Goal: Task Accomplishment & Management: Manage account settings

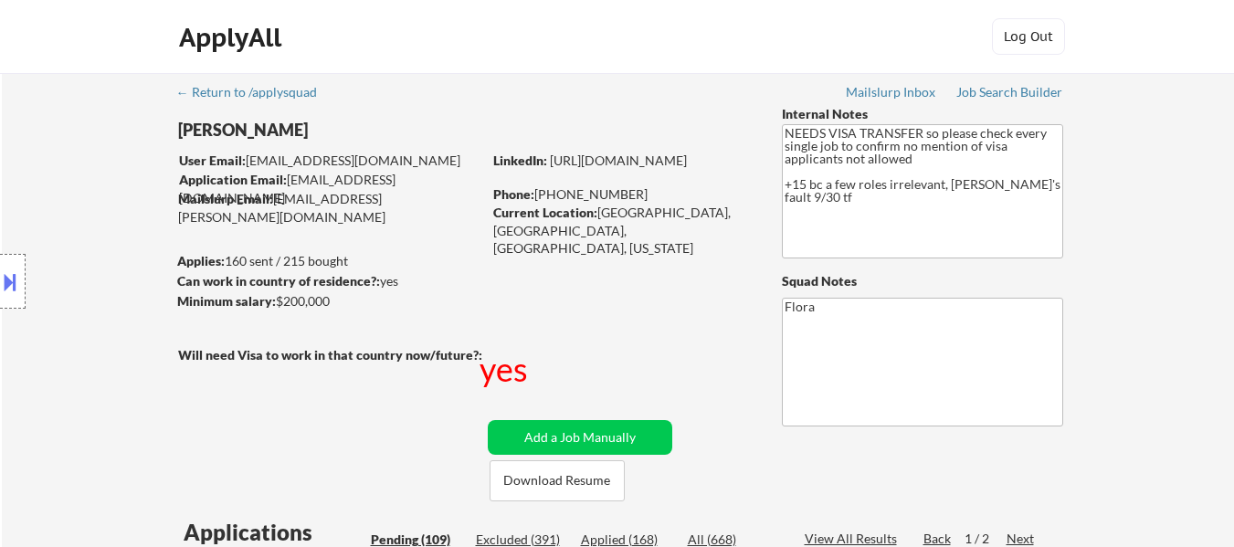
select select ""pending""
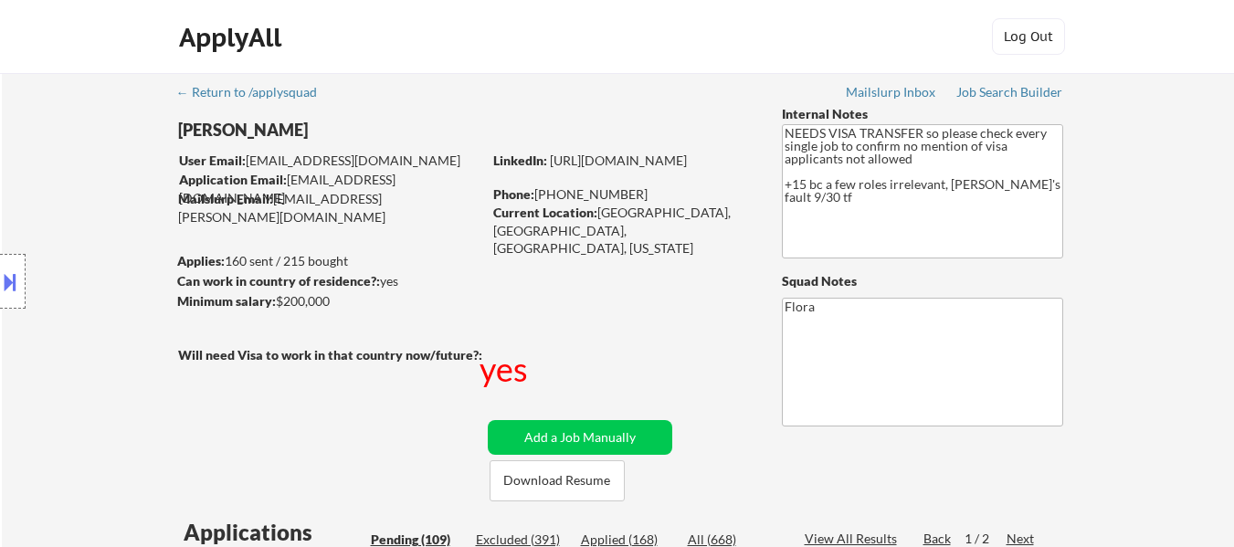
select select ""pending""
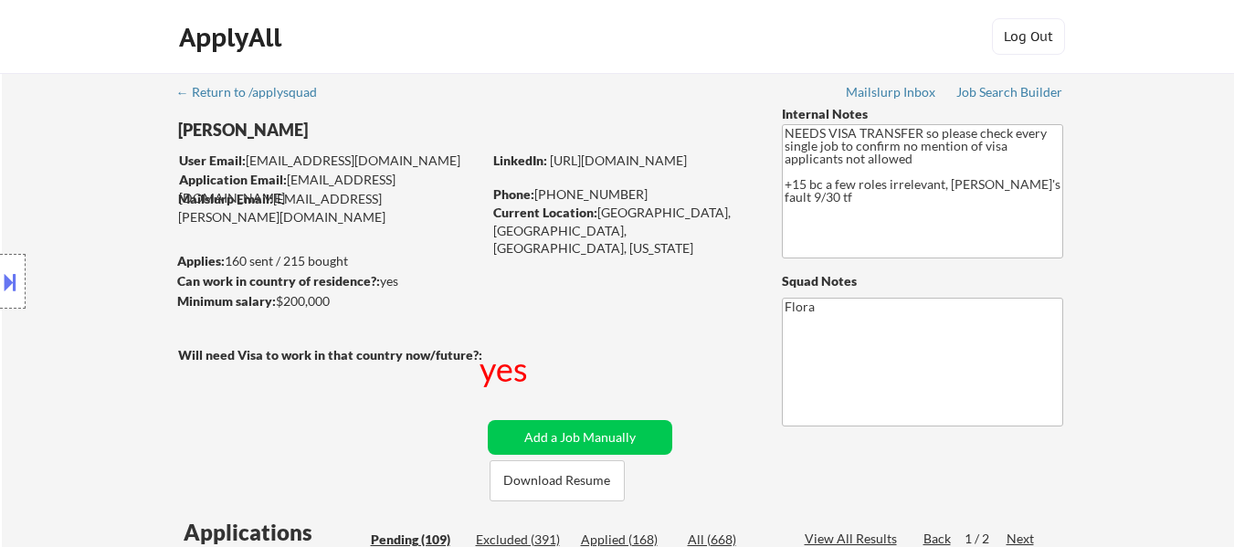
select select ""pending""
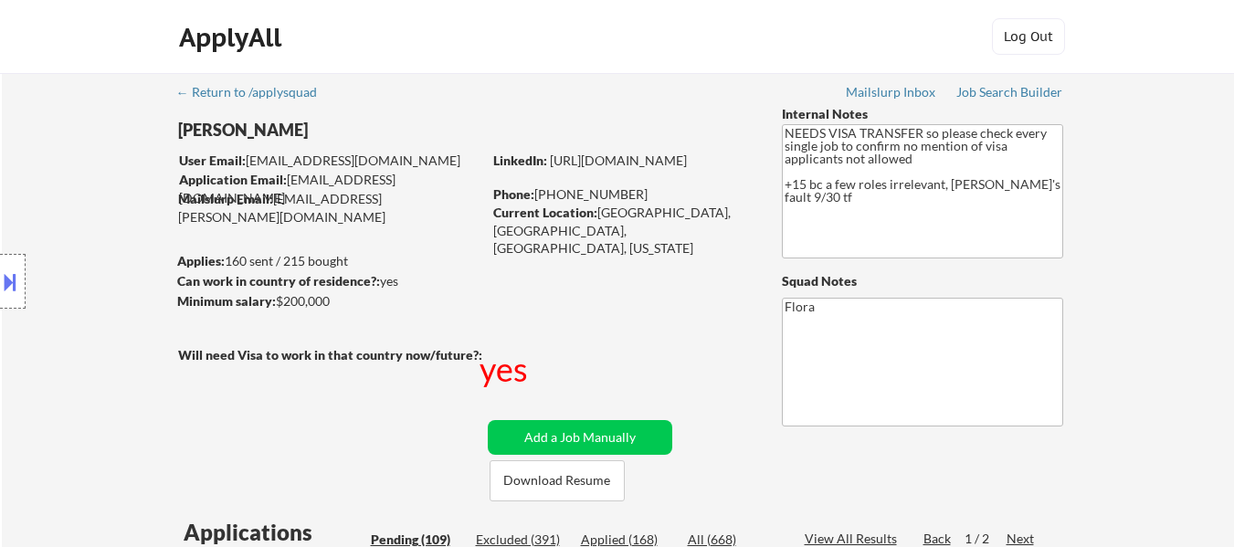
select select ""pending""
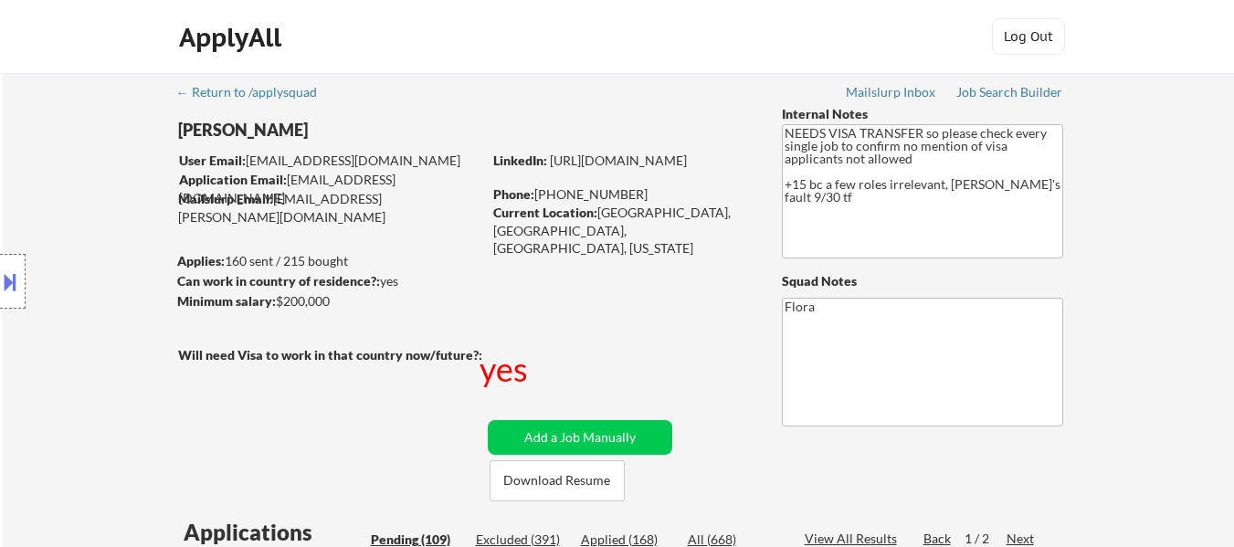
select select ""pending""
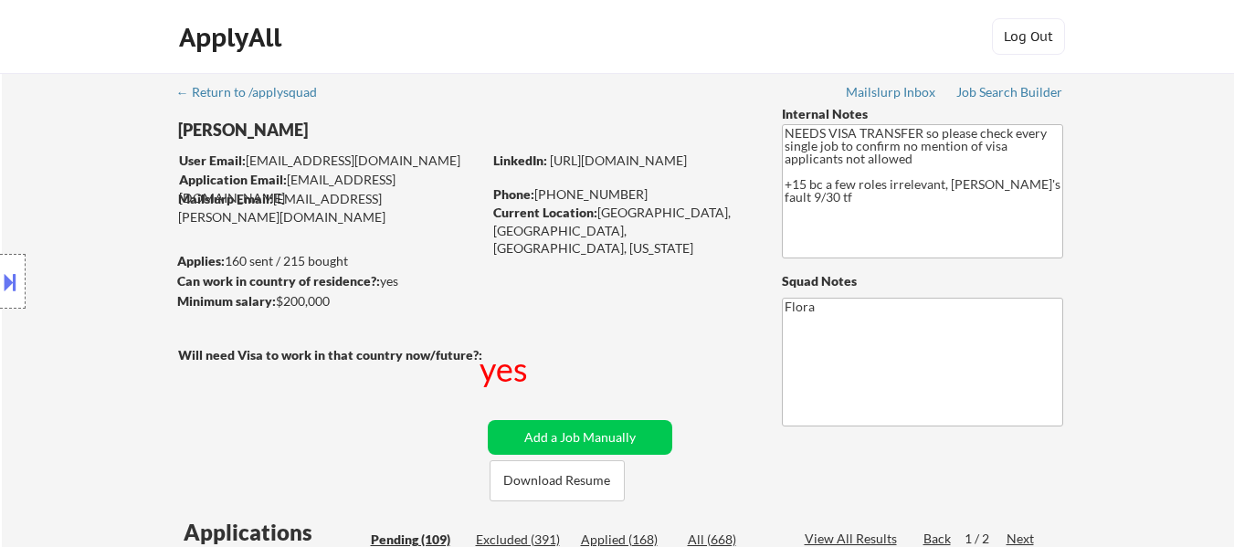
select select ""pending""
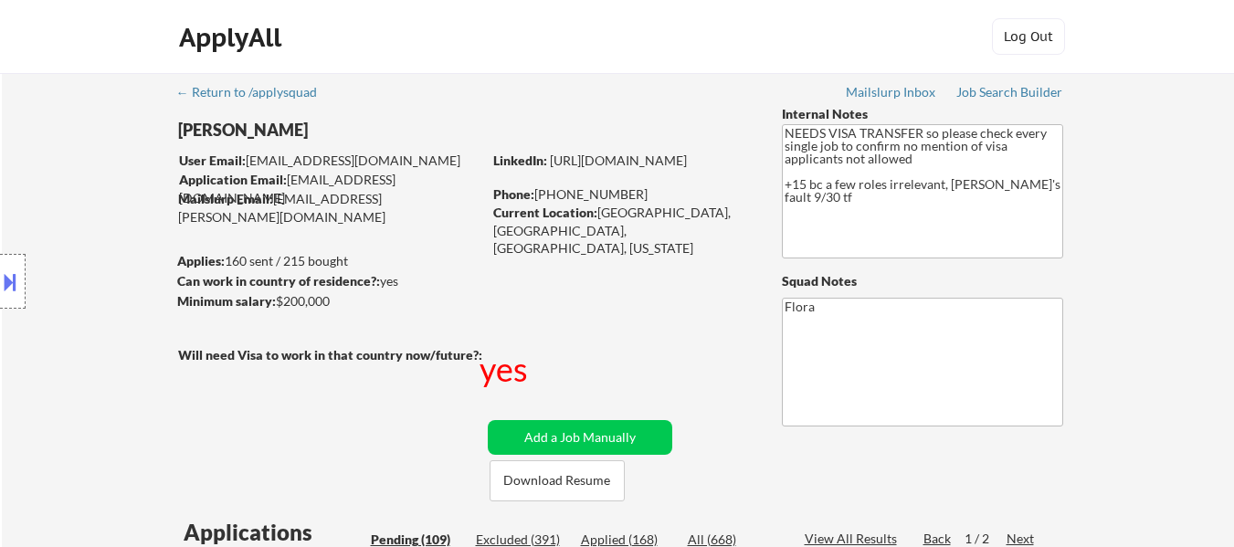
select select ""pending""
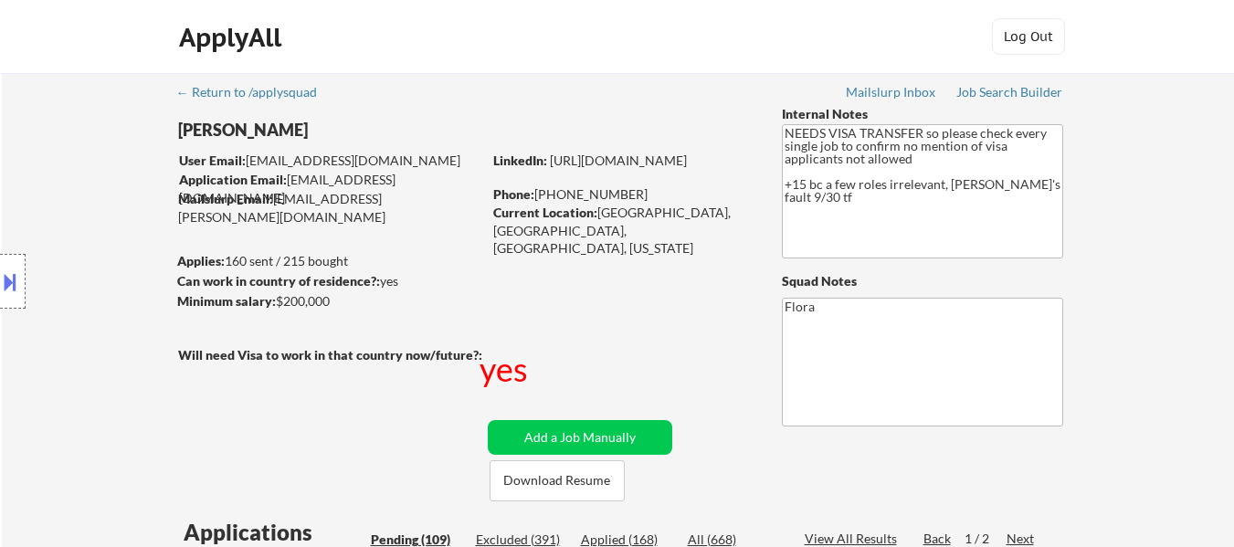
select select ""pending""
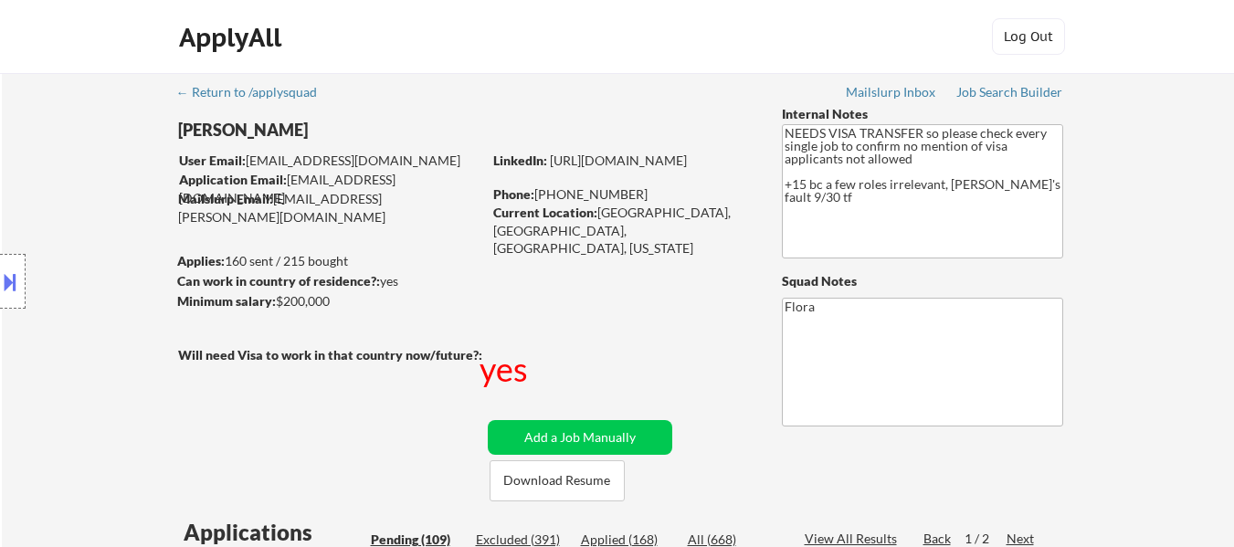
select select ""pending""
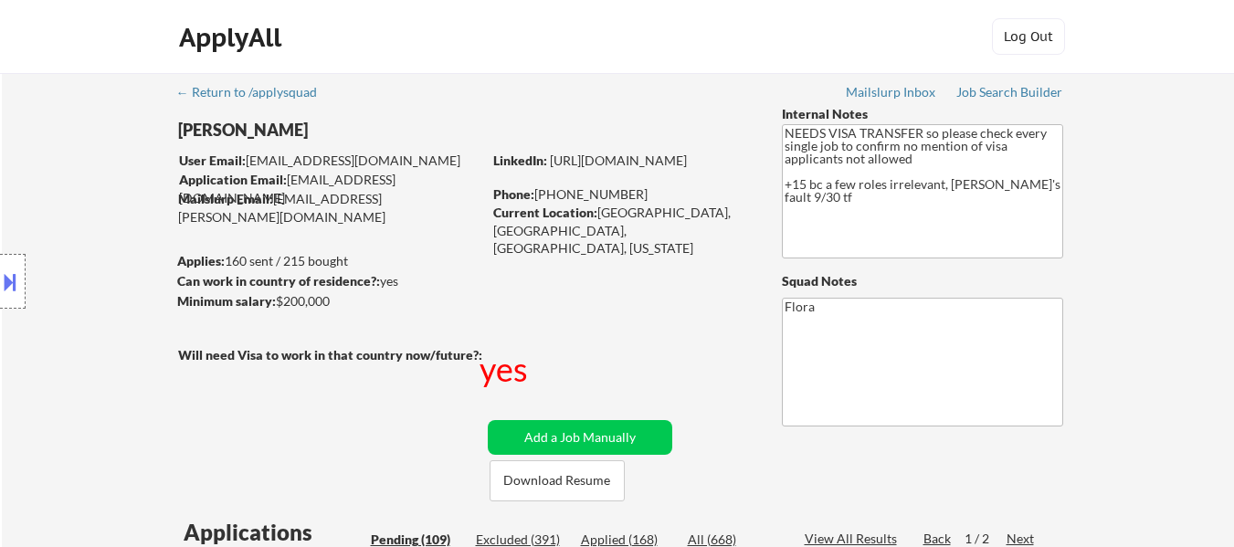
select select ""pending""
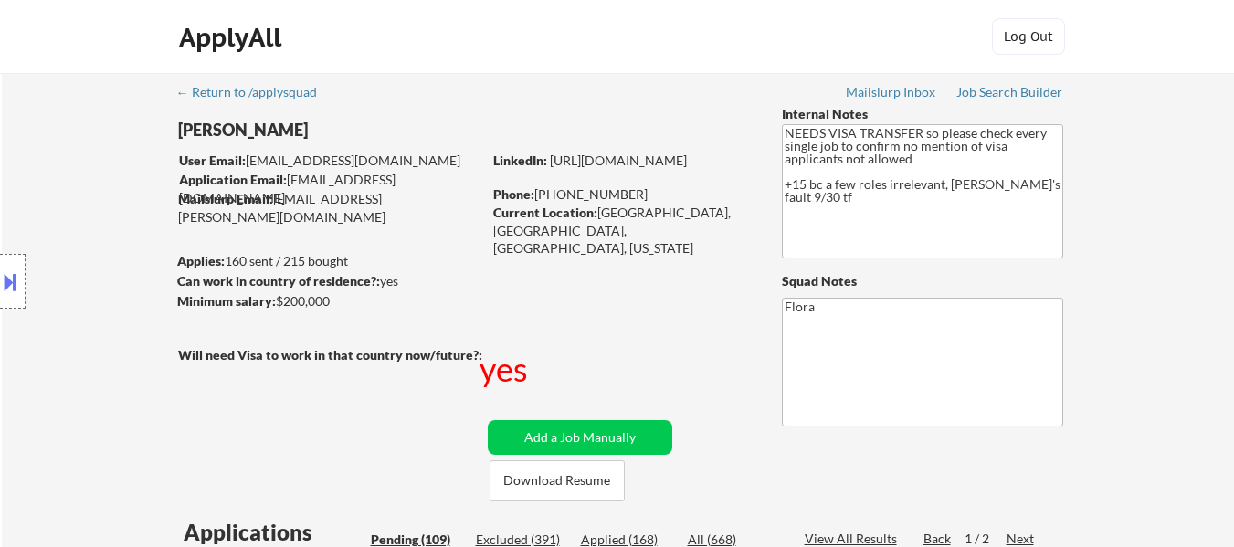
select select ""pending""
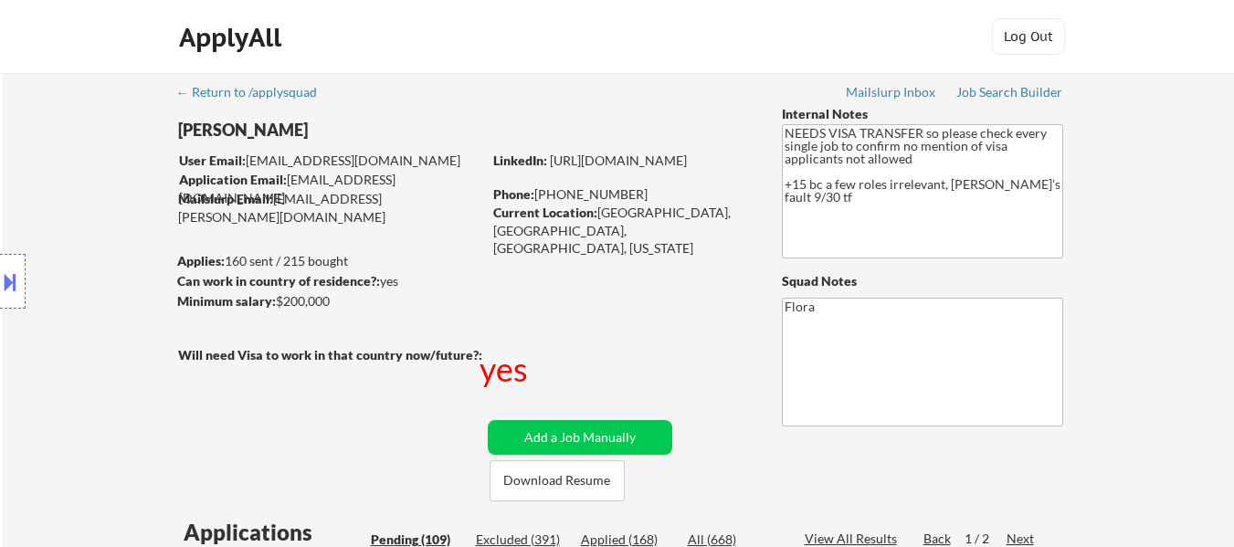
select select ""pending""
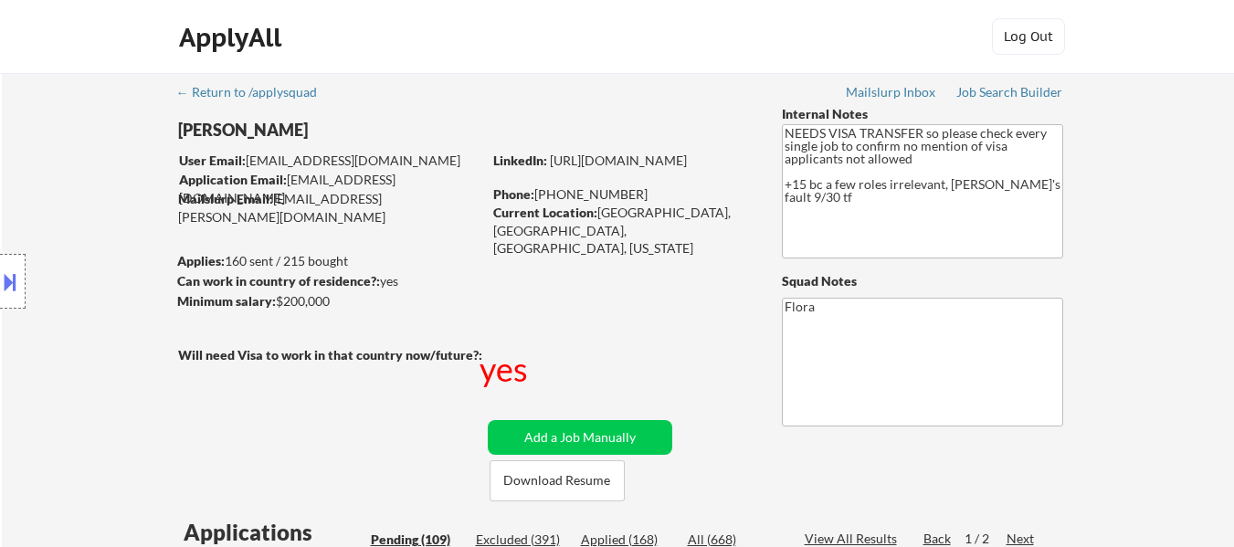
select select ""pending""
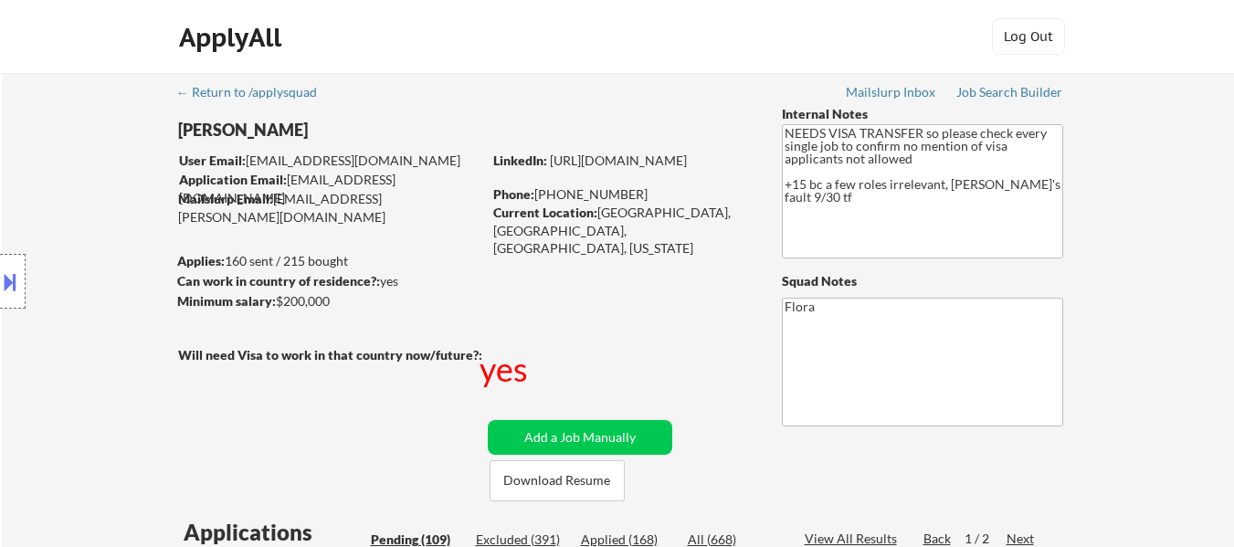
select select ""pending""
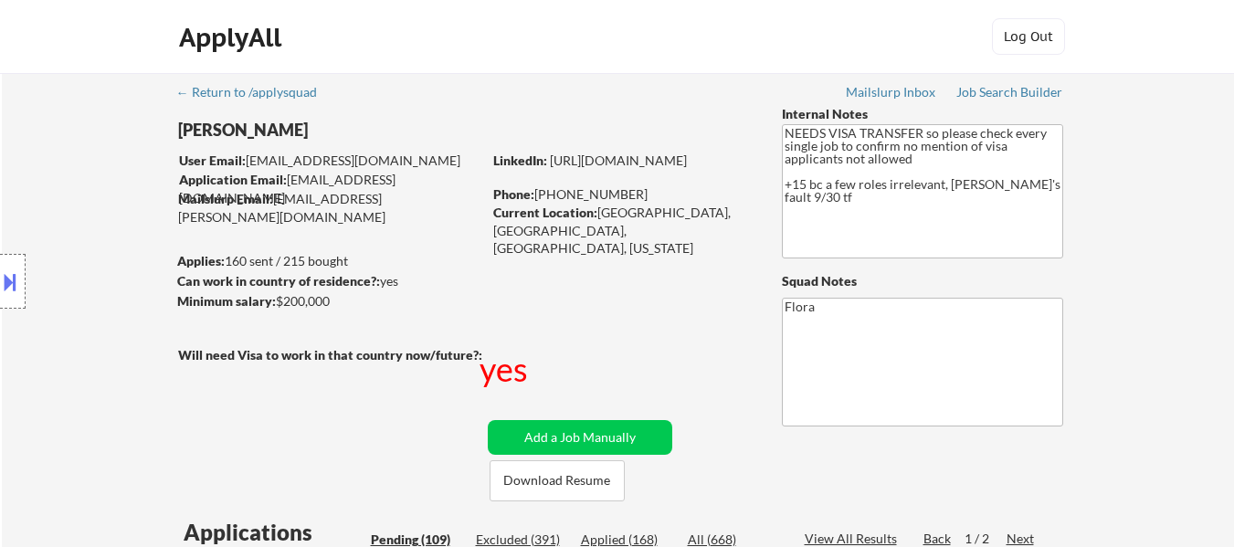
select select ""pending""
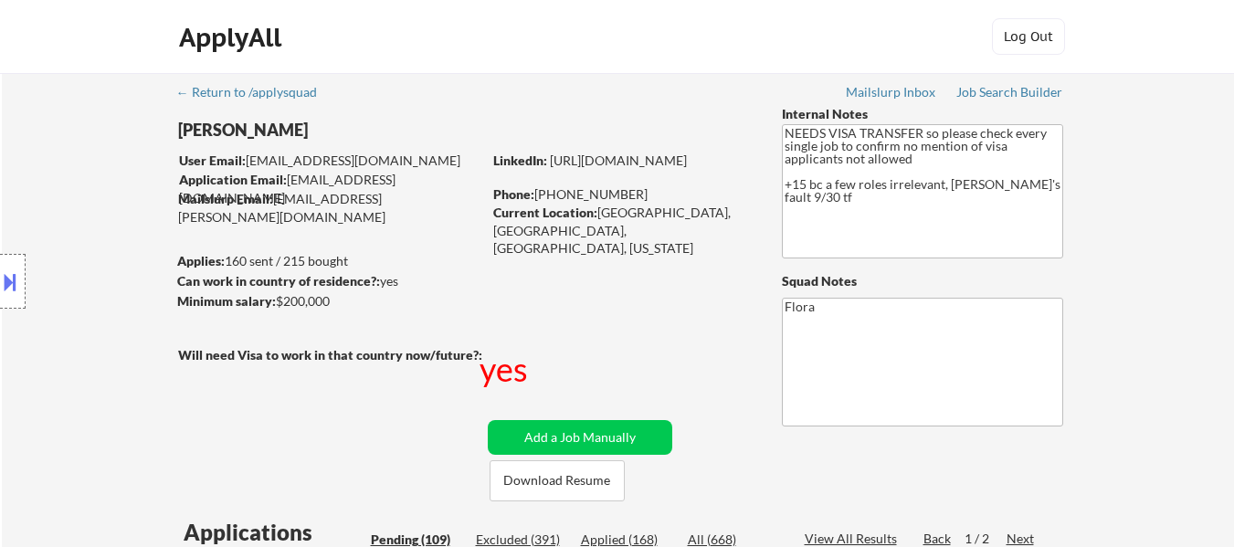
select select ""pending""
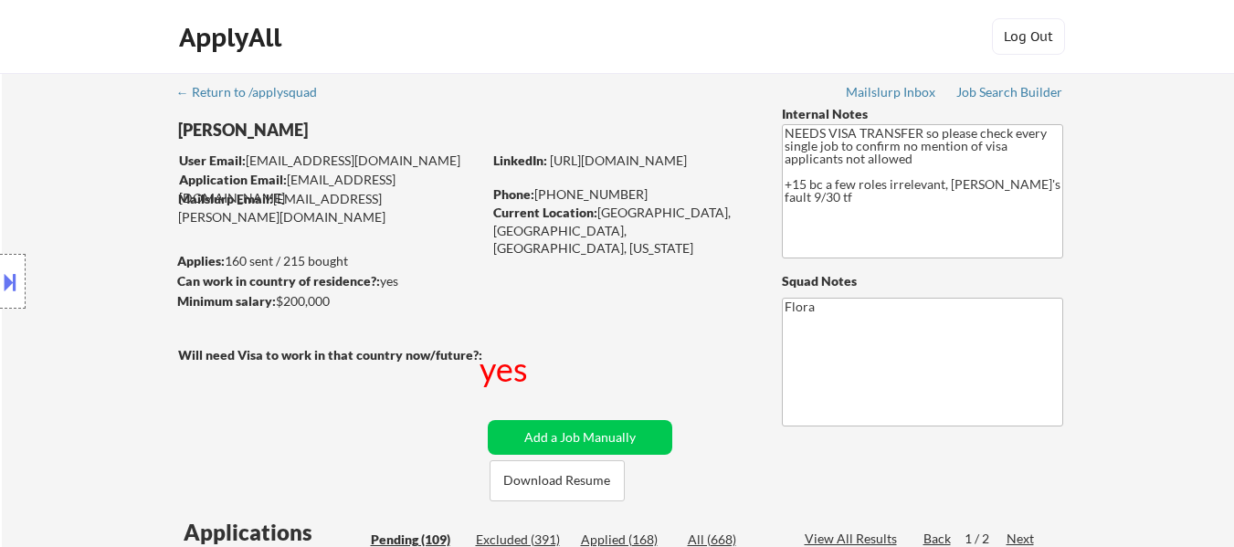
select select ""pending""
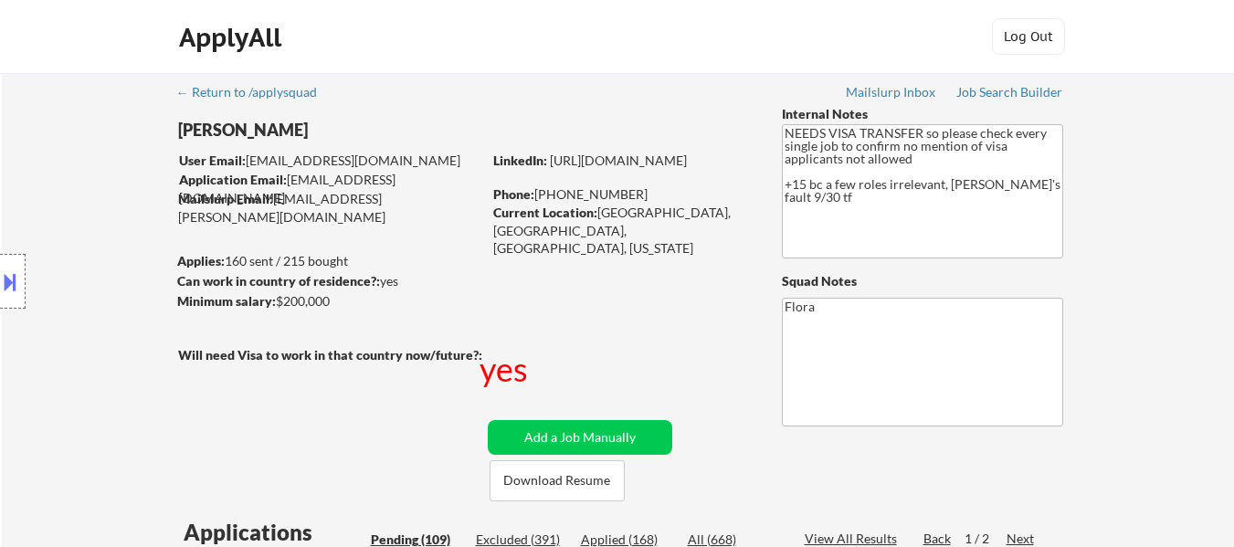
select select ""pending""
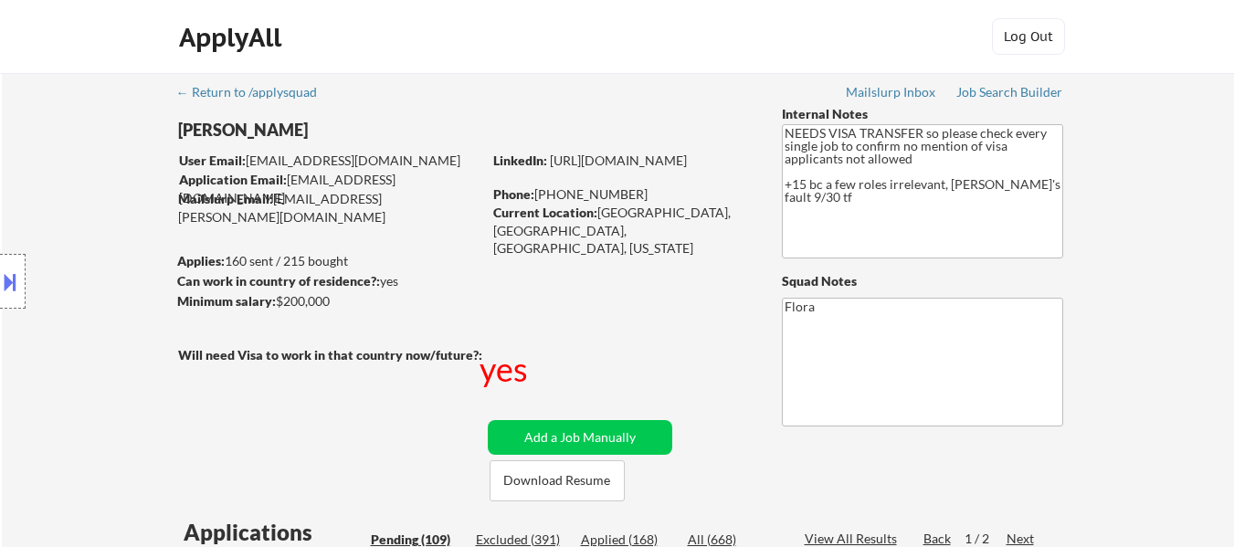
select select ""pending""
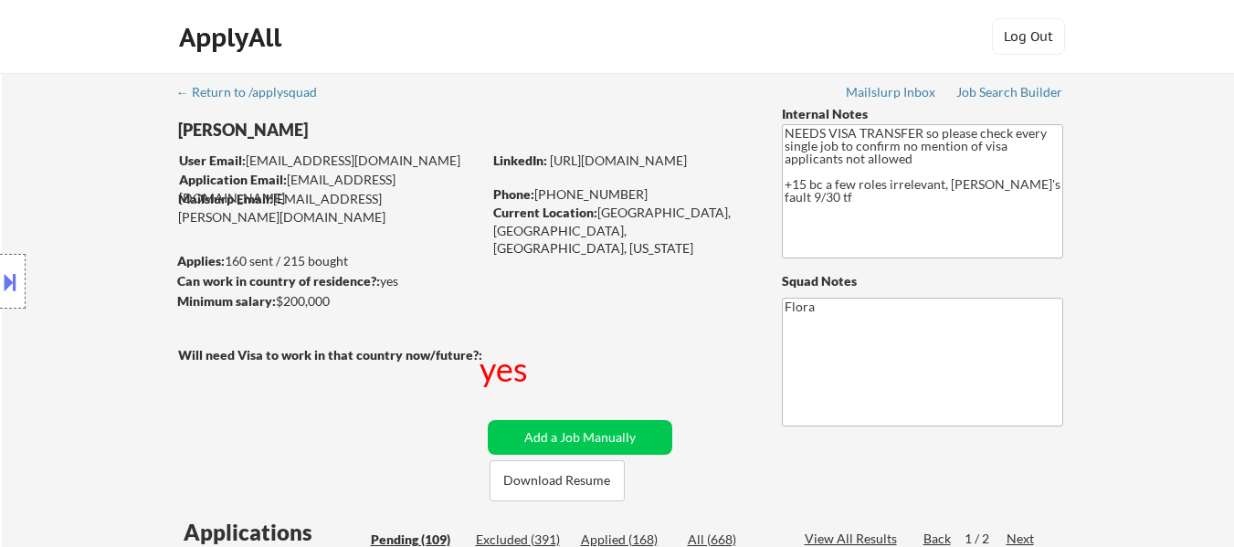
select select ""pending""
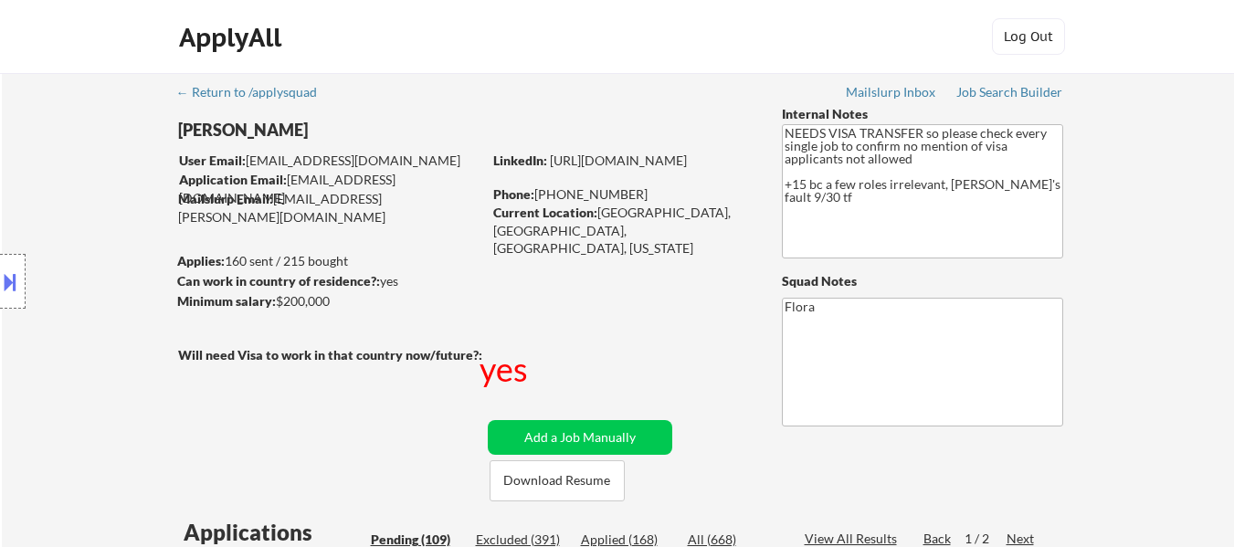
scroll to position [457, 0]
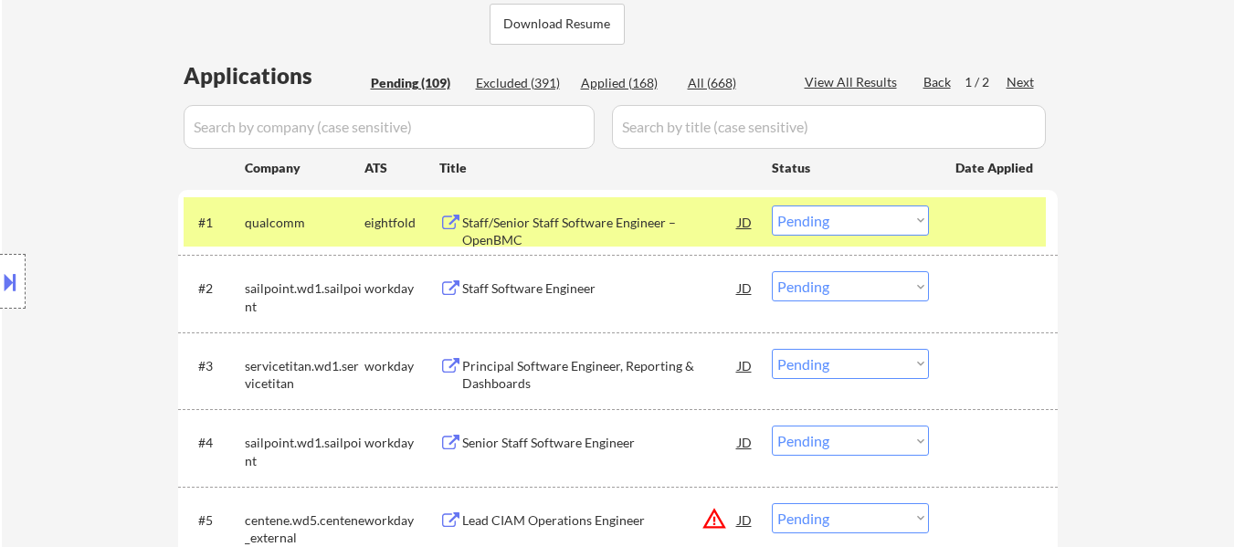
click at [629, 216] on div "Staff/Senior Staff Software Engineer – OpenBMC" at bounding box center [600, 232] width 276 height 36
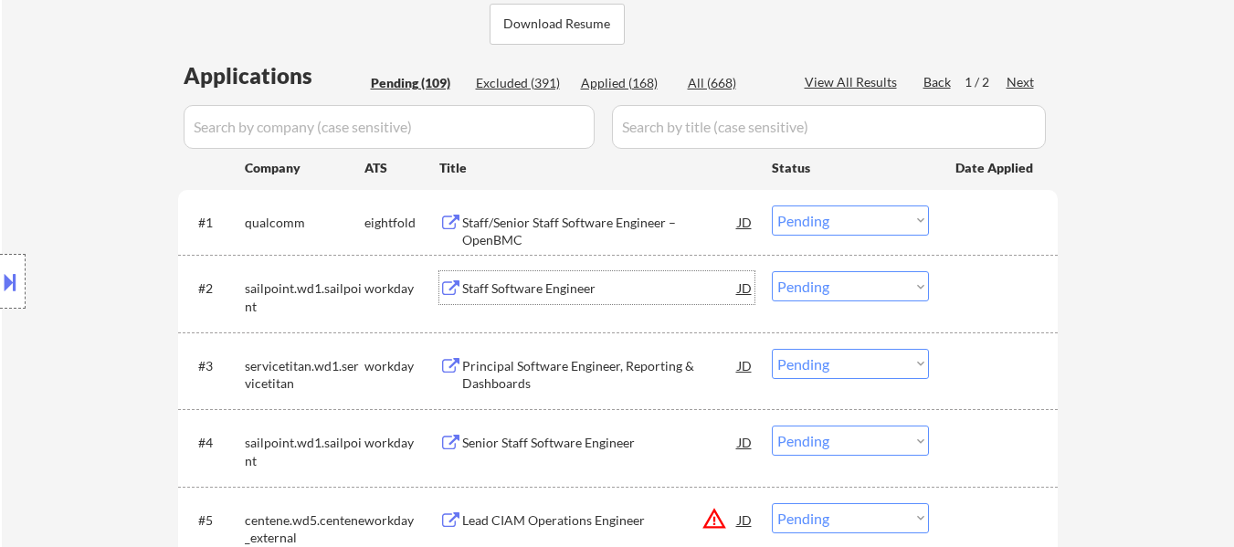
click at [557, 282] on div "Staff Software Engineer" at bounding box center [600, 288] width 276 height 18
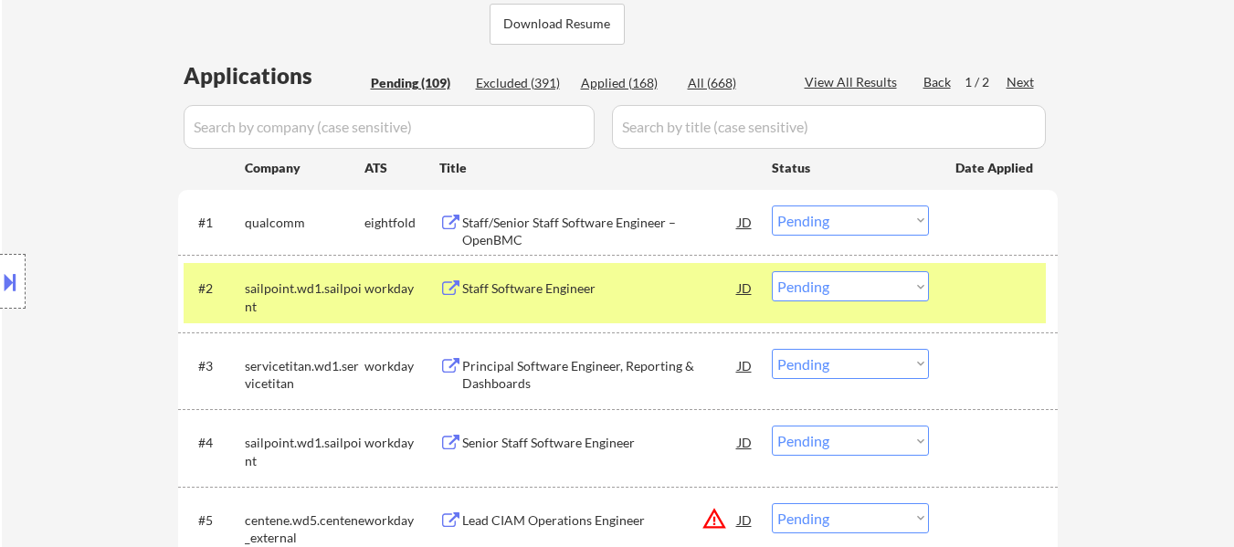
click at [827, 214] on select "Choose an option... Pending Applied Excluded (Questions) Excluded (Expired) Exc…" at bounding box center [850, 220] width 157 height 30
click at [772, 205] on select "Choose an option... Pending Applied Excluded (Questions) Excluded (Expired) Exc…" at bounding box center [850, 220] width 157 height 30
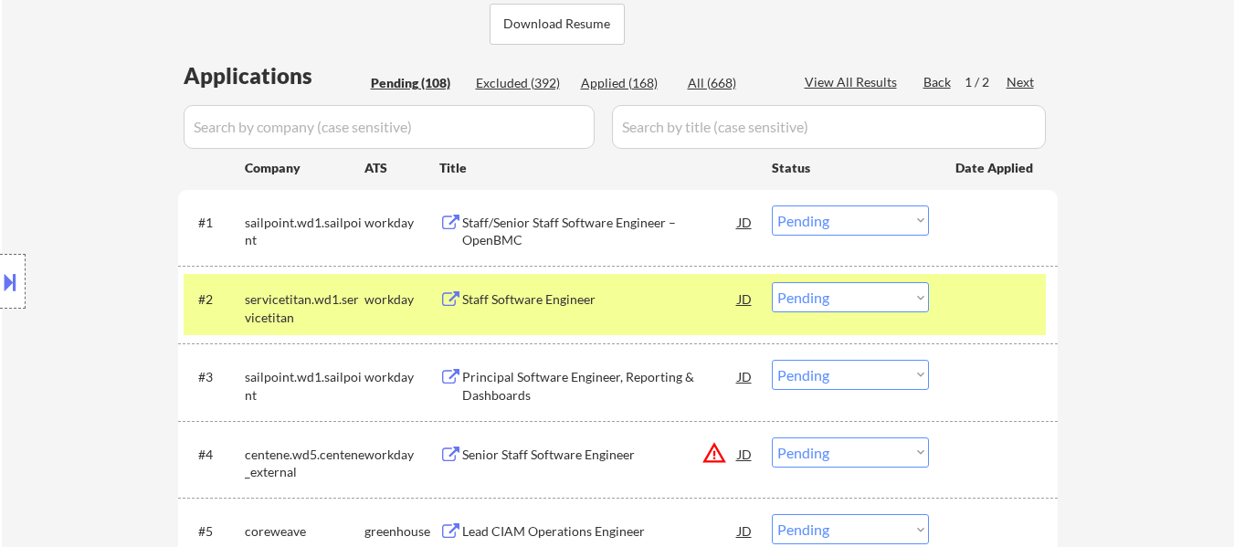
click at [874, 226] on select "Choose an option... Pending Applied Excluded (Questions) Excluded (Expired) Exc…" at bounding box center [850, 220] width 157 height 30
click at [772, 205] on select "Choose an option... Pending Applied Excluded (Questions) Excluded (Expired) Exc…" at bounding box center [850, 220] width 157 height 30
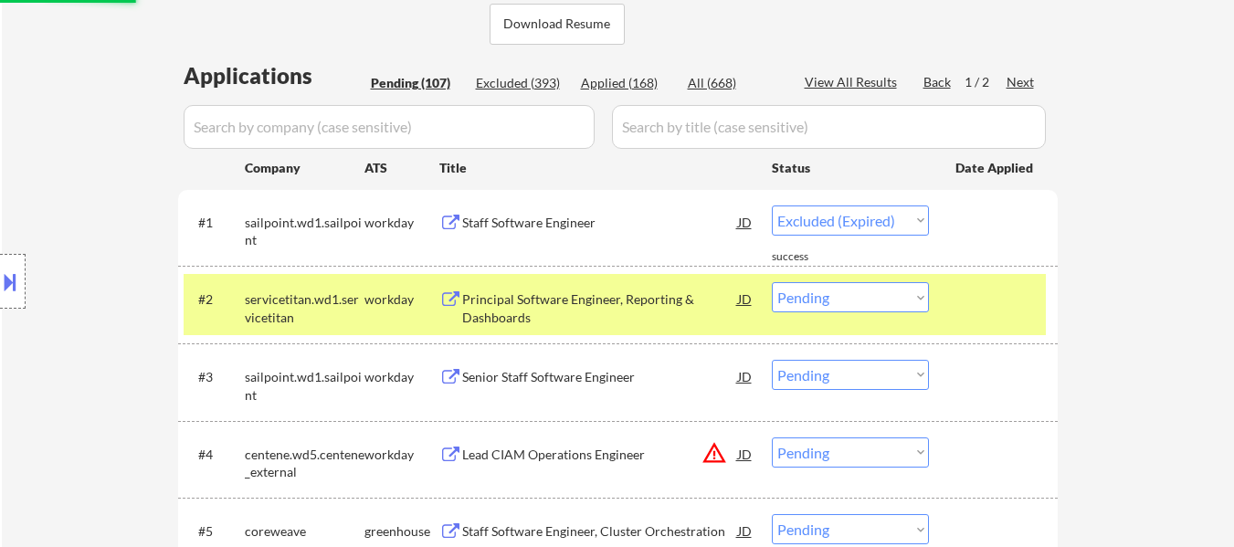
select select ""pending""
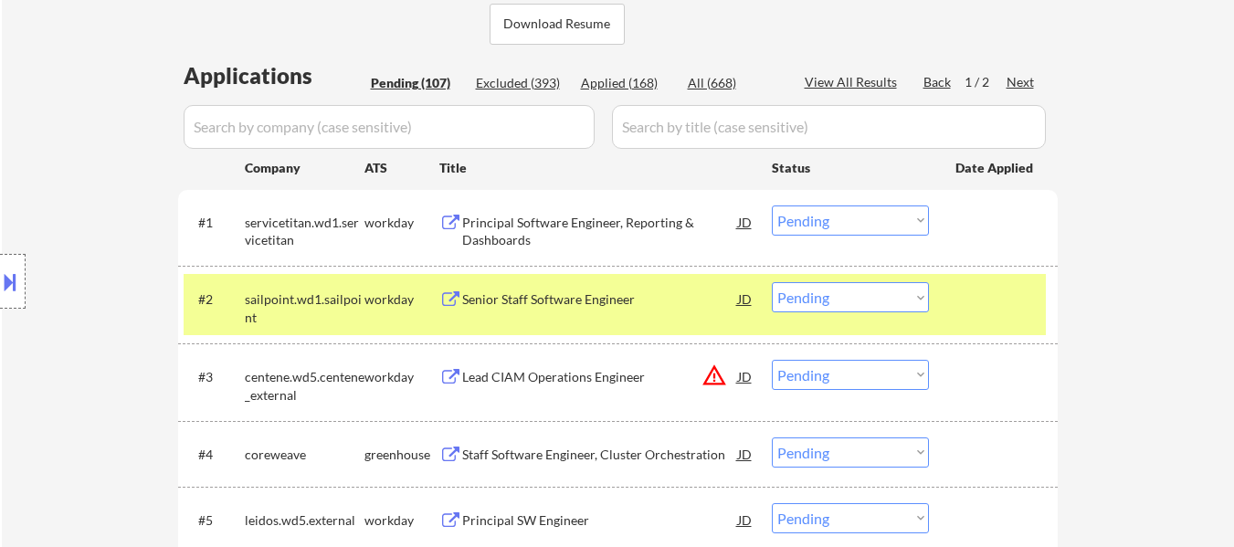
drag, startPoint x: 615, startPoint y: 207, endPoint x: 708, endPoint y: 242, distance: 98.5
click at [620, 203] on div "#1 servicetitan.wd1.servicetitan workday Principal Software Engineer, Reporting…" at bounding box center [615, 227] width 862 height 60
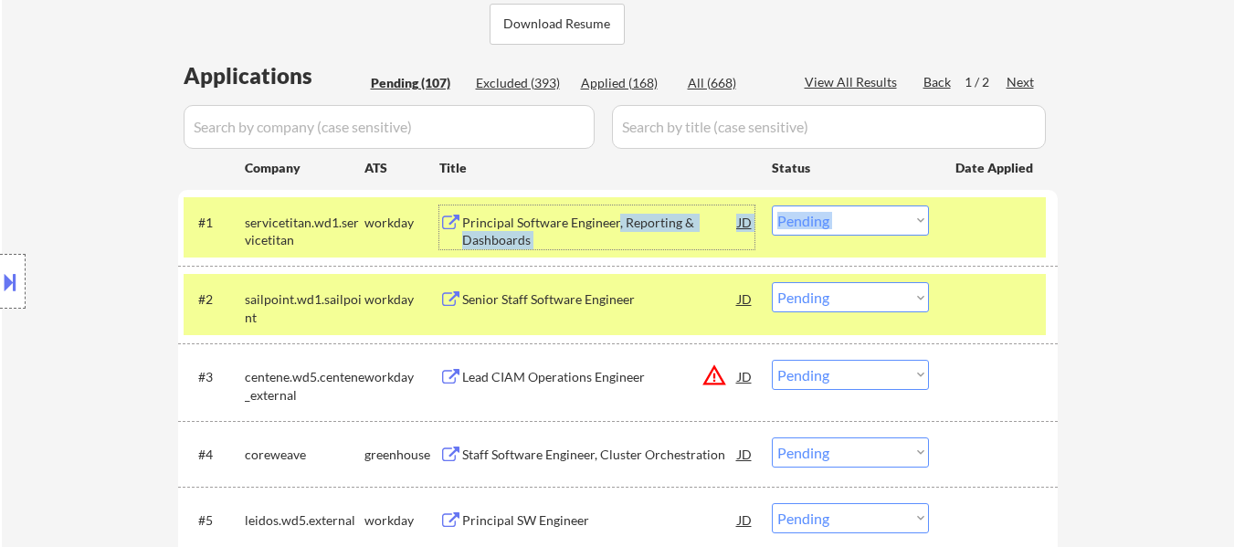
click at [1015, 236] on div at bounding box center [995, 221] width 80 height 33
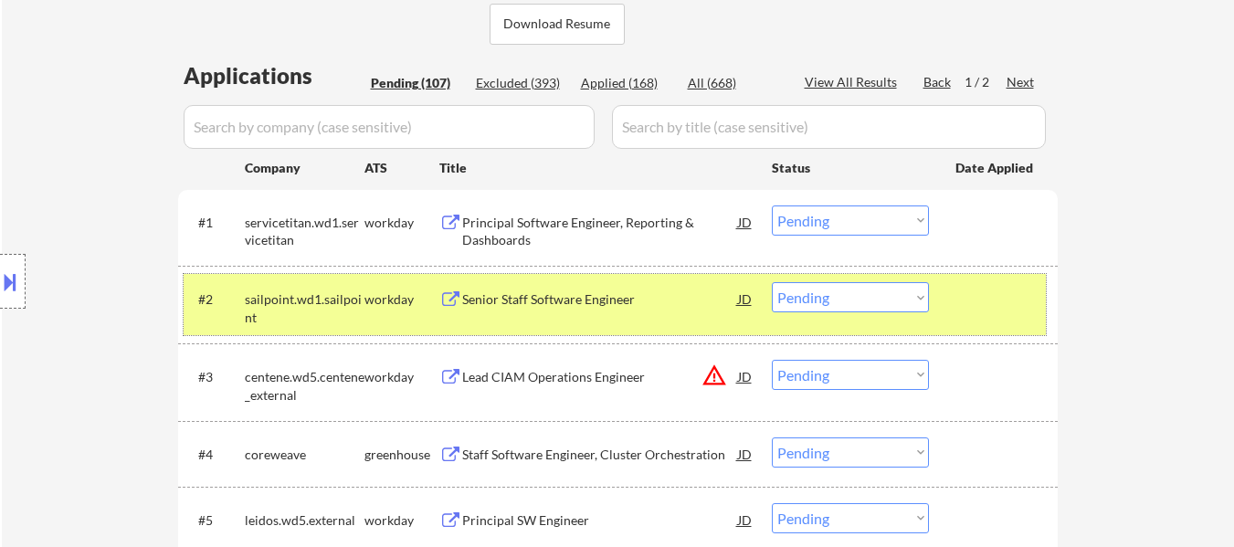
click at [1015, 279] on div "#2 sailpoint.wd1.sailpoint workday Senior Staff Software Engineer JD warning_am…" at bounding box center [615, 304] width 862 height 60
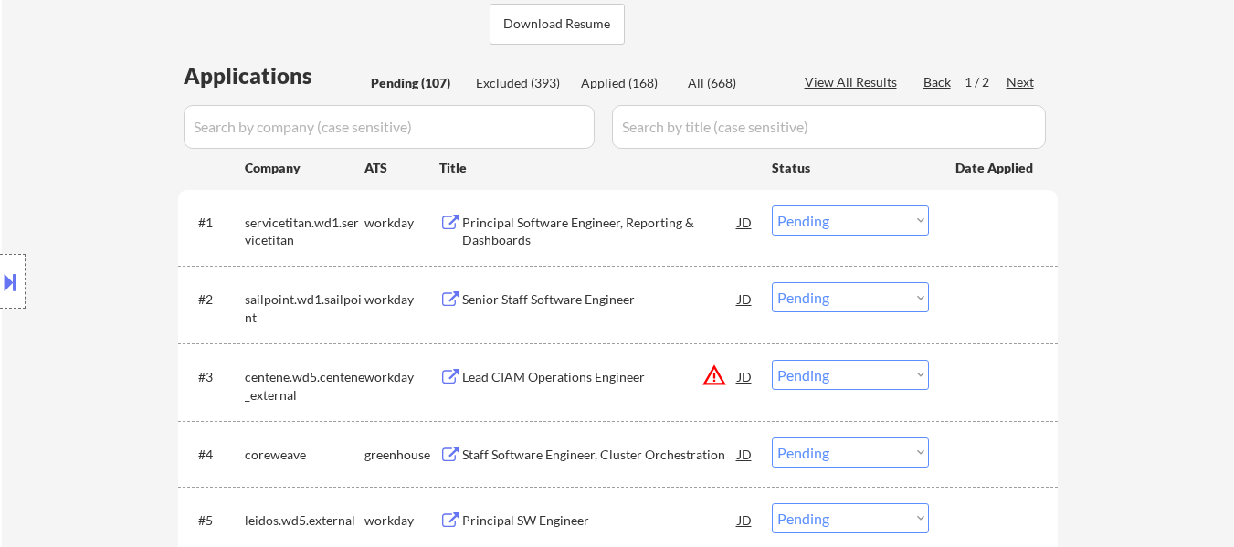
click at [636, 222] on div "Principal Software Engineer, Reporting & Dashboards" at bounding box center [600, 232] width 276 height 36
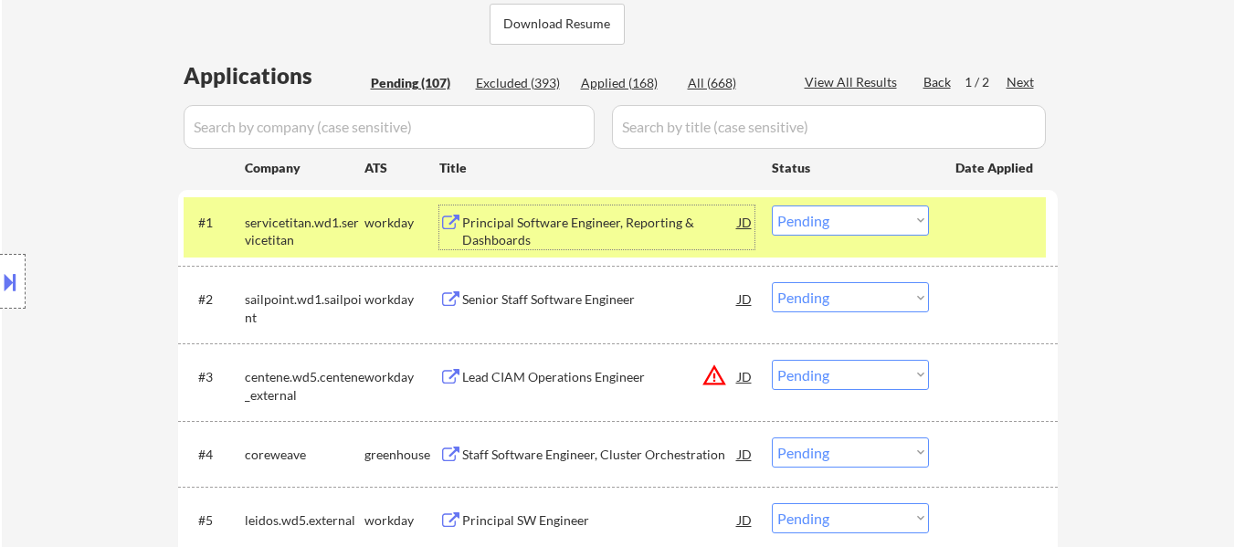
click at [565, 300] on div "Senior Staff Software Engineer" at bounding box center [600, 299] width 276 height 18
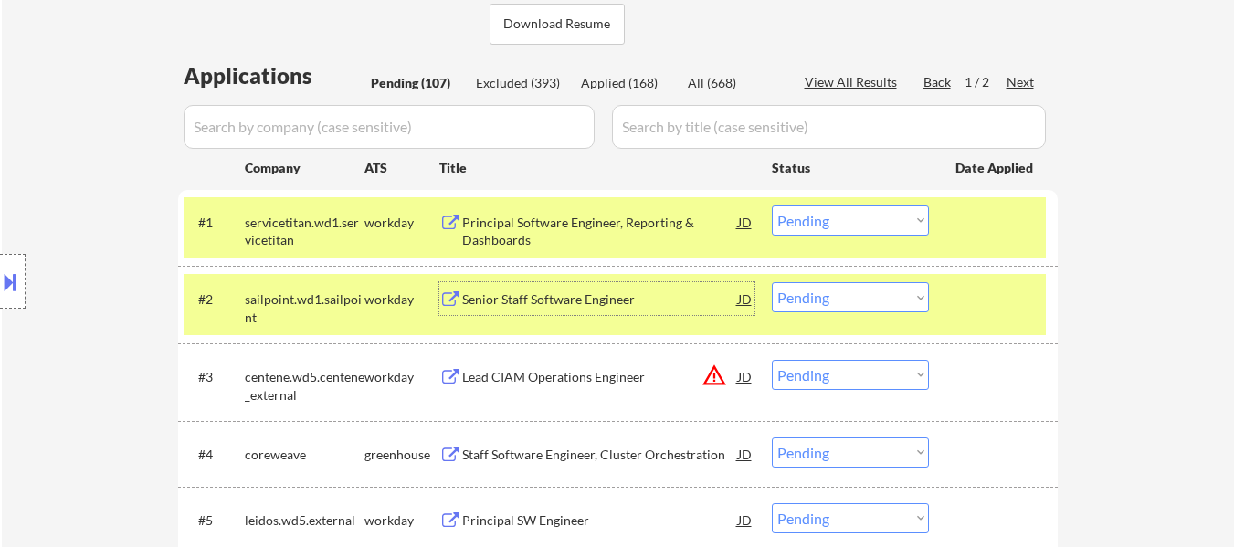
click at [861, 376] on select "Choose an option... Pending Applied Excluded (Questions) Excluded (Expired) Exc…" at bounding box center [850, 375] width 157 height 30
click at [772, 360] on select "Choose an option... Pending Applied Excluded (Questions) Excluded (Expired) Exc…" at bounding box center [850, 375] width 157 height 30
select select ""pending""
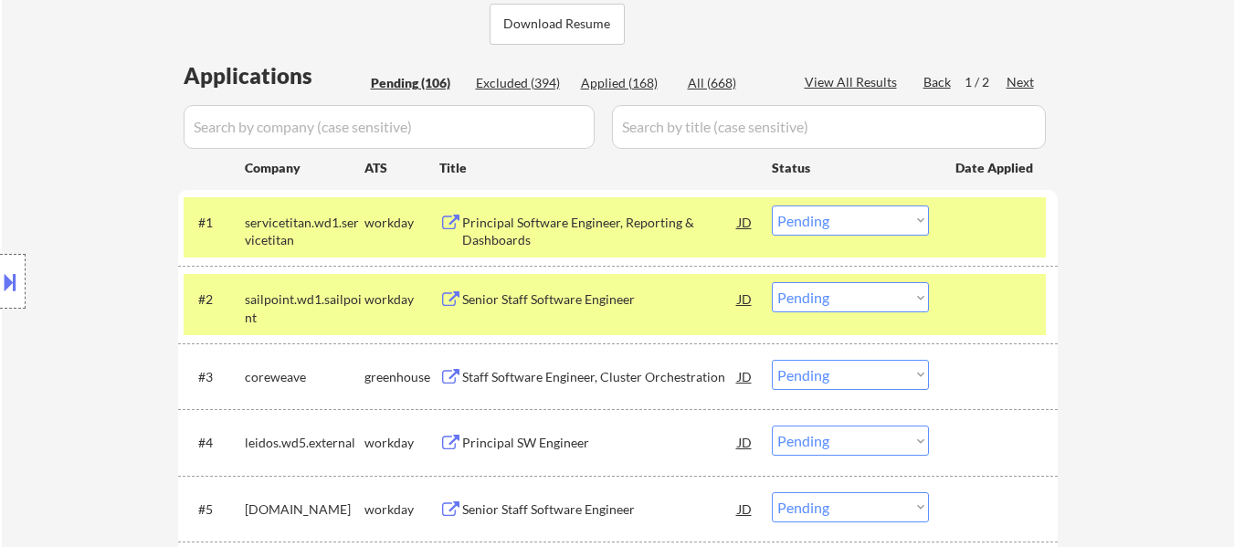
click at [595, 376] on div "Staff Software Engineer, Cluster Orchestration" at bounding box center [600, 377] width 276 height 18
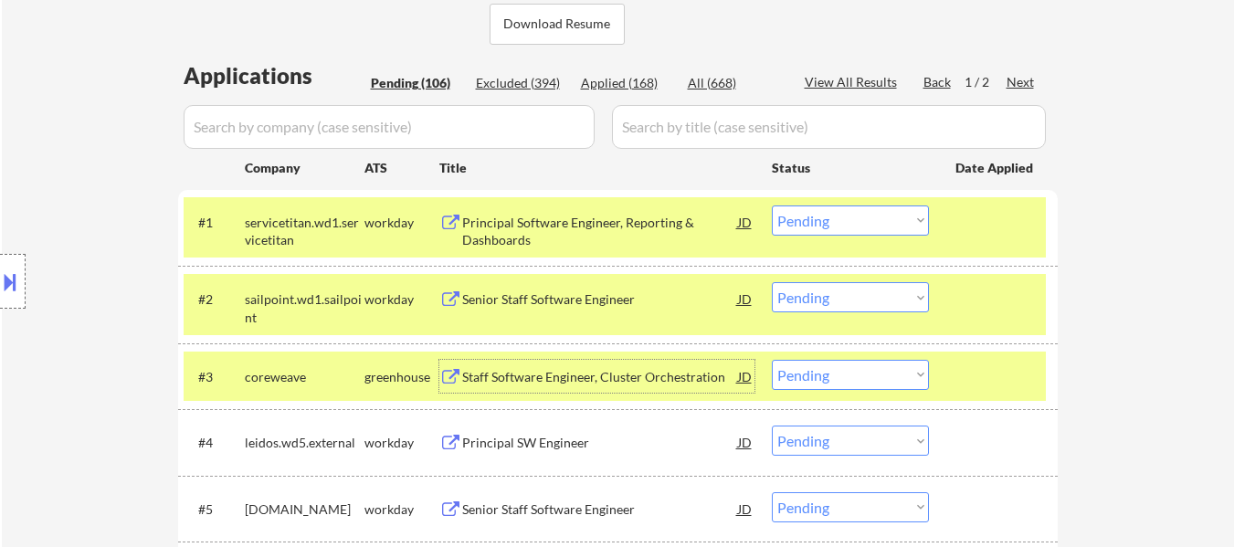
click at [657, 219] on div "Principal Software Engineer, Reporting & Dashboards" at bounding box center [600, 232] width 276 height 36
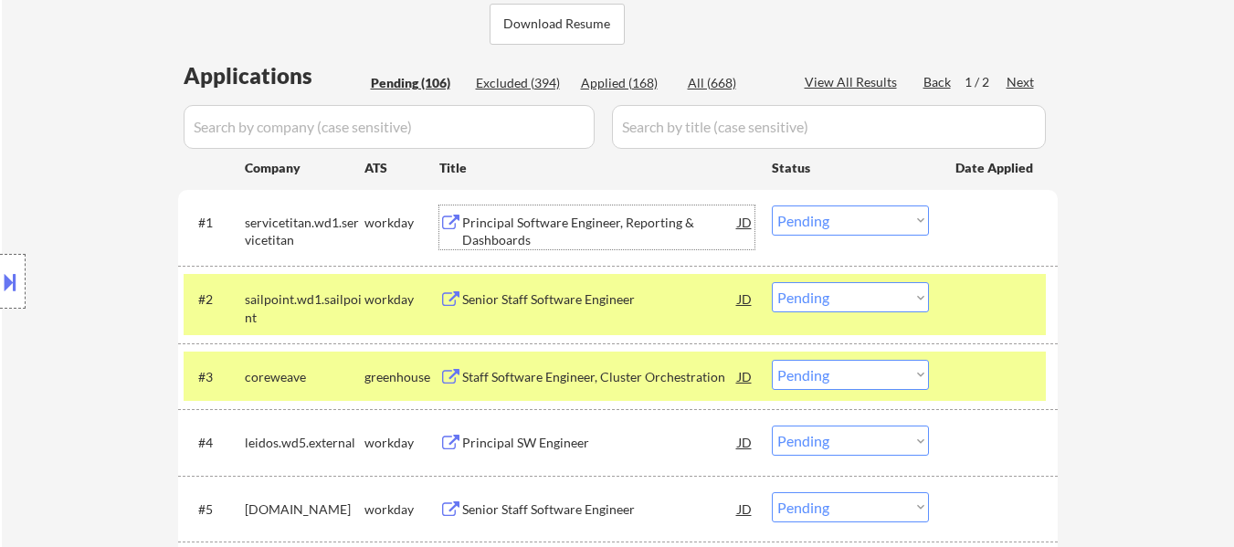
click at [570, 222] on div "Principal Software Engineer, Reporting & Dashboards" at bounding box center [600, 232] width 276 height 36
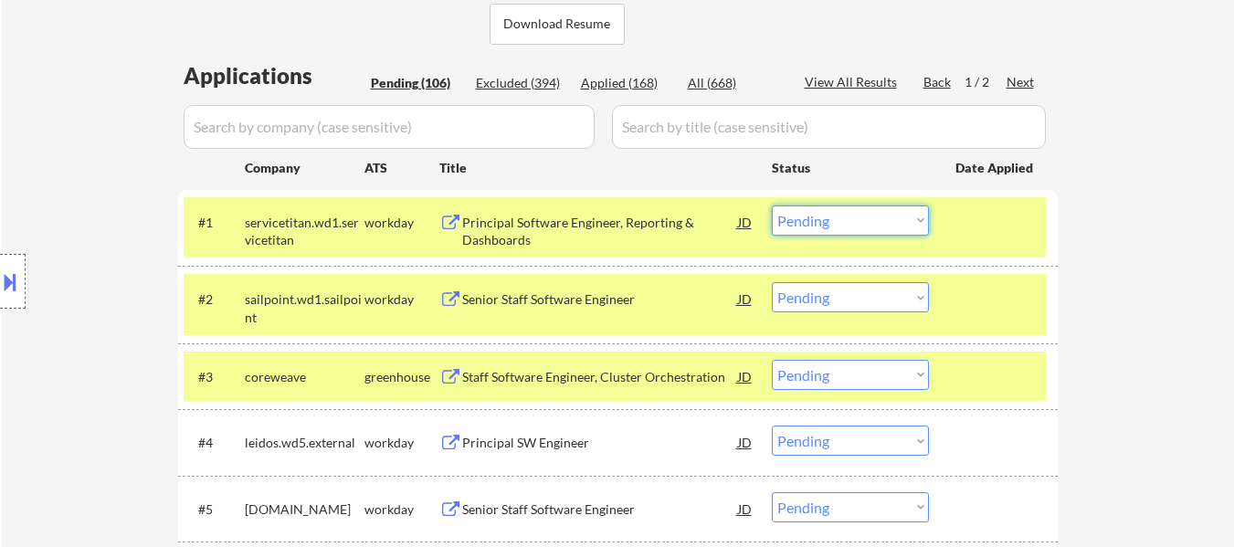
click at [860, 217] on select "Choose an option... Pending Applied Excluded (Questions) Excluded (Expired) Exc…" at bounding box center [850, 220] width 157 height 30
click at [772, 205] on select "Choose an option... Pending Applied Excluded (Questions) Excluded (Expired) Exc…" at bounding box center [850, 220] width 157 height 30
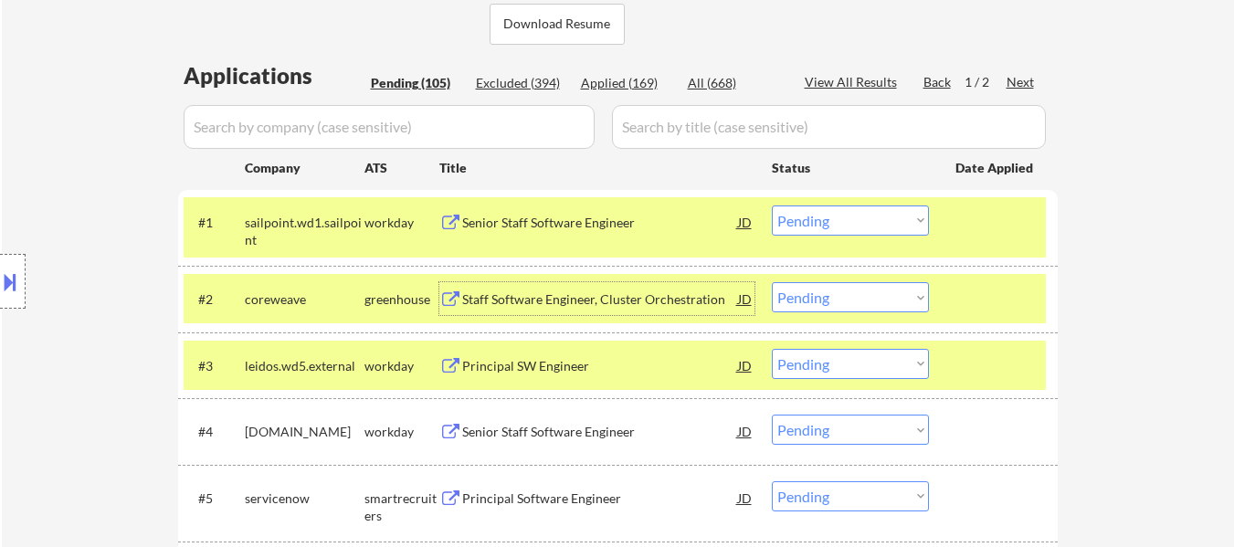
click at [632, 297] on div "Staff Software Engineer, Cluster Orchestration" at bounding box center [600, 299] width 276 height 18
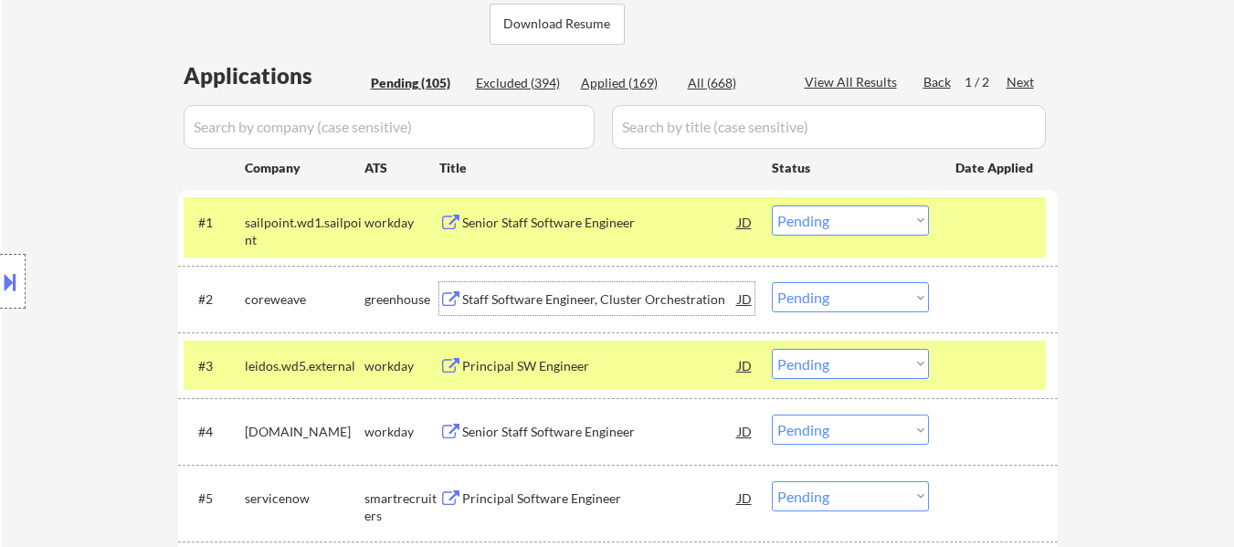
click at [581, 363] on div "Principal SW Engineer" at bounding box center [600, 366] width 276 height 18
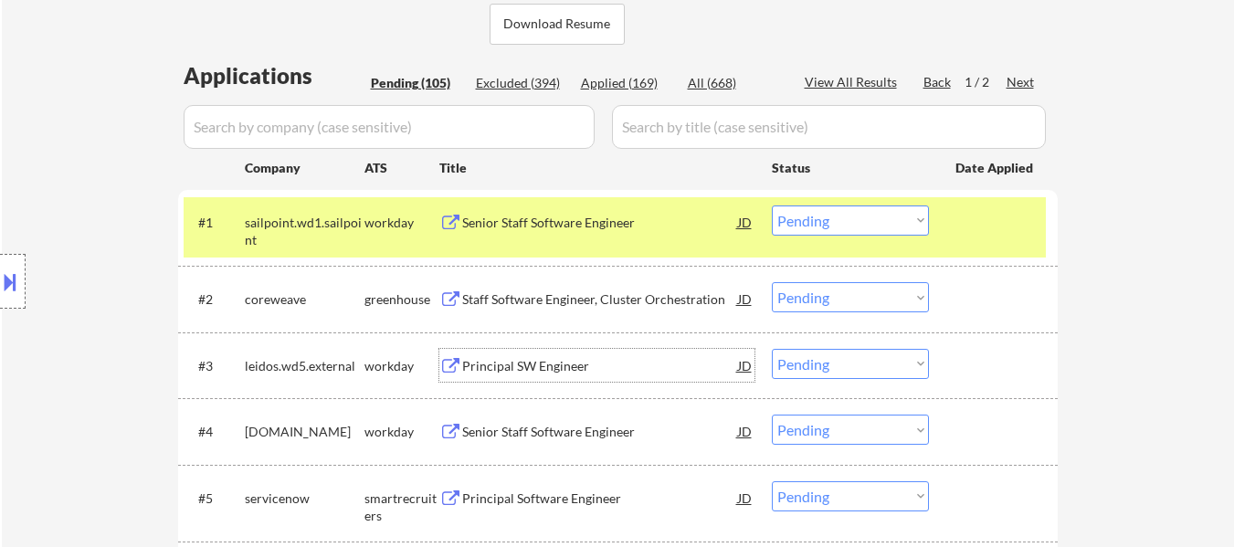
drag, startPoint x: 850, startPoint y: 219, endPoint x: 867, endPoint y: 217, distance: 16.5
click at [850, 219] on select "Choose an option... Pending Applied Excluded (Questions) Excluded (Expired) Exc…" at bounding box center [850, 220] width 157 height 30
click at [772, 205] on select "Choose an option... Pending Applied Excluded (Questions) Excluded (Expired) Exc…" at bounding box center [850, 220] width 157 height 30
select select ""pending""
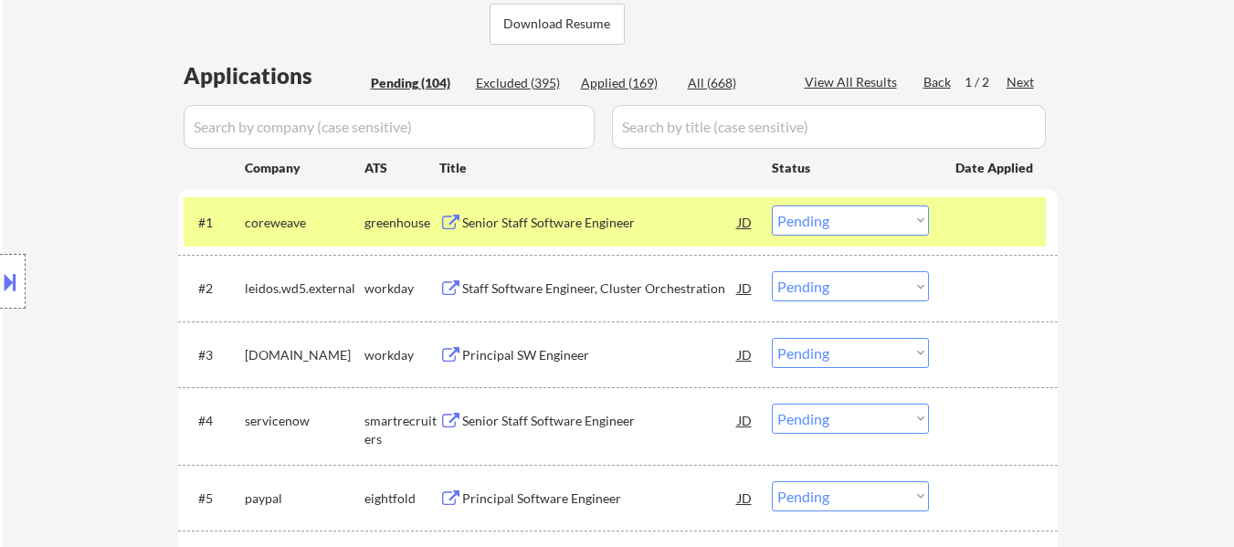
click at [788, 285] on select "Choose an option... Pending Applied Excluded (Questions) Excluded (Expired) Exc…" at bounding box center [850, 286] width 157 height 30
click at [772, 271] on select "Choose an option... Pending Applied Excluded (Questions) Excluded (Expired) Exc…" at bounding box center [850, 286] width 157 height 30
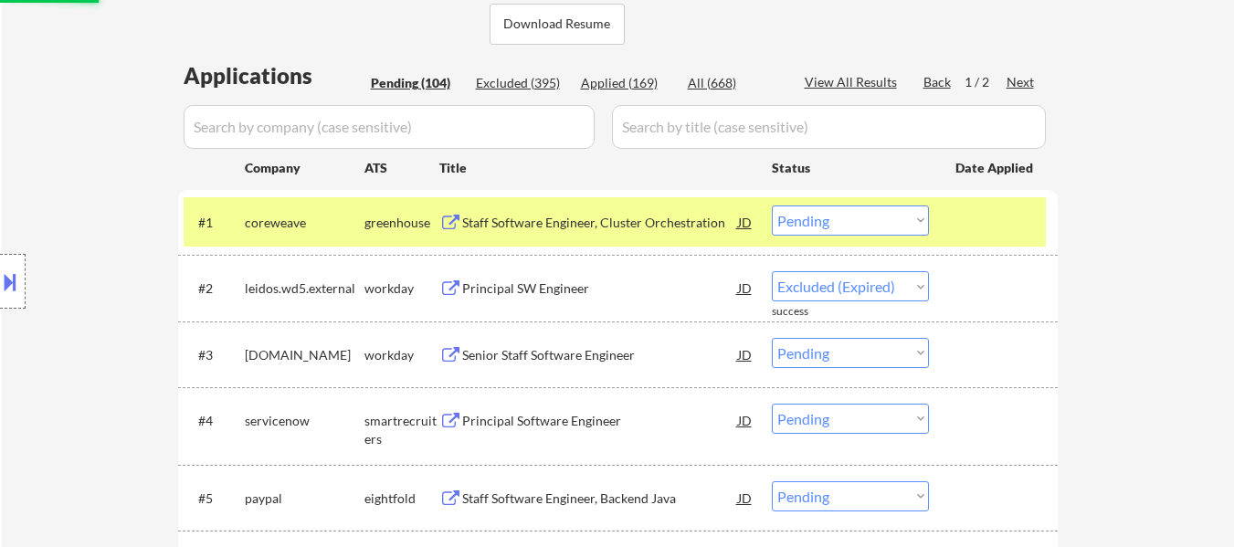
select select ""pending""
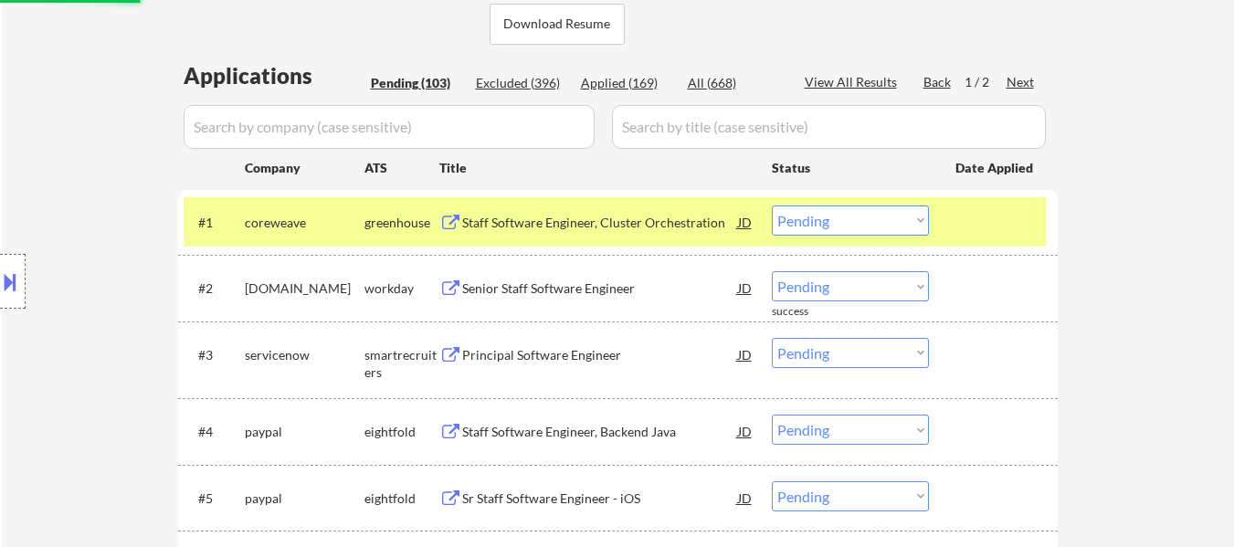
click at [536, 285] on div "Senior Staff Software Engineer" at bounding box center [600, 288] width 276 height 18
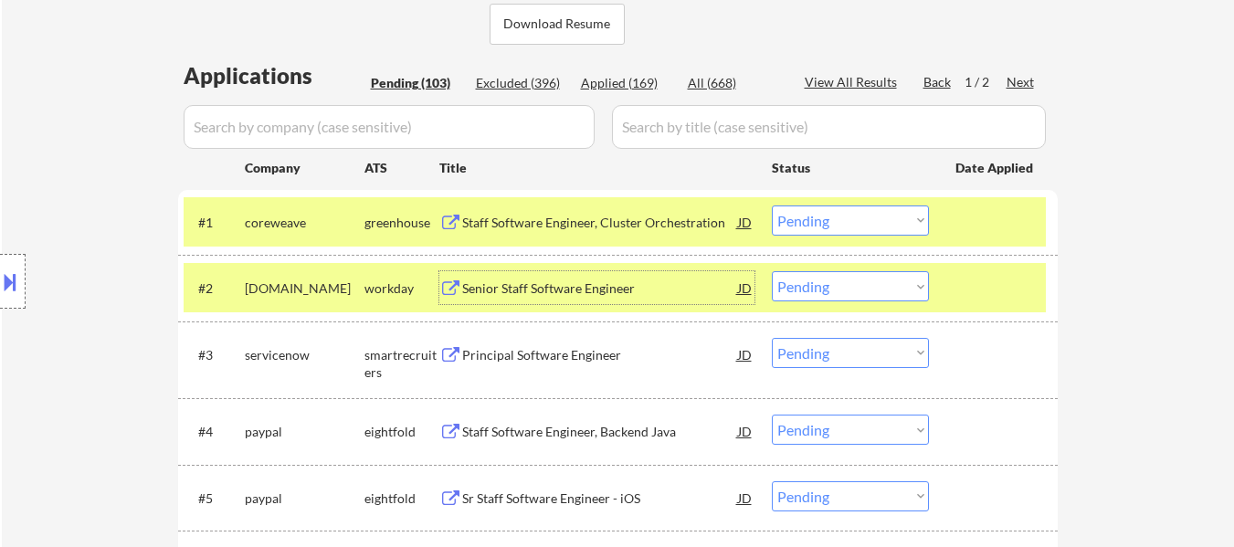
click at [835, 223] on select "Choose an option... Pending Applied Excluded (Questions) Excluded (Expired) Exc…" at bounding box center [850, 220] width 157 height 30
click at [772, 205] on select "Choose an option... Pending Applied Excluded (Questions) Excluded (Expired) Exc…" at bounding box center [850, 220] width 157 height 30
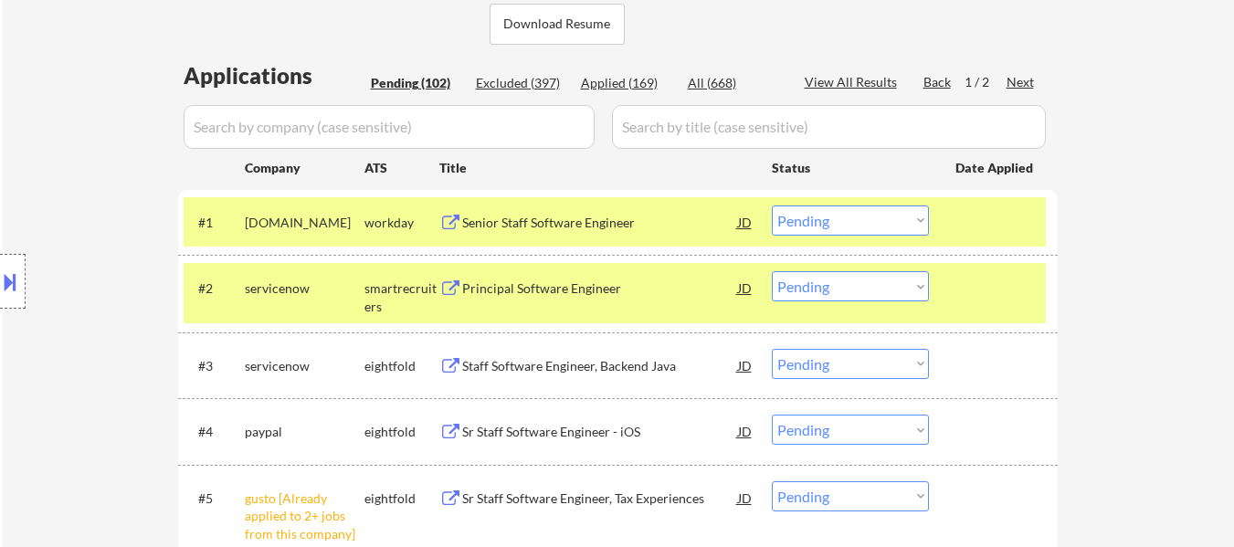
click at [846, 218] on select "Choose an option... Pending Applied Excluded (Questions) Excluded (Expired) Exc…" at bounding box center [850, 220] width 157 height 30
click at [772, 205] on select "Choose an option... Pending Applied Excluded (Questions) Excluded (Expired) Exc…" at bounding box center [850, 220] width 157 height 30
select select ""pending""
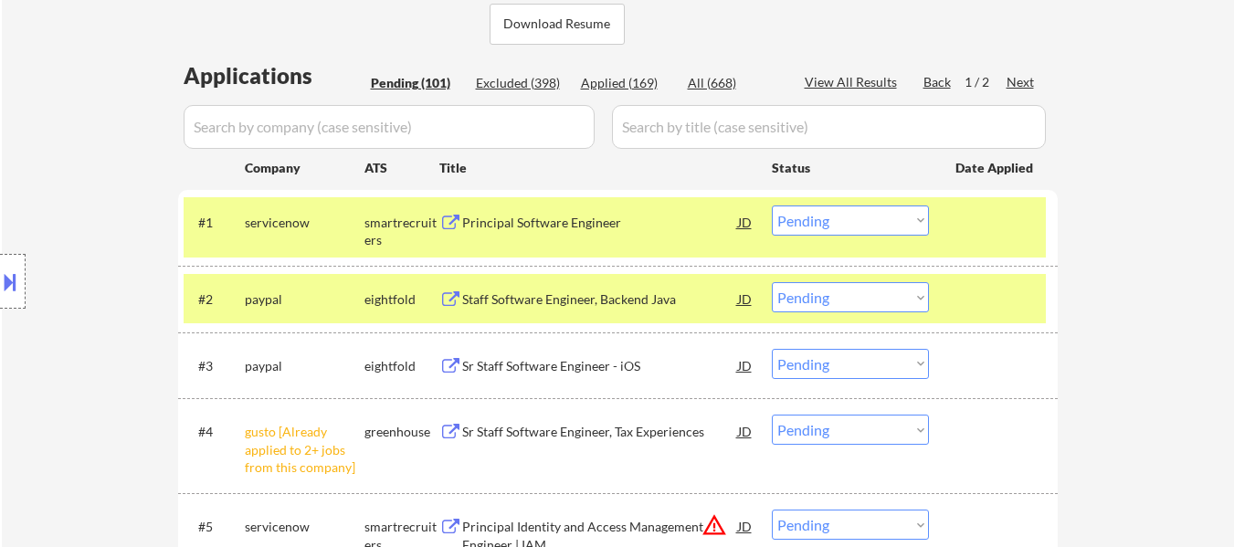
click at [975, 292] on div at bounding box center [995, 298] width 80 height 33
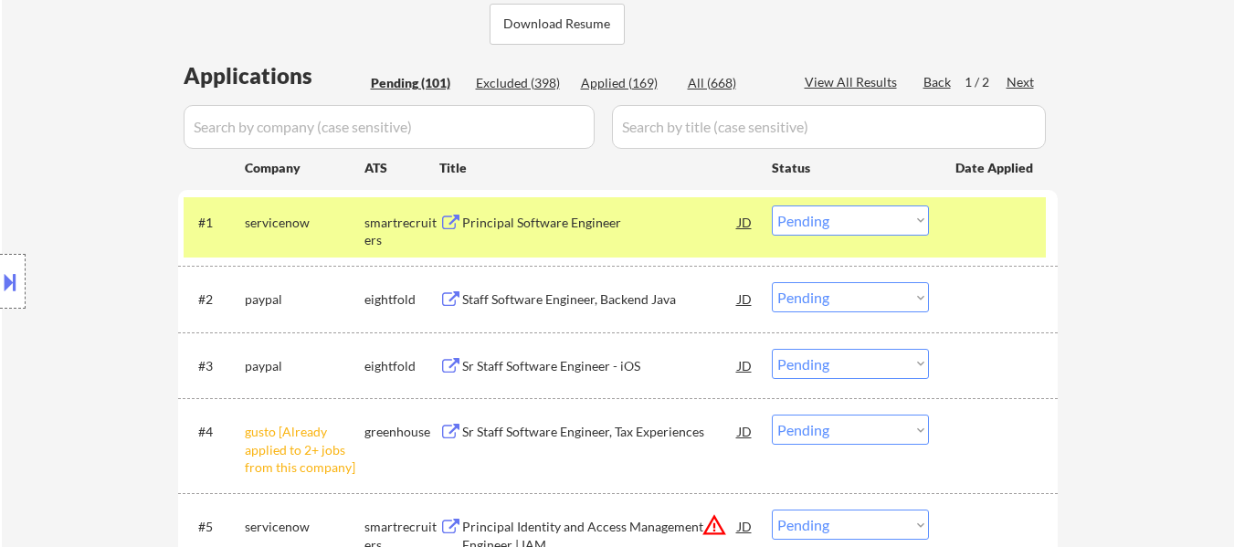
click at [876, 431] on select "Choose an option... Pending Applied Excluded (Questions) Excluded (Expired) Exc…" at bounding box center [850, 430] width 157 height 30
click at [772, 415] on select "Choose an option... Pending Applied Excluded (Questions) Excluded (Expired) Exc…" at bounding box center [850, 430] width 157 height 30
select select ""pending""
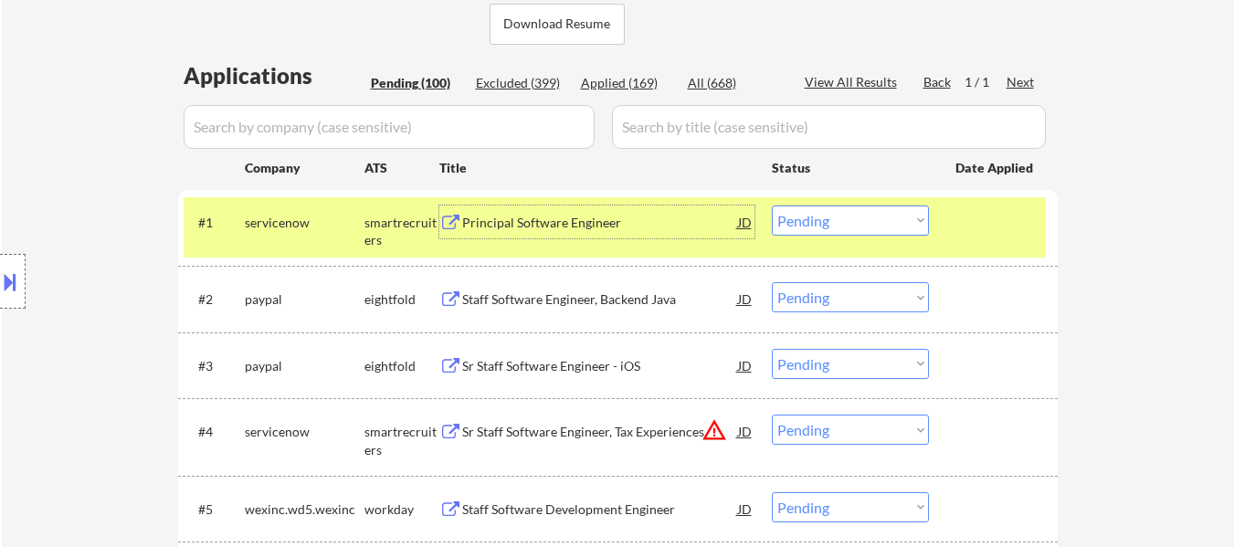
click at [563, 226] on div "Principal Software Engineer" at bounding box center [600, 223] width 276 height 18
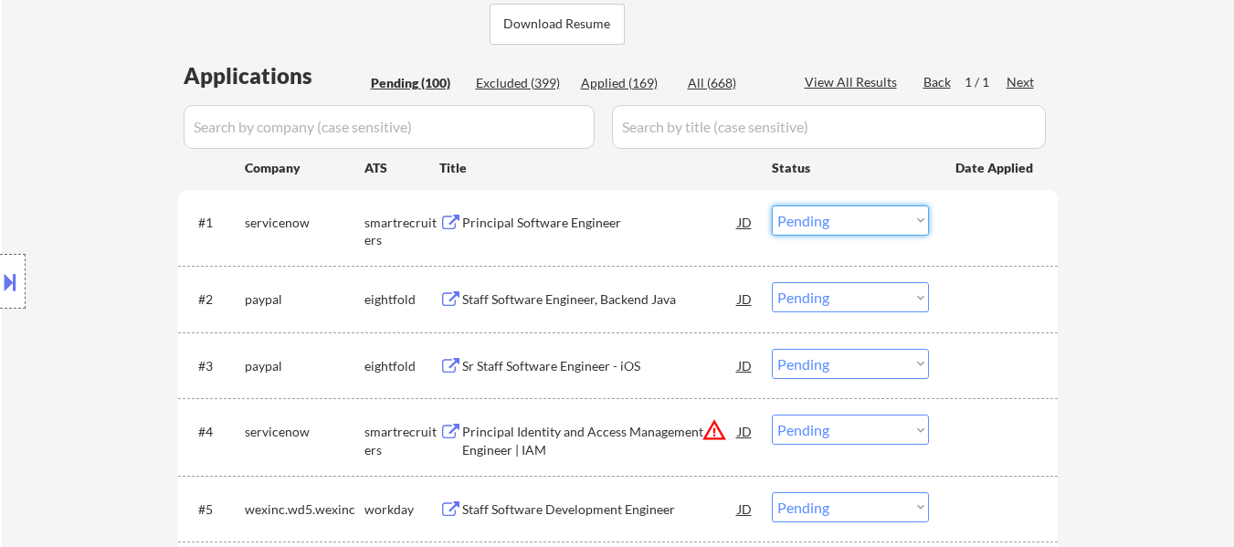
click at [851, 217] on select "Choose an option... Pending Applied Excluded (Questions) Excluded (Expired) Exc…" at bounding box center [850, 220] width 157 height 30
click at [772, 205] on select "Choose an option... Pending Applied Excluded (Questions) Excluded (Expired) Exc…" at bounding box center [850, 220] width 157 height 30
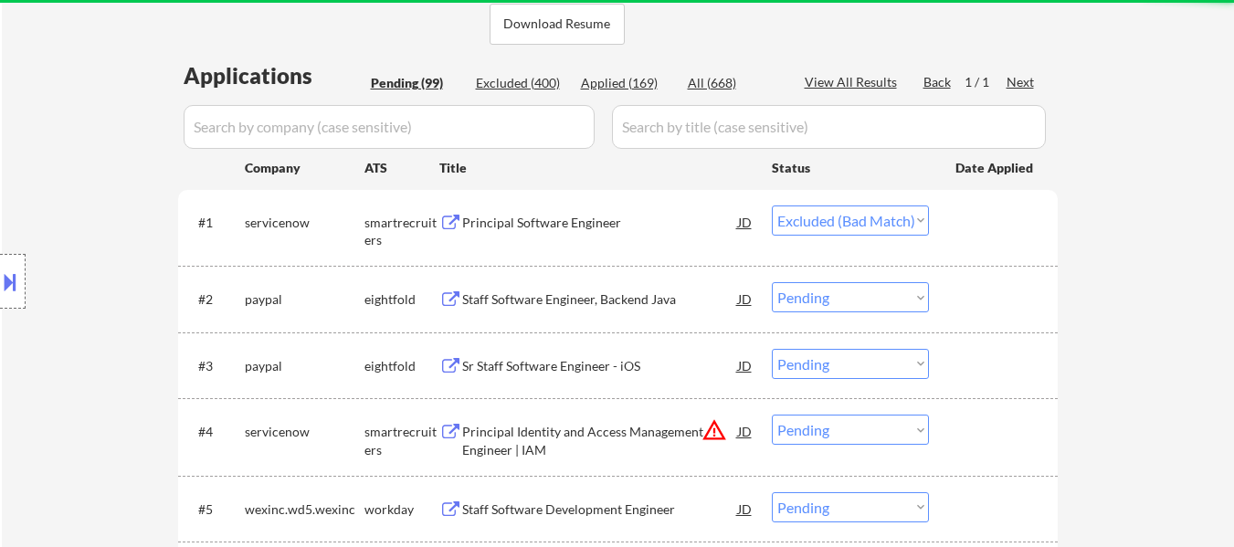
select select ""pending""
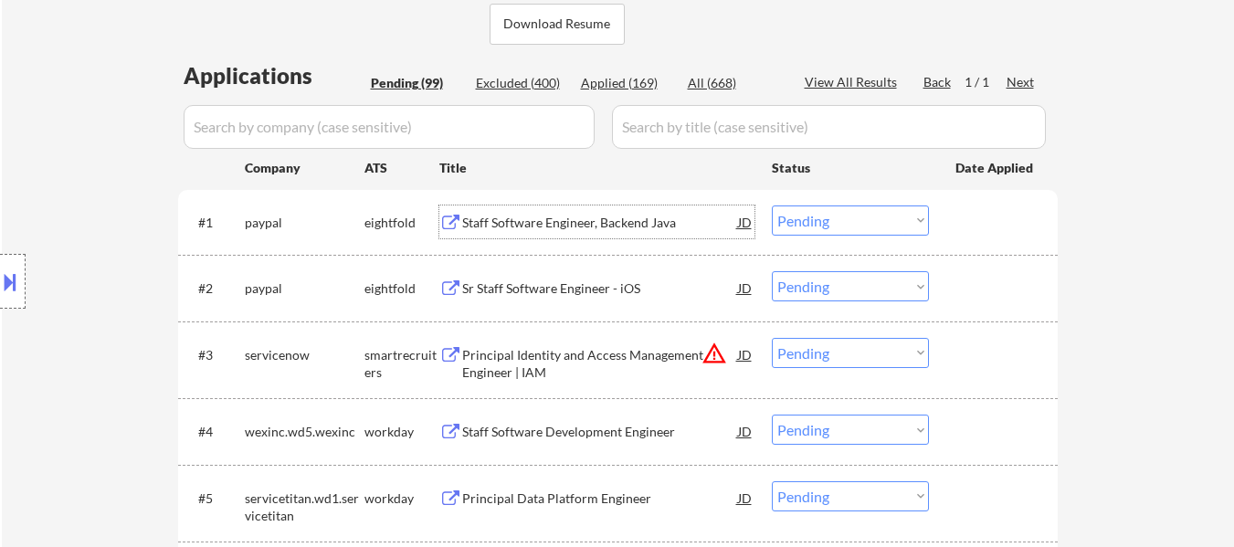
click at [569, 226] on div "Staff Software Engineer, Backend Java" at bounding box center [600, 223] width 276 height 18
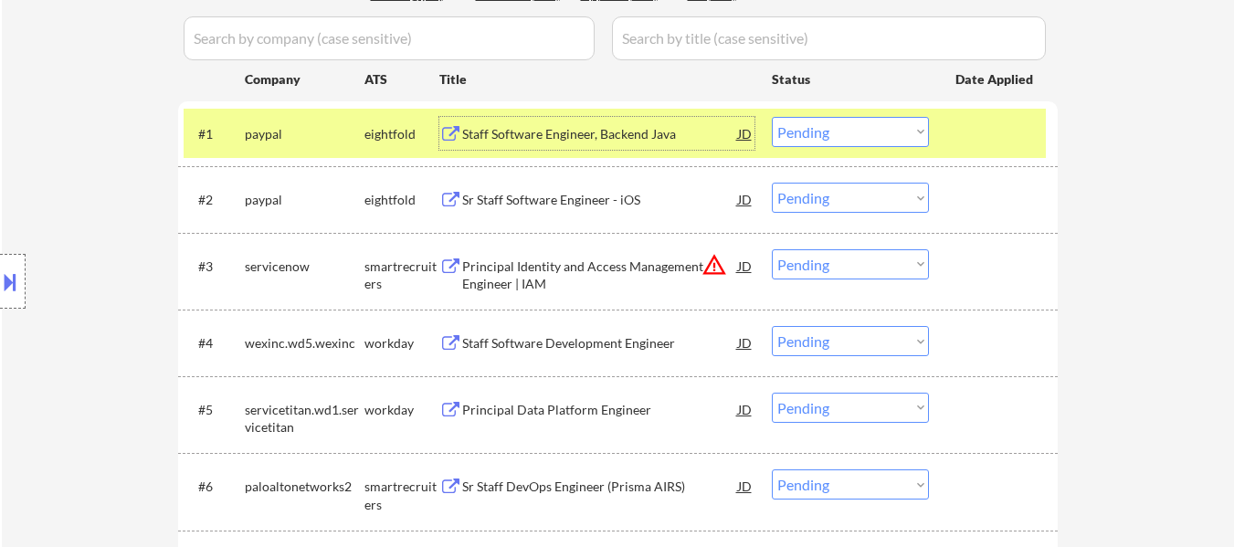
scroll to position [548, 0]
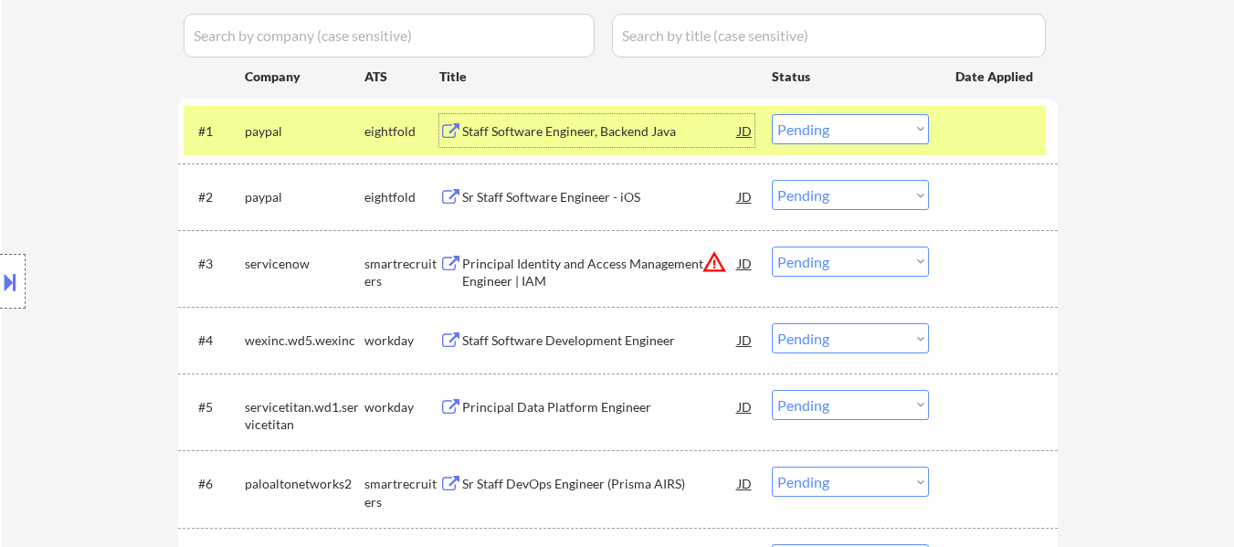
click at [515, 266] on div "Principal Identity and Access Management Engineer | IAM" at bounding box center [600, 273] width 276 height 36
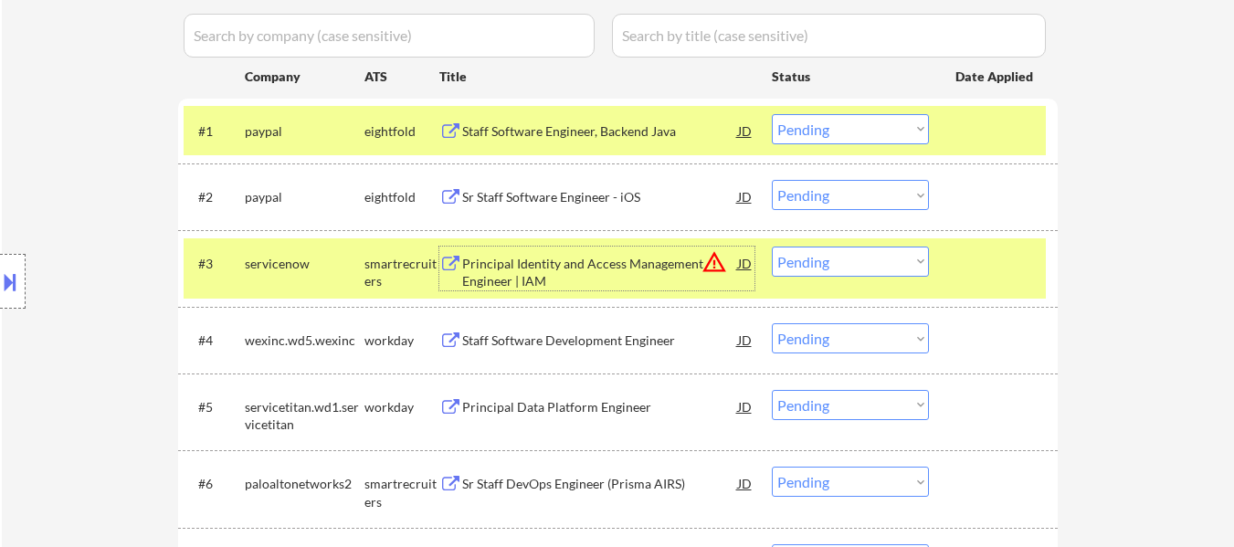
click at [888, 263] on select "Choose an option... Pending Applied Excluded (Questions) Excluded (Expired) Exc…" at bounding box center [850, 262] width 157 height 30
click at [772, 247] on select "Choose an option... Pending Applied Excluded (Questions) Excluded (Expired) Exc…" at bounding box center [850, 262] width 157 height 30
select select ""pending""
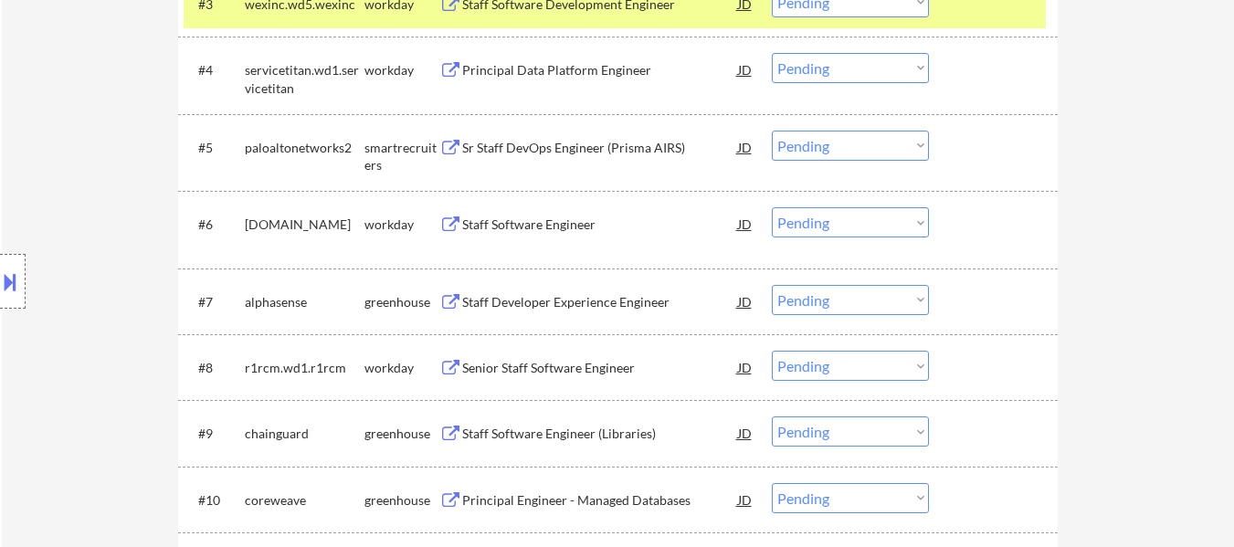
scroll to position [822, 0]
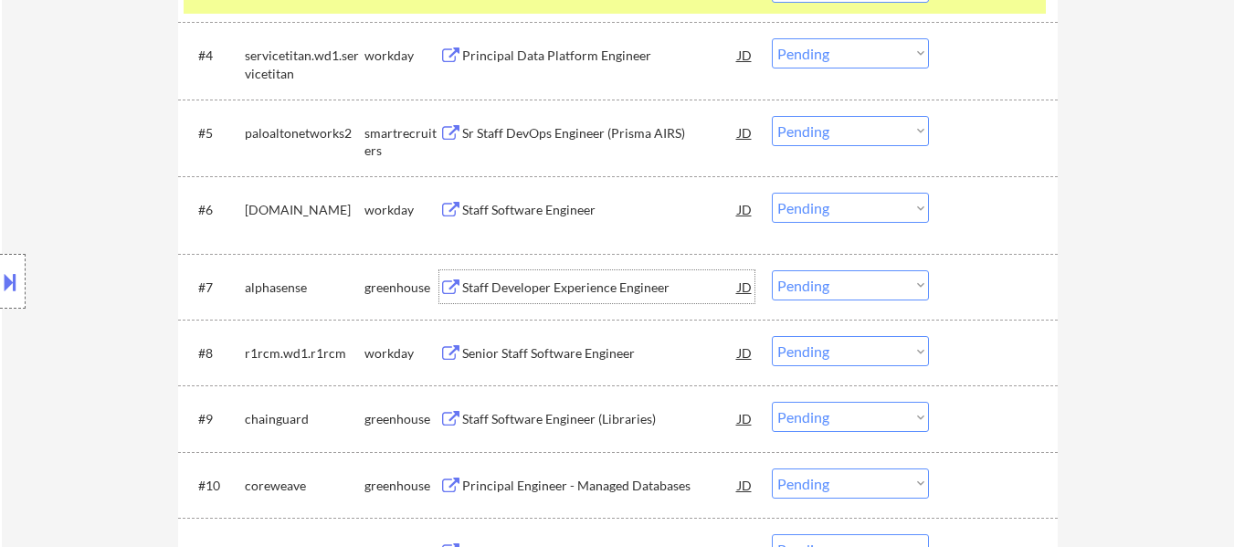
click at [655, 289] on div "Staff Developer Experience Engineer" at bounding box center [600, 288] width 276 height 18
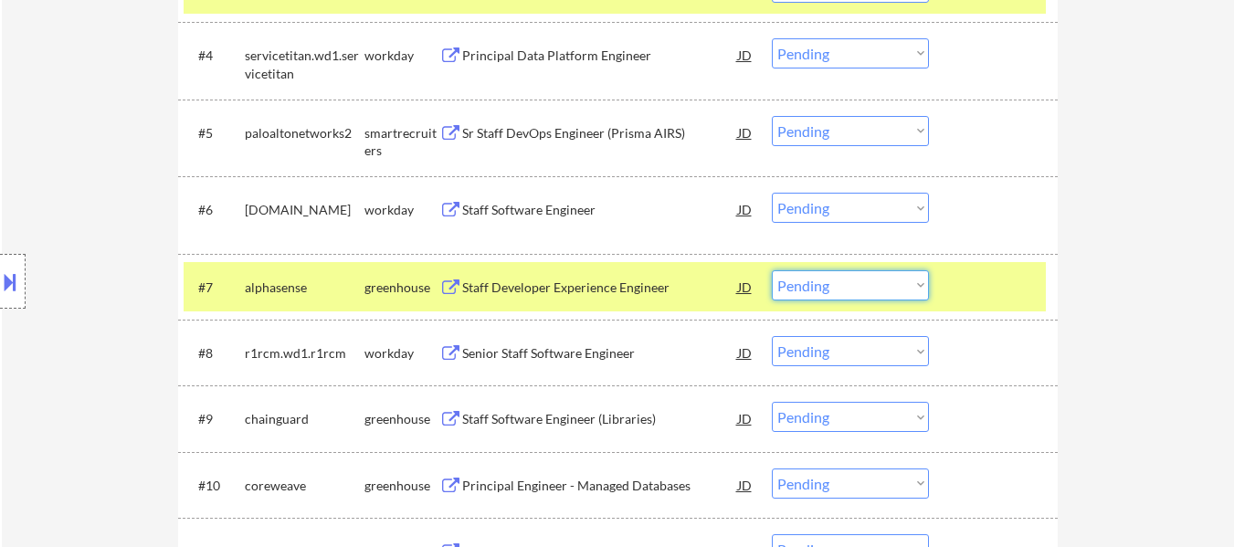
click at [839, 280] on select "Choose an option... Pending Applied Excluded (Questions) Excluded (Expired) Exc…" at bounding box center [850, 285] width 157 height 30
click at [772, 270] on select "Choose an option... Pending Applied Excluded (Questions) Excluded (Expired) Exc…" at bounding box center [850, 285] width 157 height 30
select select ""pending""
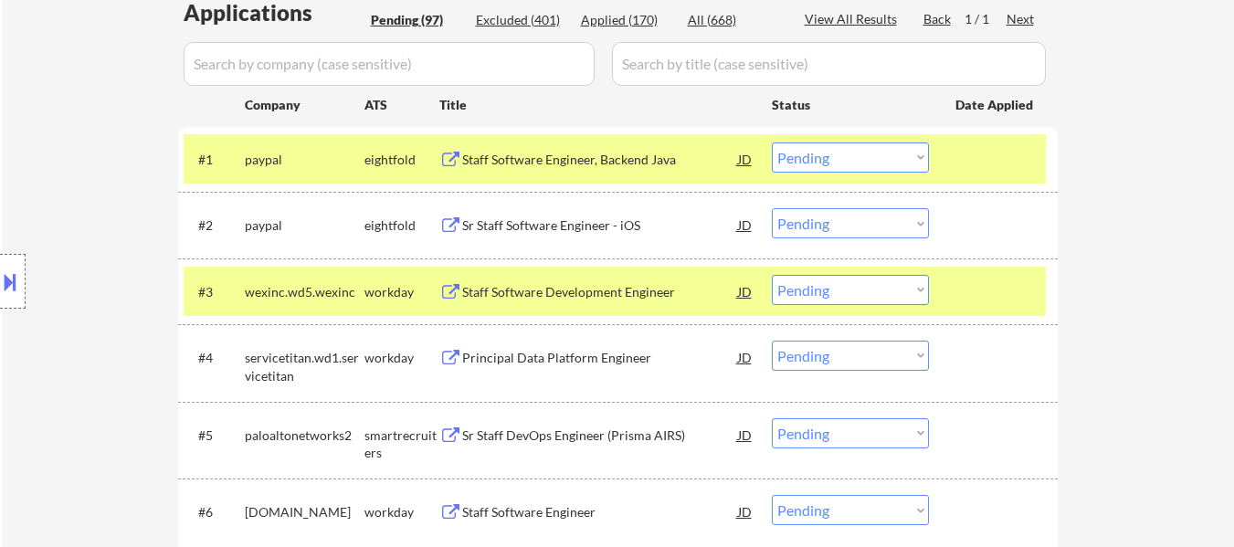
scroll to position [548, 0]
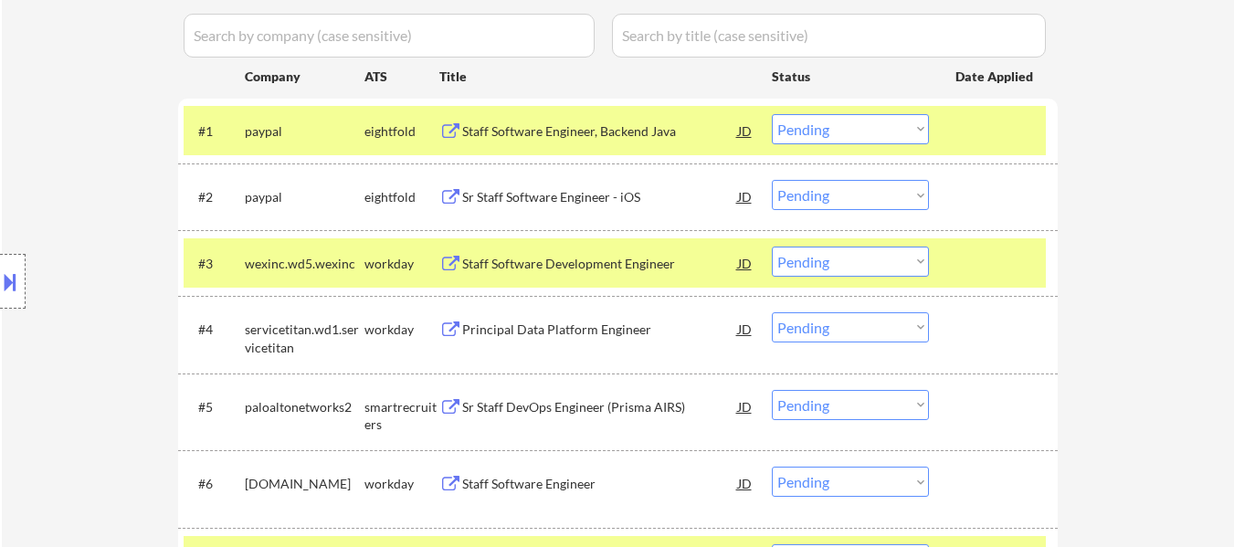
click at [842, 122] on select "Choose an option... Pending Applied Excluded (Questions) Excluded (Expired) Exc…" at bounding box center [850, 129] width 157 height 30
click at [579, 127] on div "Staff Software Engineer, Backend Java" at bounding box center [600, 131] width 276 height 18
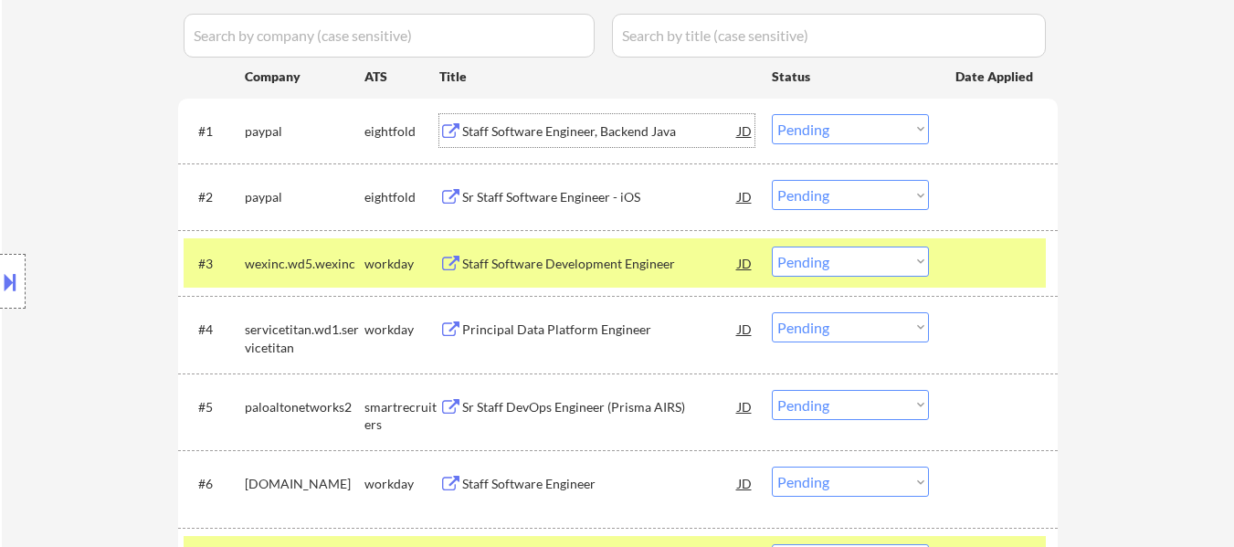
click at [864, 122] on select "Choose an option... Pending Applied Excluded (Questions) Excluded (Expired) Exc…" at bounding box center [850, 129] width 157 height 30
click at [772, 114] on select "Choose an option... Pending Applied Excluded (Questions) Excluded (Expired) Exc…" at bounding box center [850, 129] width 157 height 30
click at [562, 201] on div "Sr Staff Software Engineer - iOS" at bounding box center [600, 197] width 276 height 18
select select ""pending""
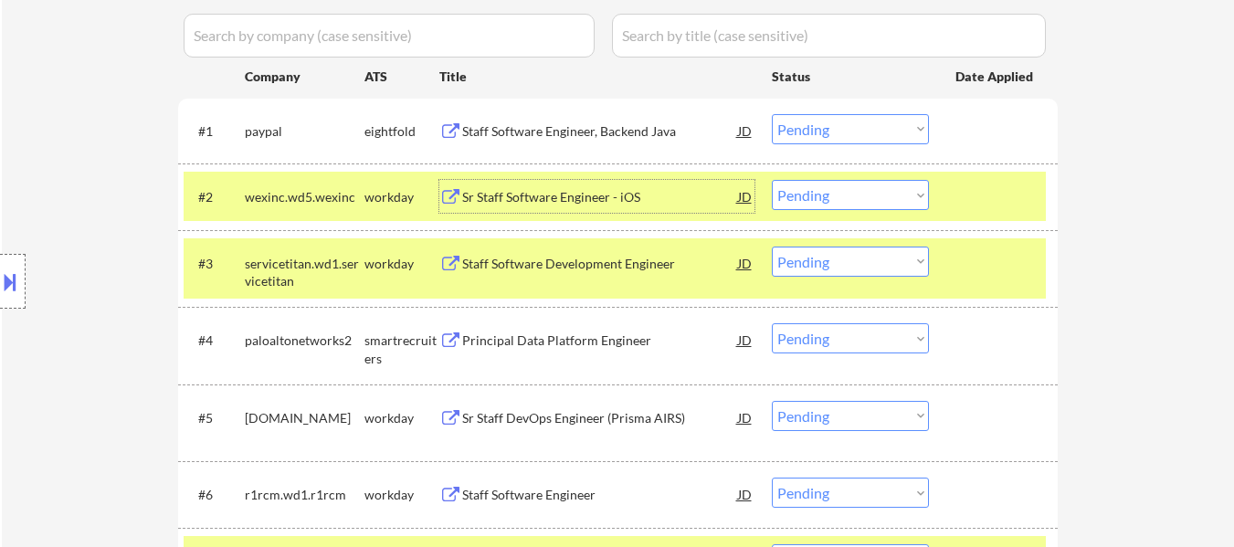
click at [839, 193] on select "Choose an option... Pending Applied Excluded (Questions) Excluded (Expired) Exc…" at bounding box center [850, 195] width 157 height 30
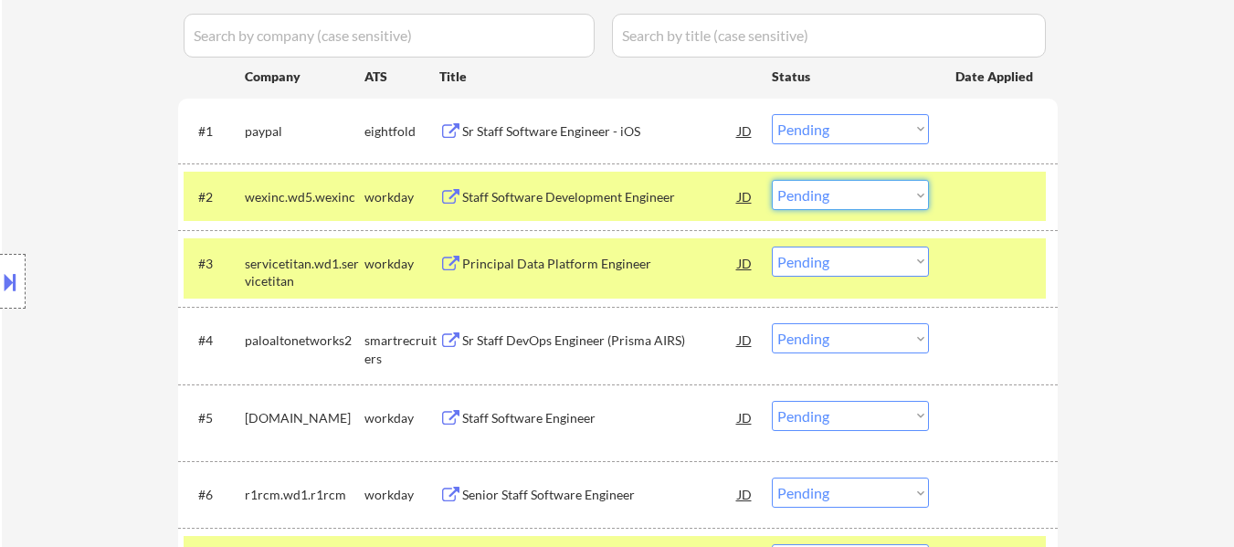
drag, startPoint x: 1071, startPoint y: 244, endPoint x: 1033, endPoint y: 231, distance: 40.4
click at [882, 193] on select "Choose an option... Pending Applied Excluded (Questions) Excluded (Expired) Exc…" at bounding box center [850, 195] width 157 height 30
click at [772, 180] on select "Choose an option... Pending Applied Excluded (Questions) Excluded (Expired) Exc…" at bounding box center [850, 195] width 157 height 30
select select ""pending""
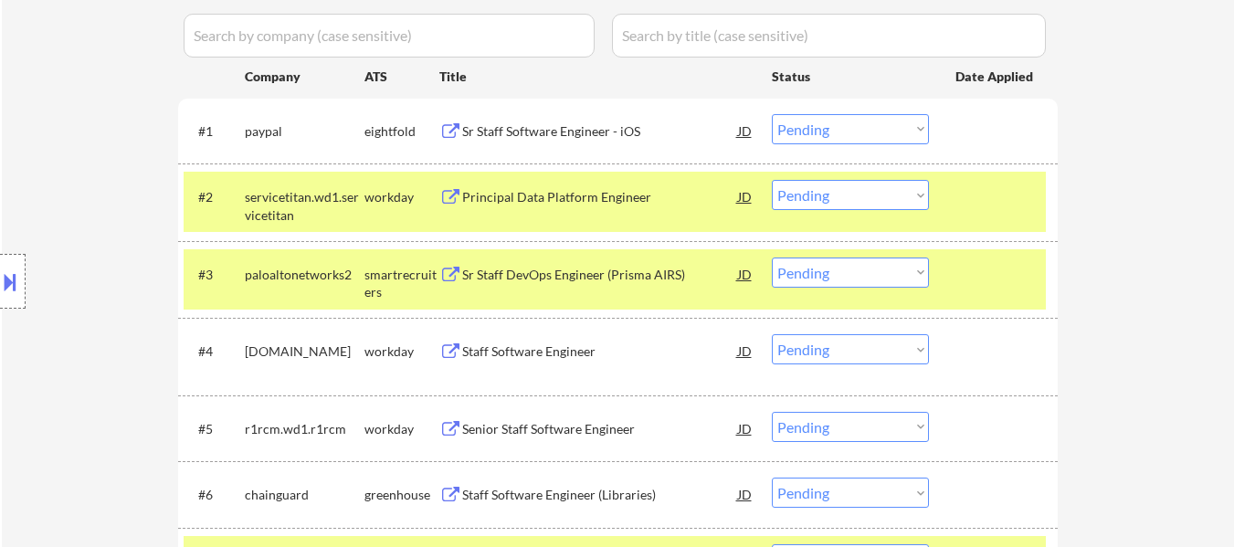
click at [565, 142] on div "Sr Staff Software Engineer - iOS" at bounding box center [600, 130] width 276 height 33
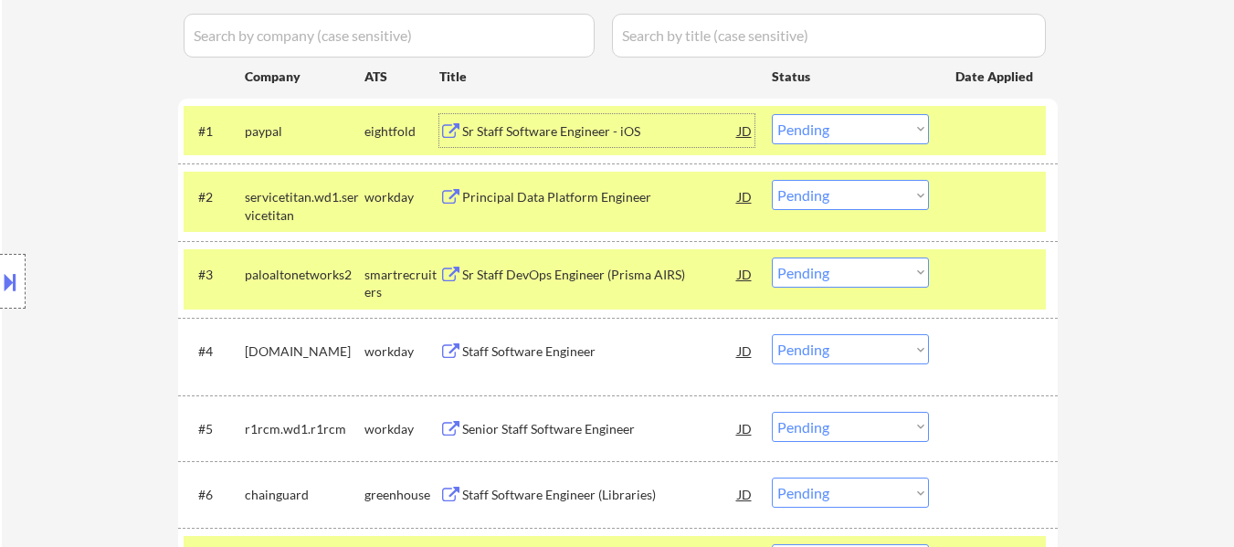
click at [888, 126] on select "Choose an option... Pending Applied Excluded (Questions) Excluded (Expired) Exc…" at bounding box center [850, 129] width 157 height 30
click at [772, 114] on select "Choose an option... Pending Applied Excluded (Questions) Excluded (Expired) Exc…" at bounding box center [850, 129] width 157 height 30
select select ""pending""
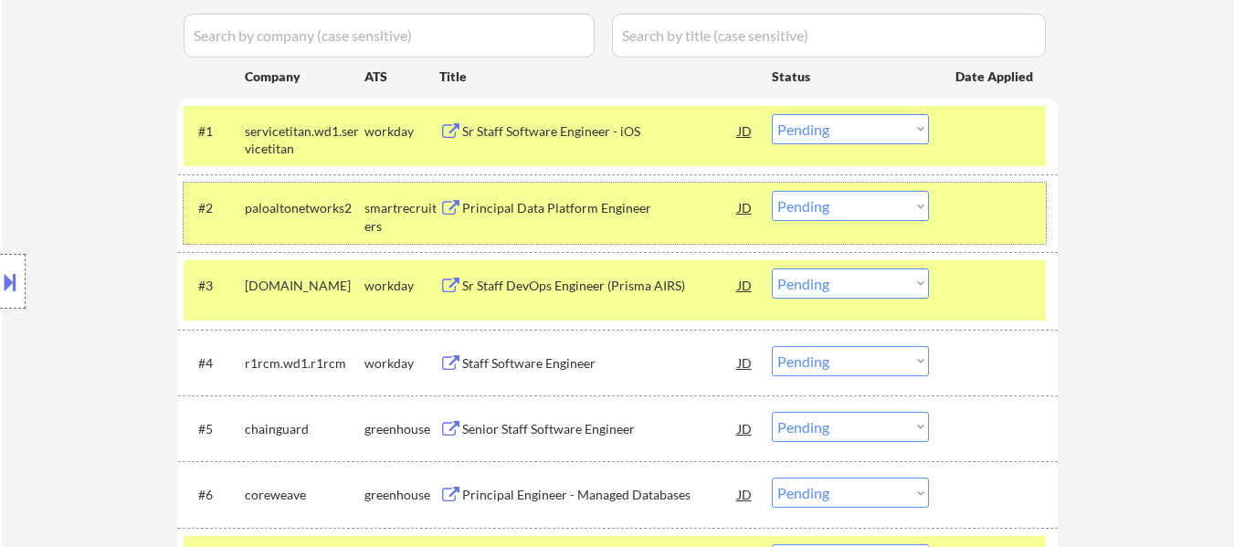
click at [1019, 218] on div at bounding box center [995, 207] width 80 height 33
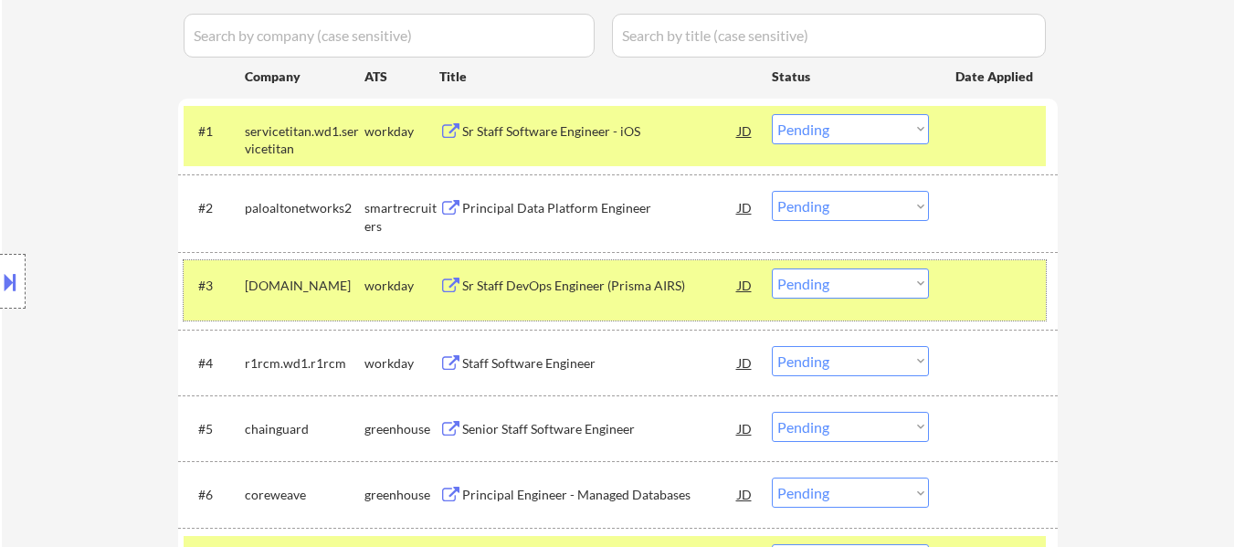
click at [972, 307] on div "#3 viavisolutions.wd1.careers workday Sr Staff DevOps Engineer (Prisma AIRS) JD…" at bounding box center [615, 290] width 862 height 60
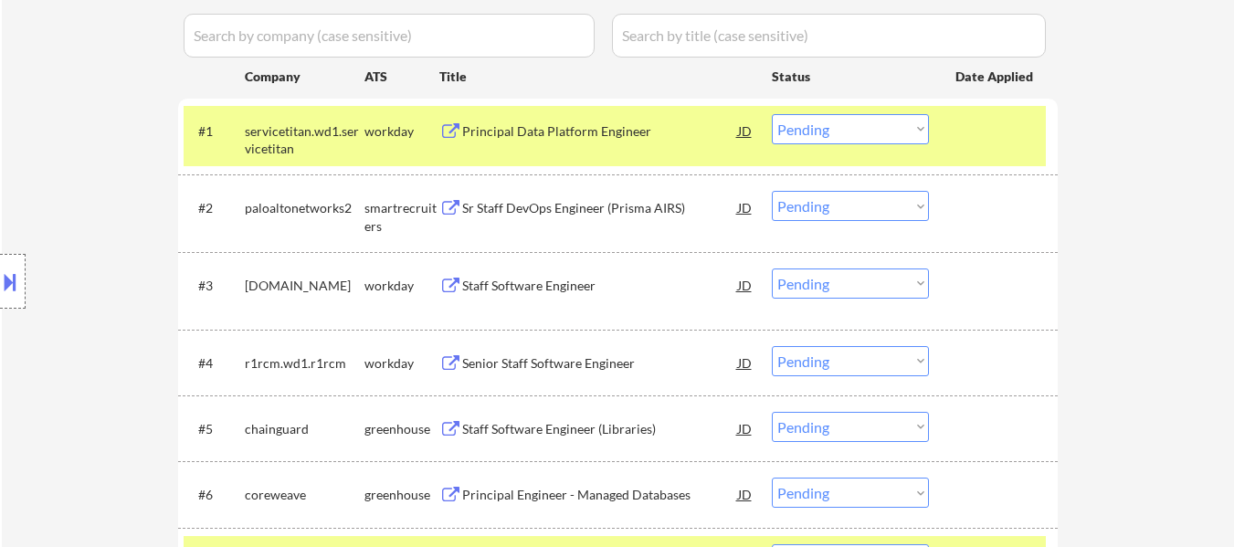
click at [585, 212] on div "Sr Staff DevOps Engineer (Prisma AIRS)" at bounding box center [600, 208] width 276 height 18
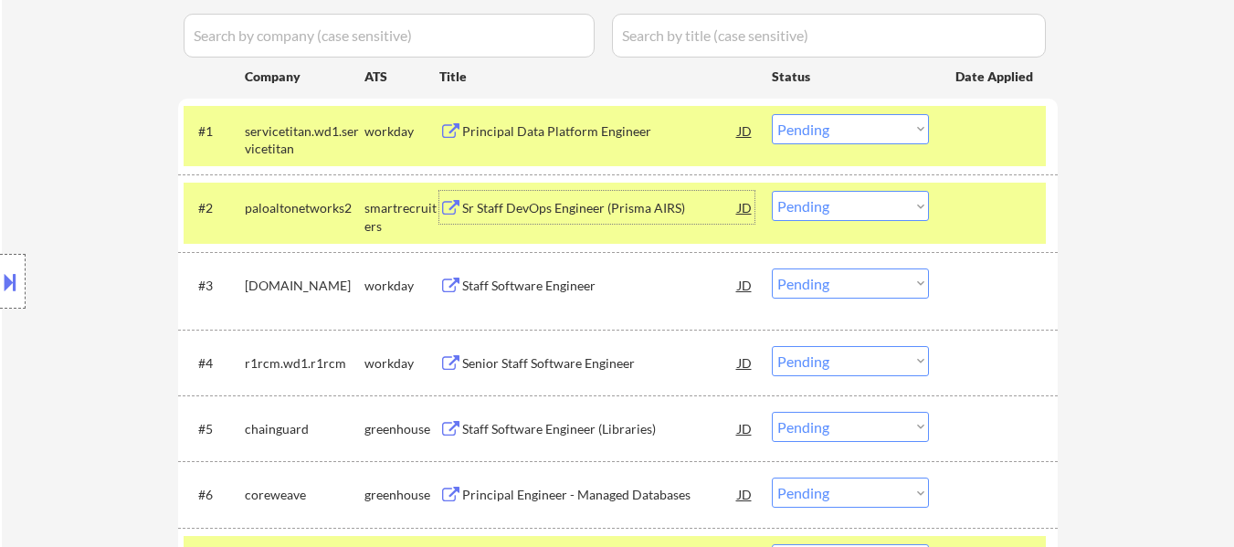
click at [1001, 144] on div at bounding box center [995, 130] width 80 height 33
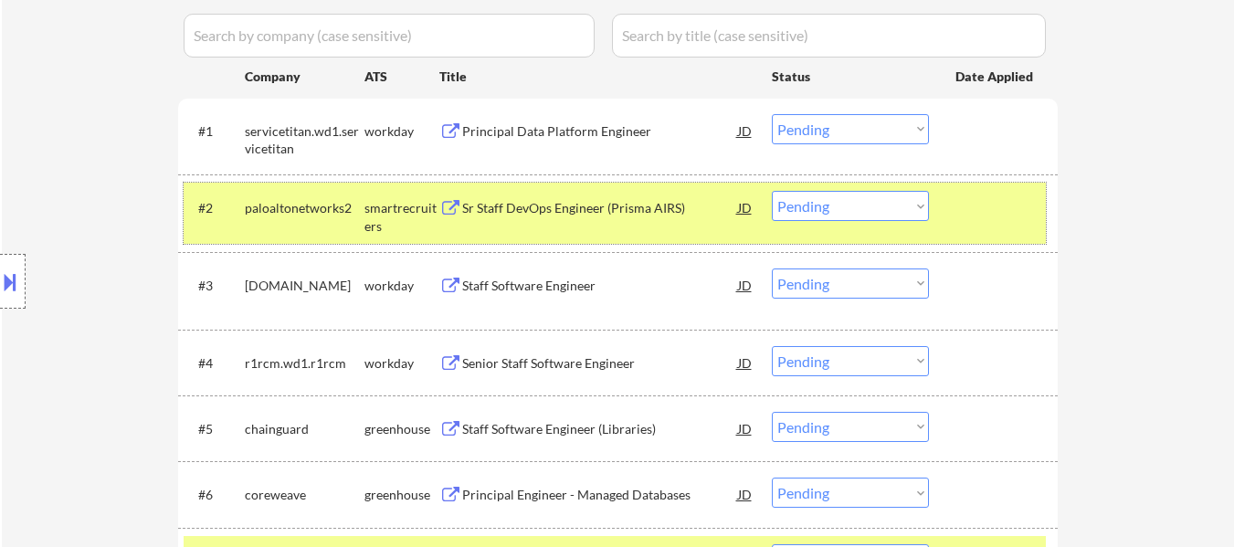
click at [988, 203] on div at bounding box center [995, 207] width 80 height 33
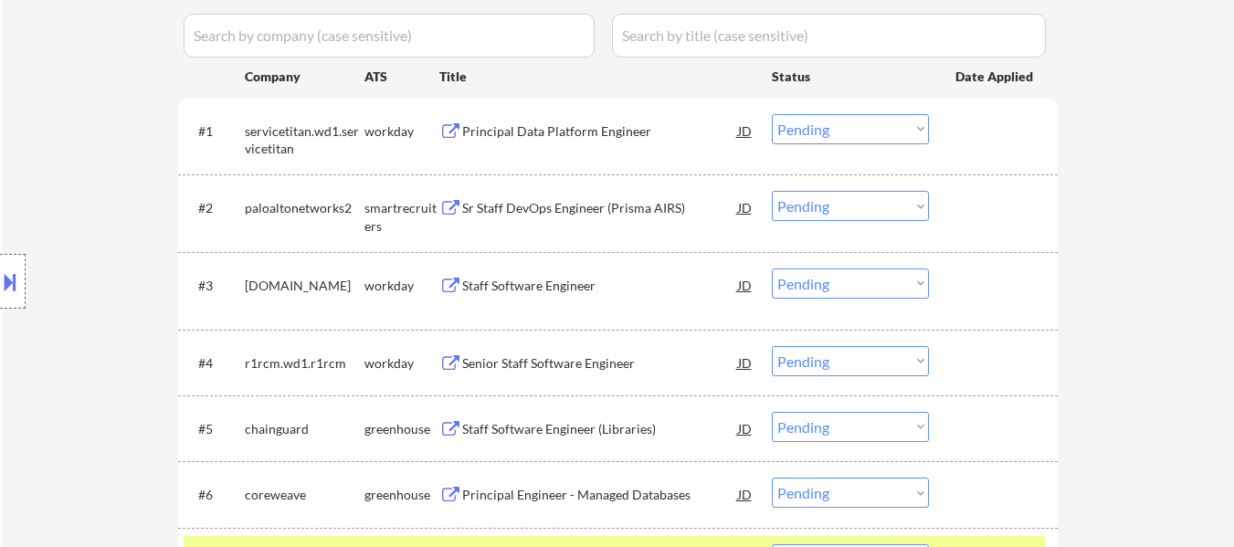
click at [992, 224] on div at bounding box center [995, 207] width 80 height 33
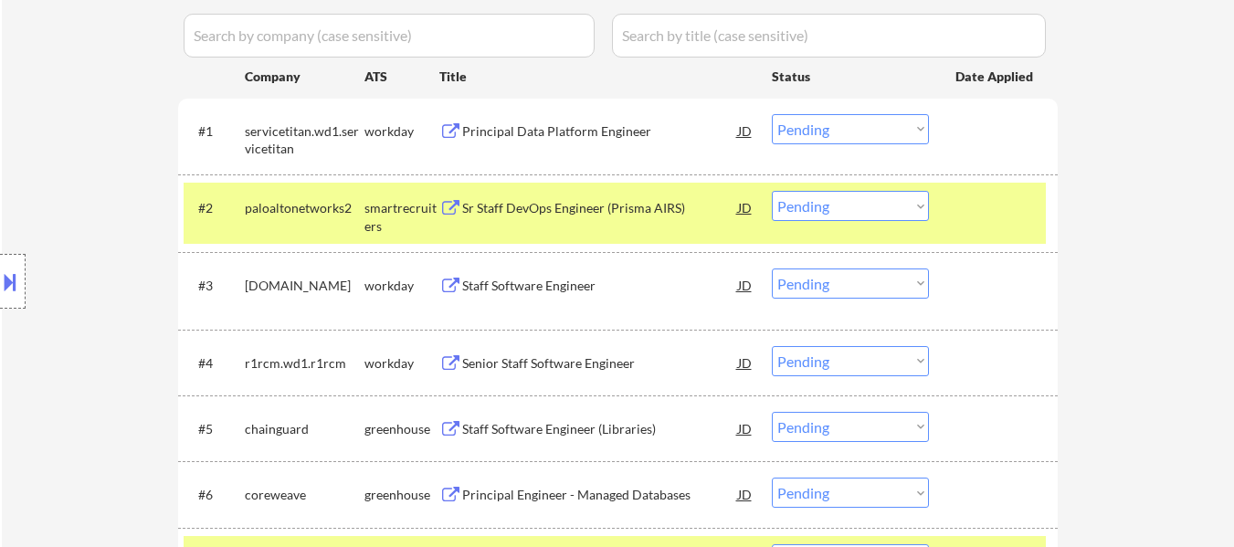
click at [510, 289] on div "Staff Software Engineer" at bounding box center [600, 286] width 276 height 18
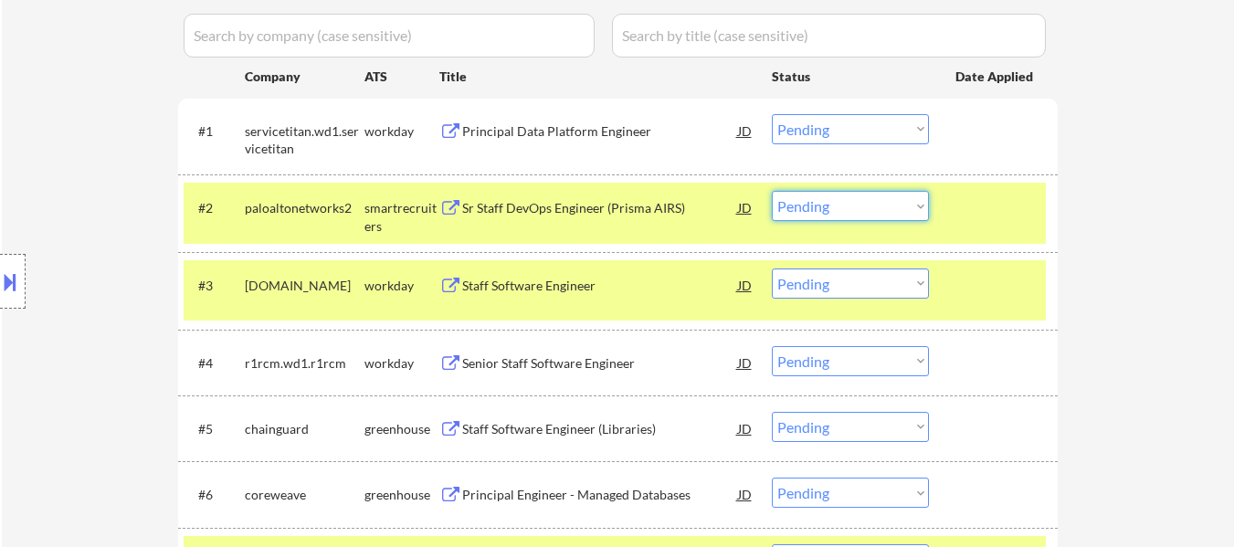
click at [861, 204] on select "Choose an option... Pending Applied Excluded (Questions) Excluded (Expired) Exc…" at bounding box center [850, 206] width 157 height 30
click at [772, 191] on select "Choose an option... Pending Applied Excluded (Questions) Excluded (Expired) Exc…" at bounding box center [850, 206] width 157 height 30
select select ""pending""
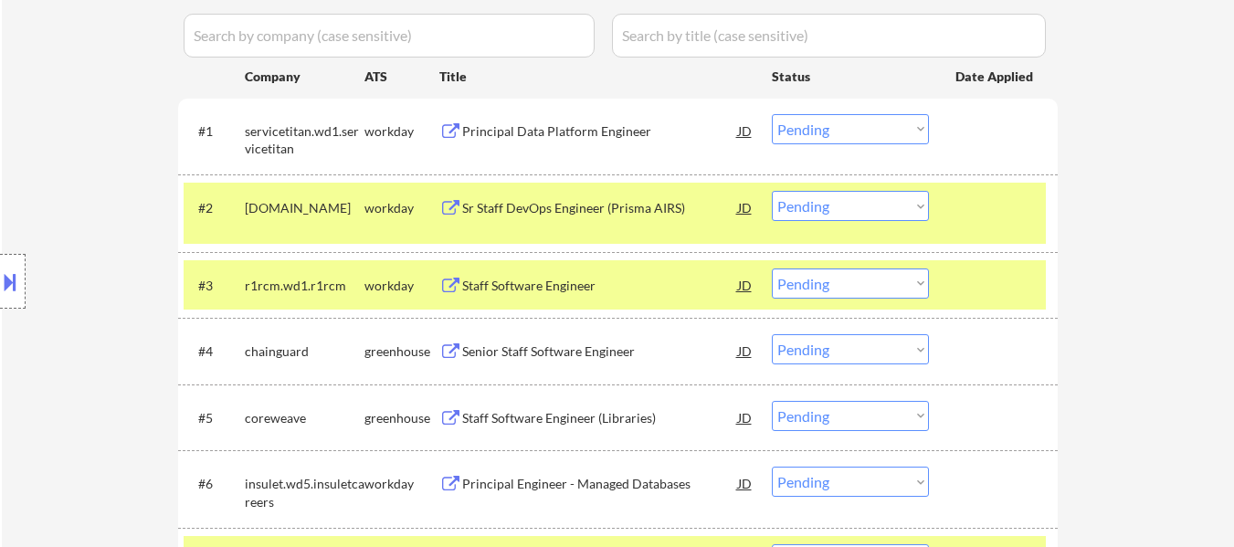
click at [988, 216] on div at bounding box center [995, 207] width 80 height 33
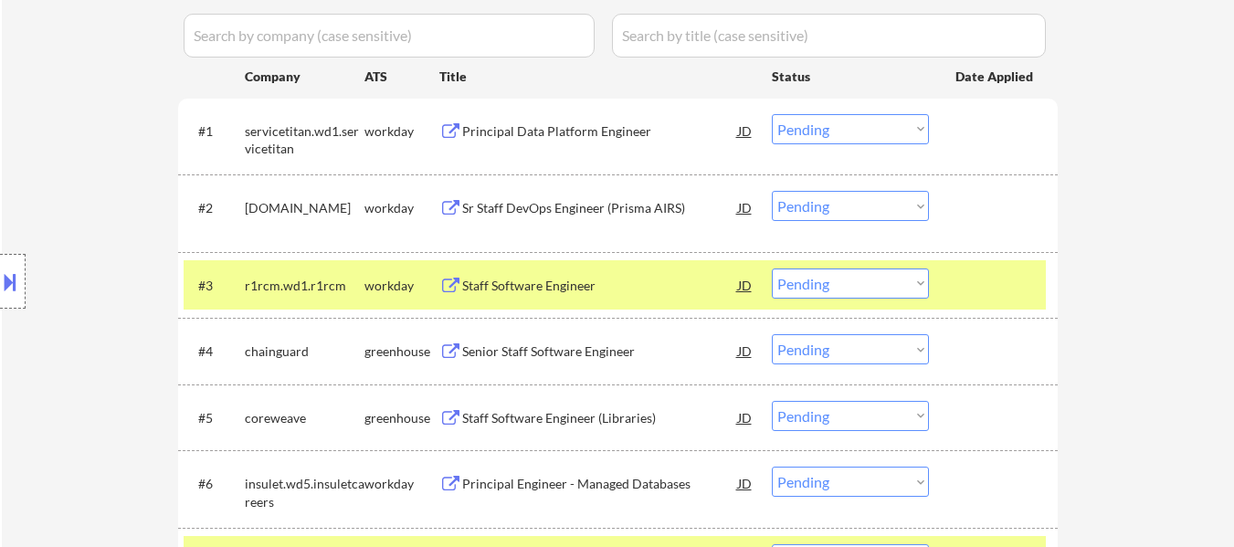
click at [976, 292] on div at bounding box center [995, 284] width 80 height 33
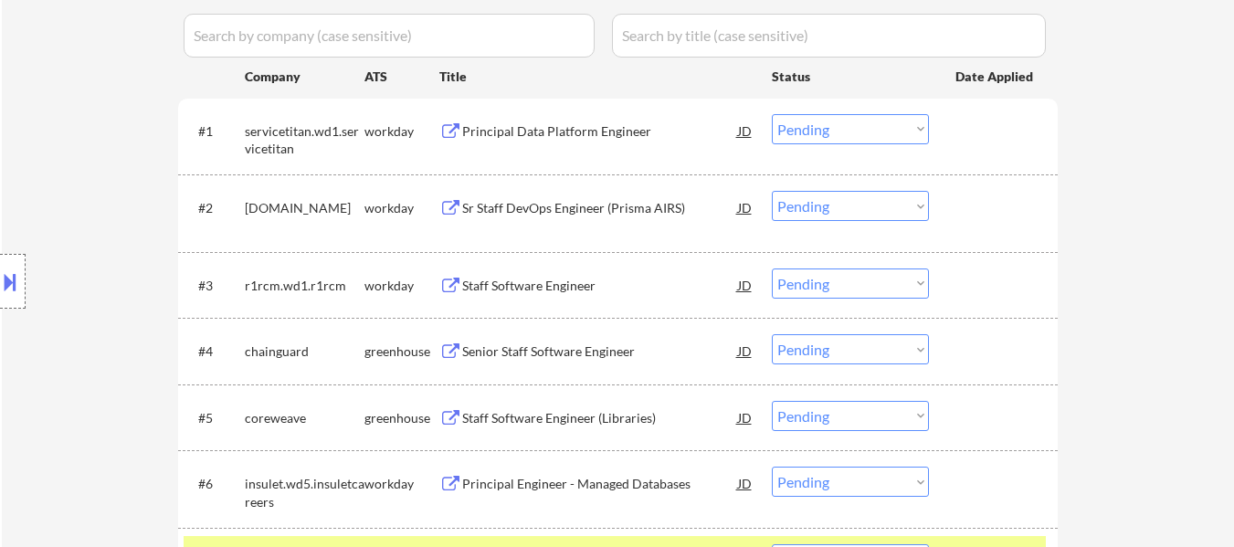
click at [1007, 220] on div at bounding box center [995, 207] width 80 height 33
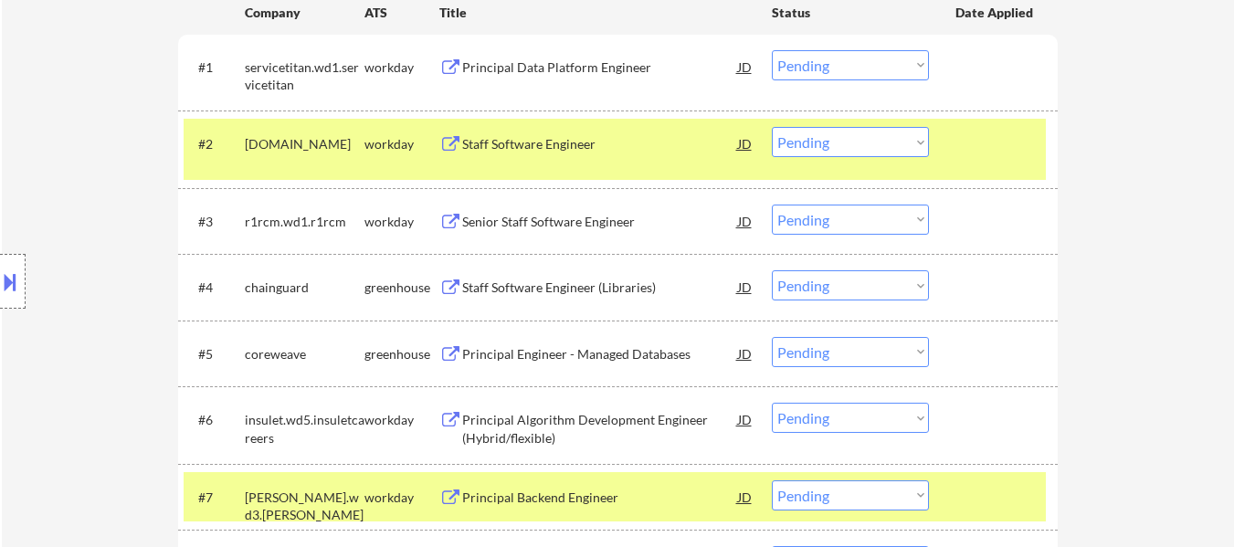
scroll to position [639, 0]
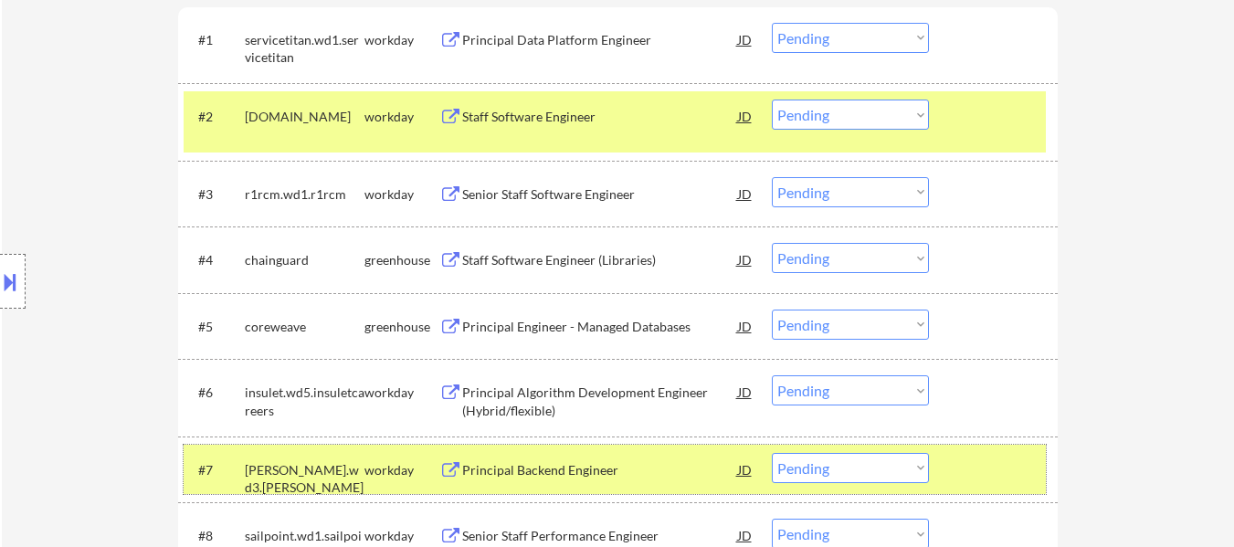
click at [976, 470] on div at bounding box center [995, 469] width 80 height 33
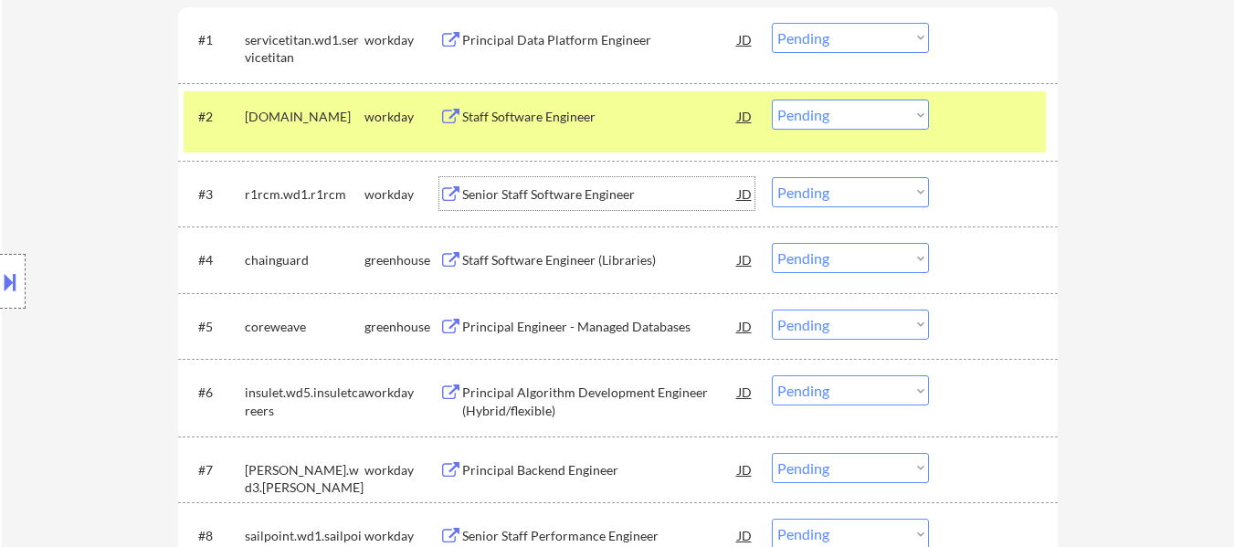
click at [508, 204] on div "Senior Staff Software Engineer" at bounding box center [600, 193] width 276 height 33
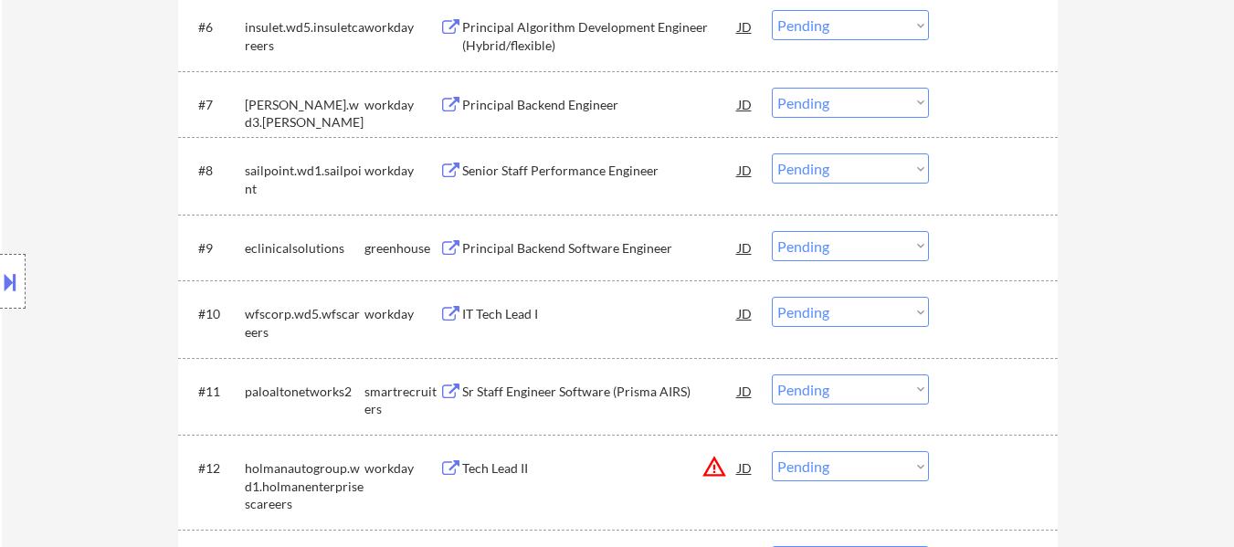
scroll to position [1370, 0]
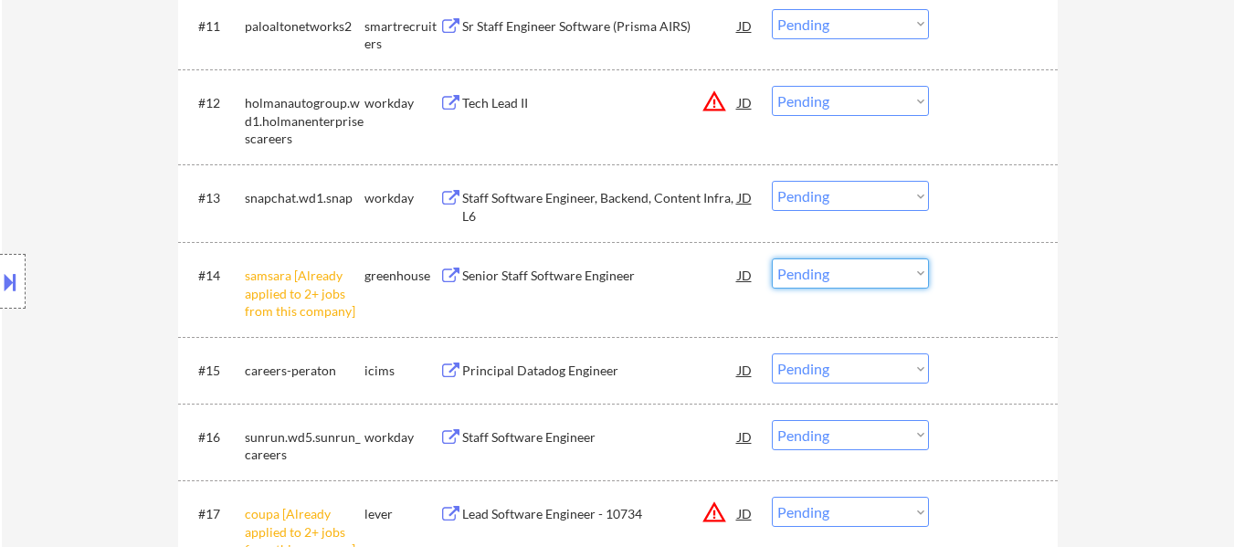
click at [847, 273] on select "Choose an option... Pending Applied Excluded (Questions) Excluded (Expired) Exc…" at bounding box center [850, 273] width 157 height 30
click at [772, 258] on select "Choose an option... Pending Applied Excluded (Questions) Excluded (Expired) Exc…" at bounding box center [850, 273] width 157 height 30
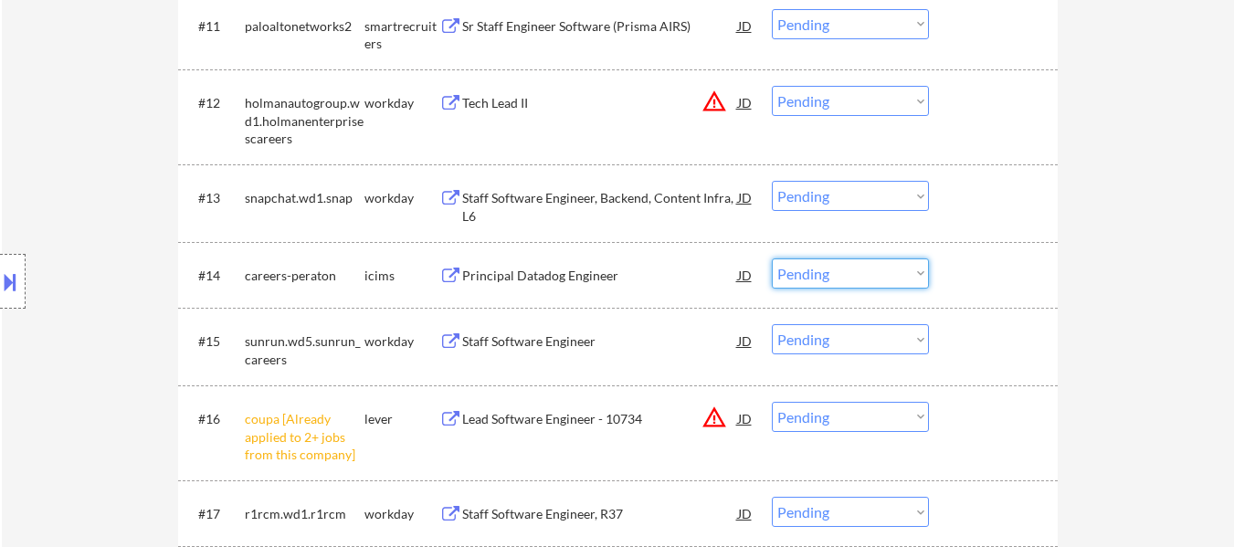
click at [857, 271] on select "Choose an option... Pending Applied Excluded (Questions) Excluded (Expired) Exc…" at bounding box center [850, 273] width 157 height 30
click at [772, 258] on select "Choose an option... Pending Applied Excluded (Questions) Excluded (Expired) Exc…" at bounding box center [850, 273] width 157 height 30
select select ""pending""
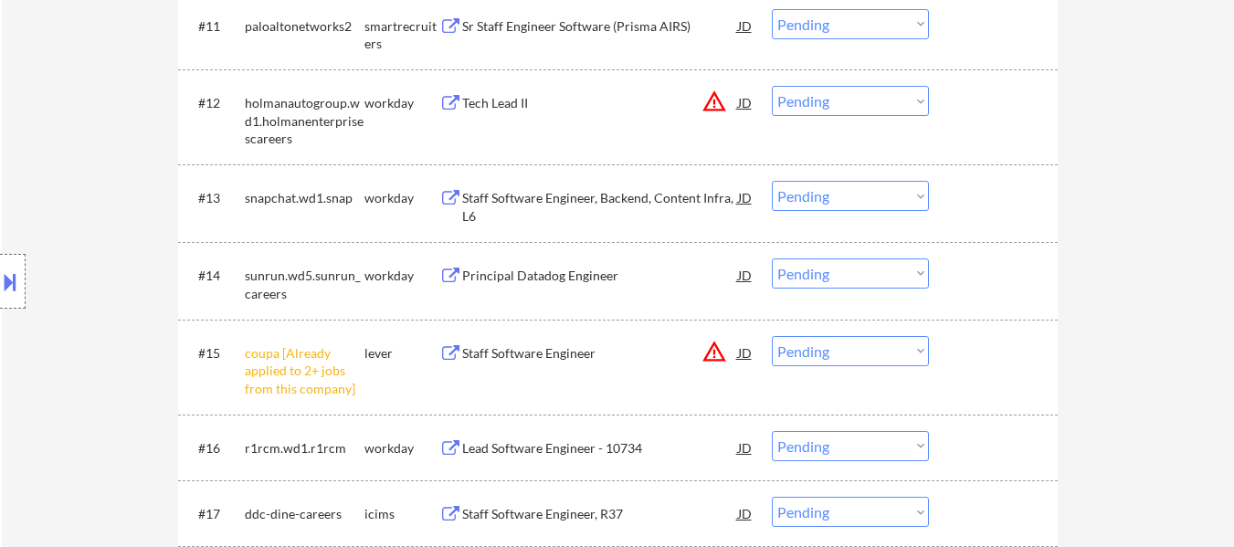
click at [884, 345] on select "Choose an option... Pending Applied Excluded (Questions) Excluded (Expired) Exc…" at bounding box center [850, 351] width 157 height 30
click at [772, 336] on select "Choose an option... Pending Applied Excluded (Questions) Excluded (Expired) Exc…" at bounding box center [850, 351] width 157 height 30
select select ""pending""
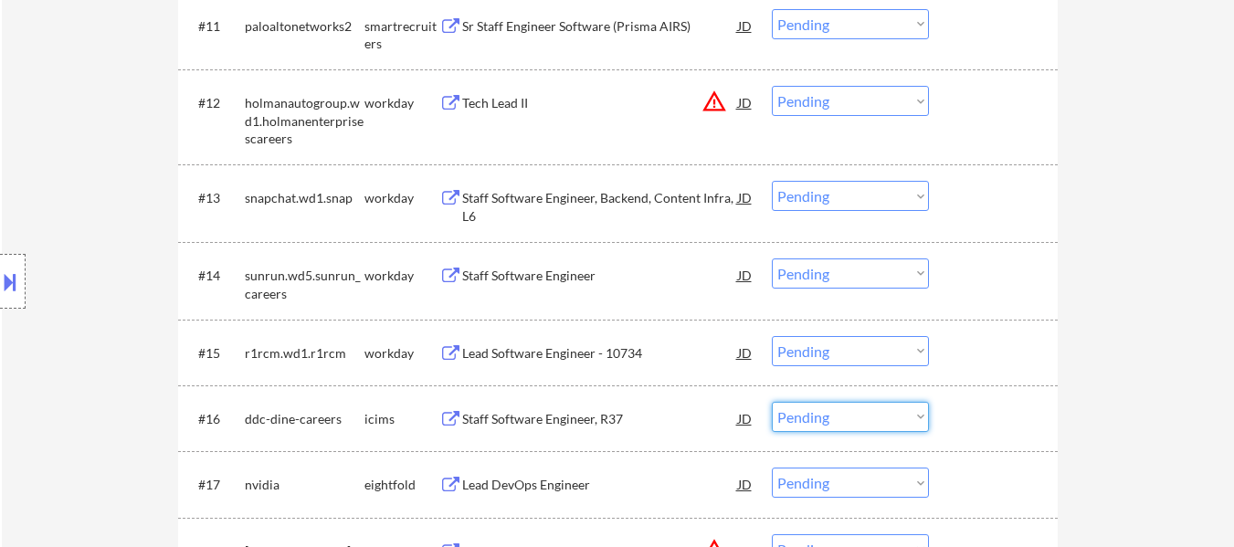
click at [843, 417] on select "Choose an option... Pending Applied Excluded (Questions) Excluded (Expired) Exc…" at bounding box center [850, 417] width 157 height 30
click at [772, 402] on select "Choose an option... Pending Applied Excluded (Questions) Excluded (Expired) Exc…" at bounding box center [850, 417] width 157 height 30
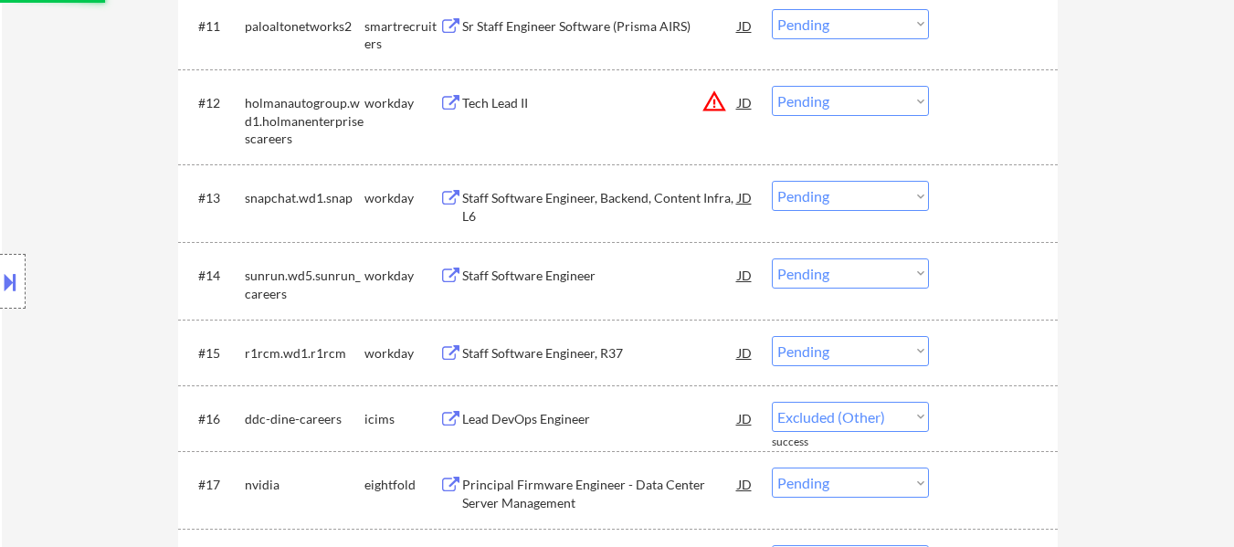
select select ""pending""
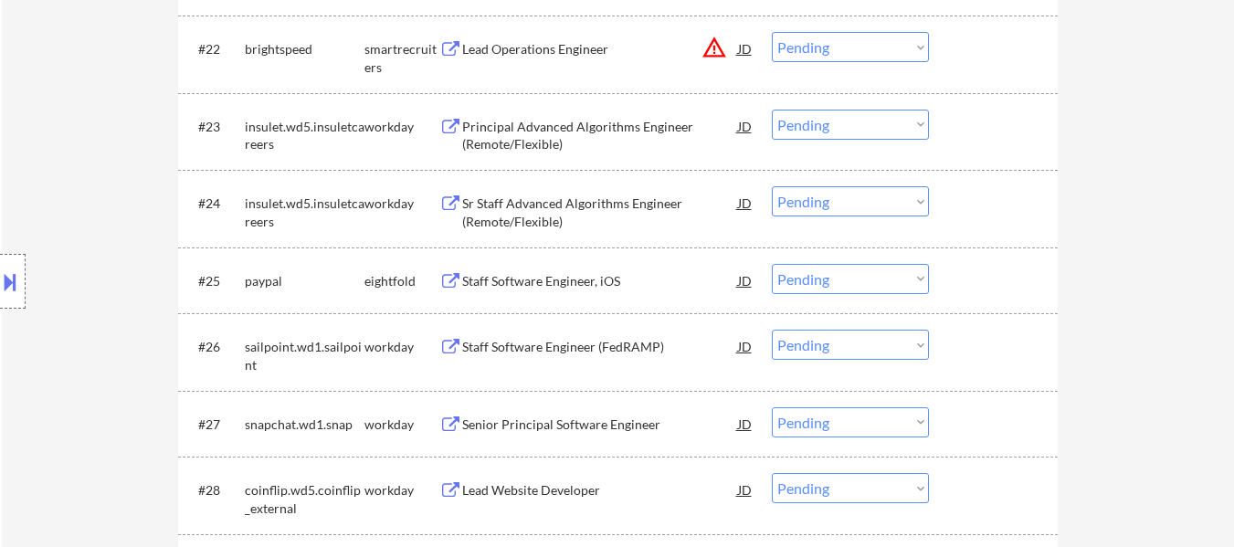
scroll to position [2374, 0]
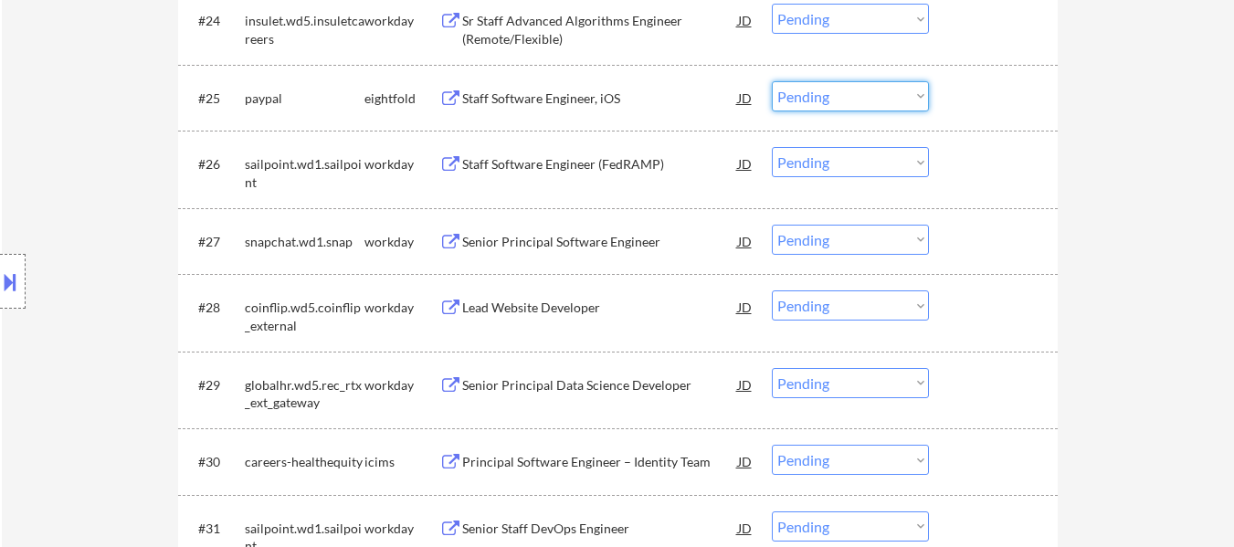
click at [878, 106] on select "Choose an option... Pending Applied Excluded (Questions) Excluded (Expired) Exc…" at bounding box center [850, 96] width 157 height 30
click at [772, 81] on select "Choose an option... Pending Applied Excluded (Questions) Excluded (Expired) Exc…" at bounding box center [850, 96] width 157 height 30
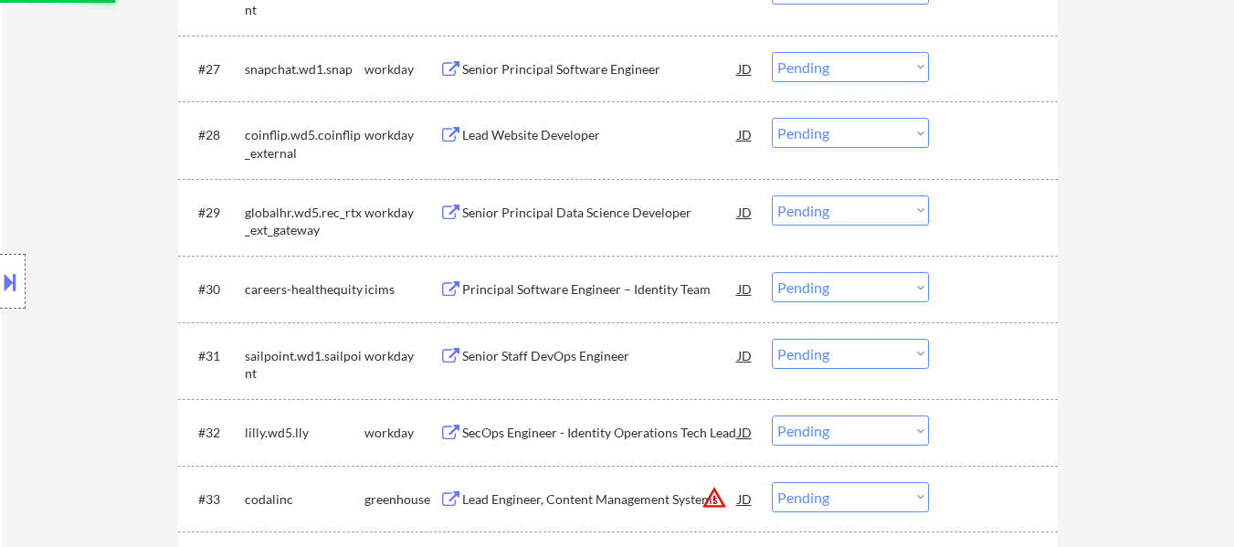
scroll to position [2557, 0]
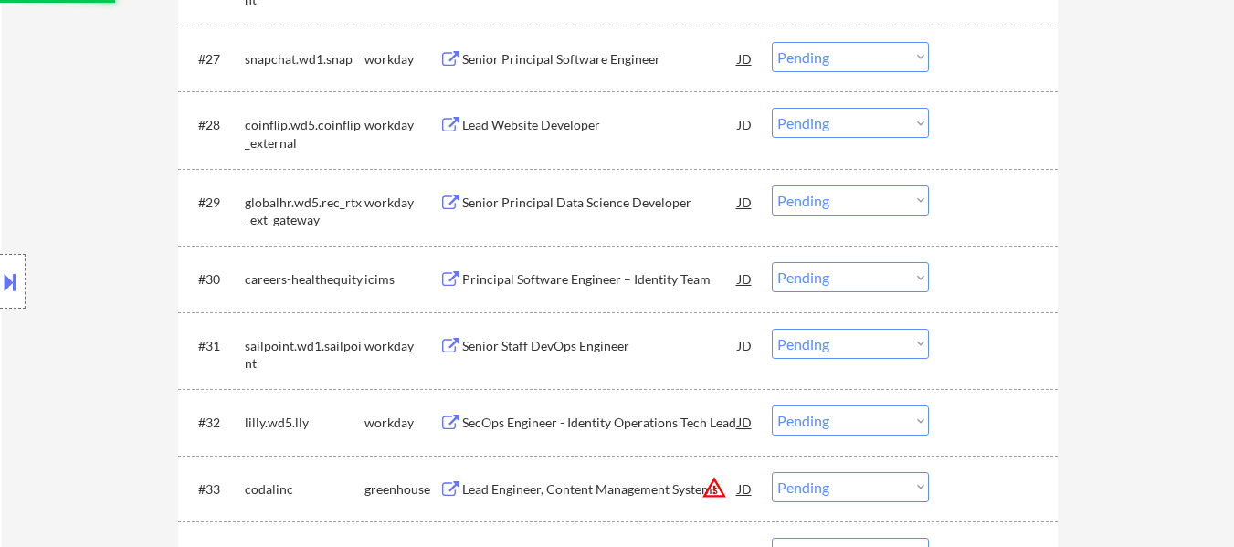
select select ""pending""
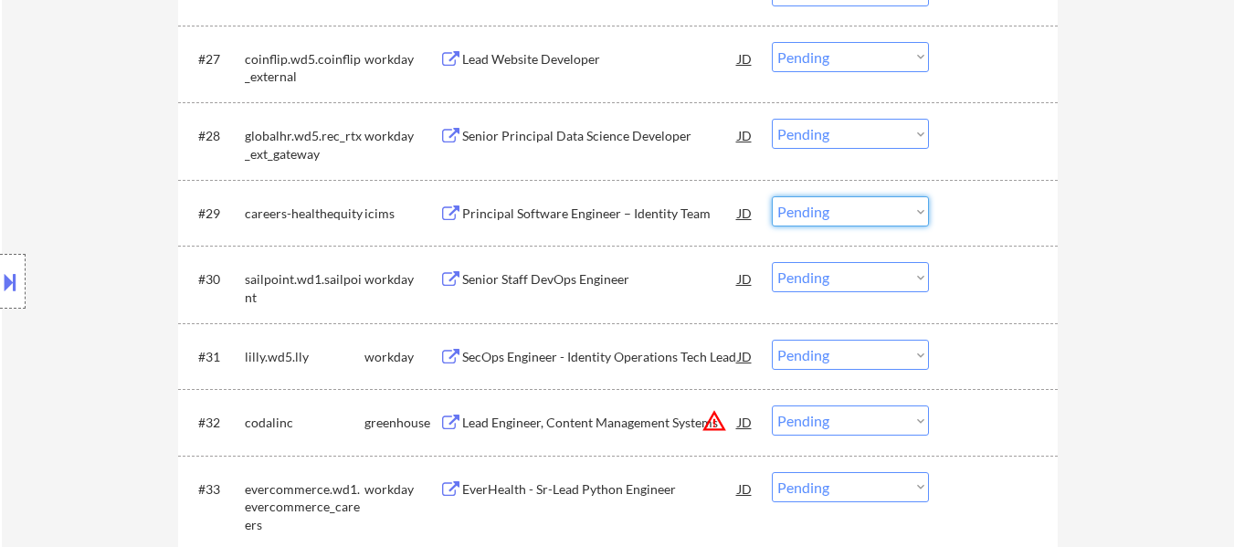
click at [849, 210] on select "Choose an option... Pending Applied Excluded (Questions) Excluded (Expired) Exc…" at bounding box center [850, 211] width 157 height 30
click at [772, 196] on select "Choose an option... Pending Applied Excluded (Questions) Excluded (Expired) Exc…" at bounding box center [850, 211] width 157 height 30
select select ""pending""
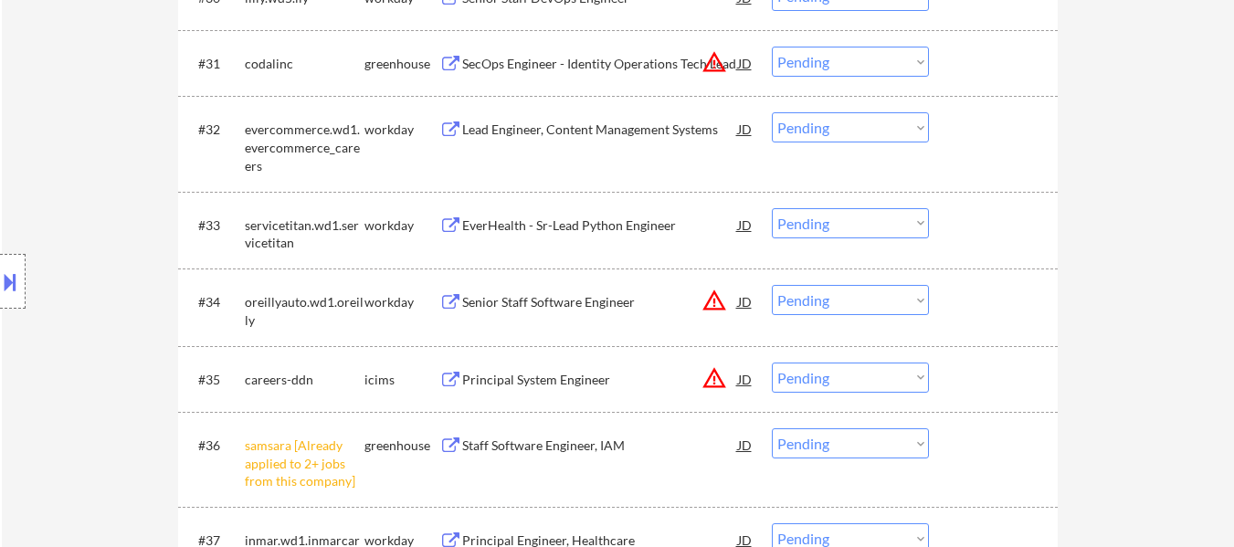
scroll to position [2922, 0]
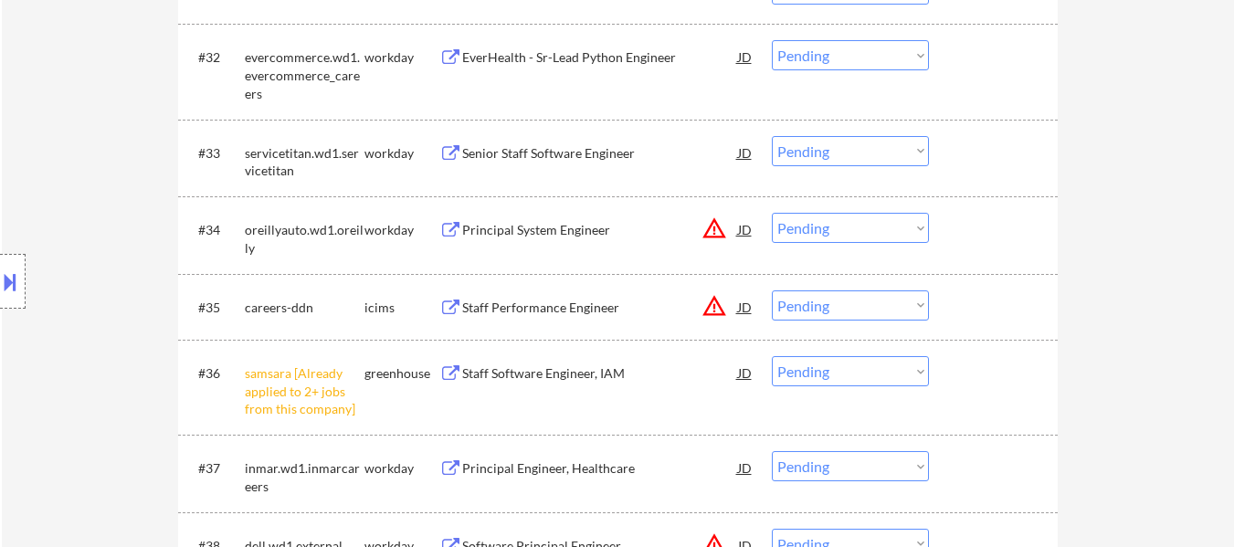
click at [820, 306] on select "Choose an option... Pending Applied Excluded (Questions) Excluded (Expired) Exc…" at bounding box center [850, 305] width 157 height 30
click at [772, 290] on select "Choose an option... Pending Applied Excluded (Questions) Excluded (Expired) Exc…" at bounding box center [850, 305] width 157 height 30
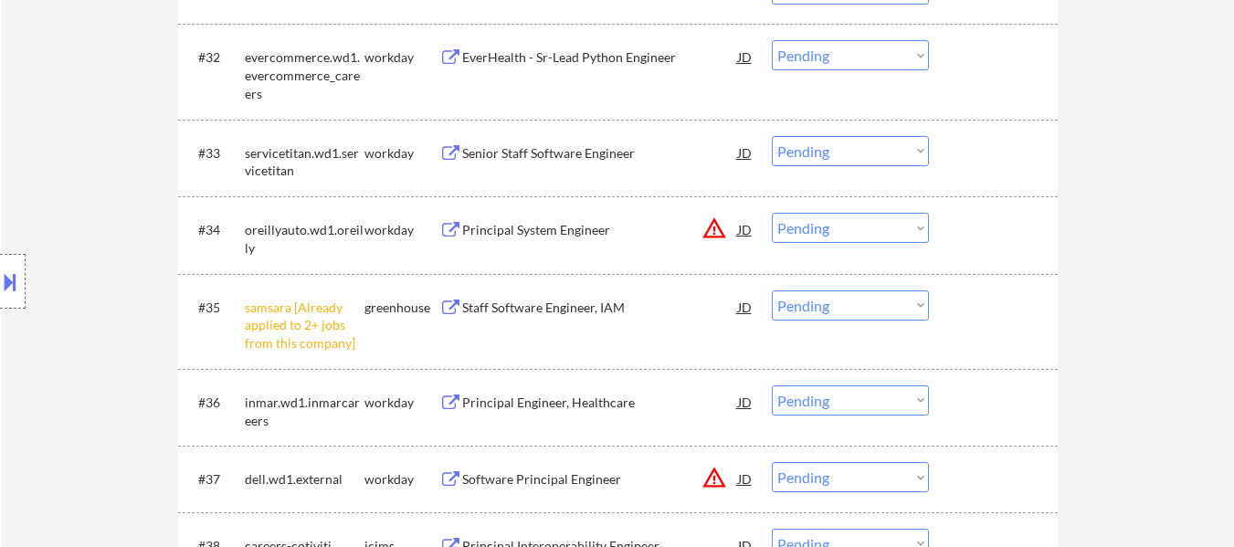
click at [844, 308] on select "Choose an option... Pending Applied Excluded (Questions) Excluded (Expired) Exc…" at bounding box center [850, 305] width 157 height 30
click at [772, 290] on select "Choose an option... Pending Applied Excluded (Questions) Excluded (Expired) Exc…" at bounding box center [850, 305] width 157 height 30
select select ""pending""
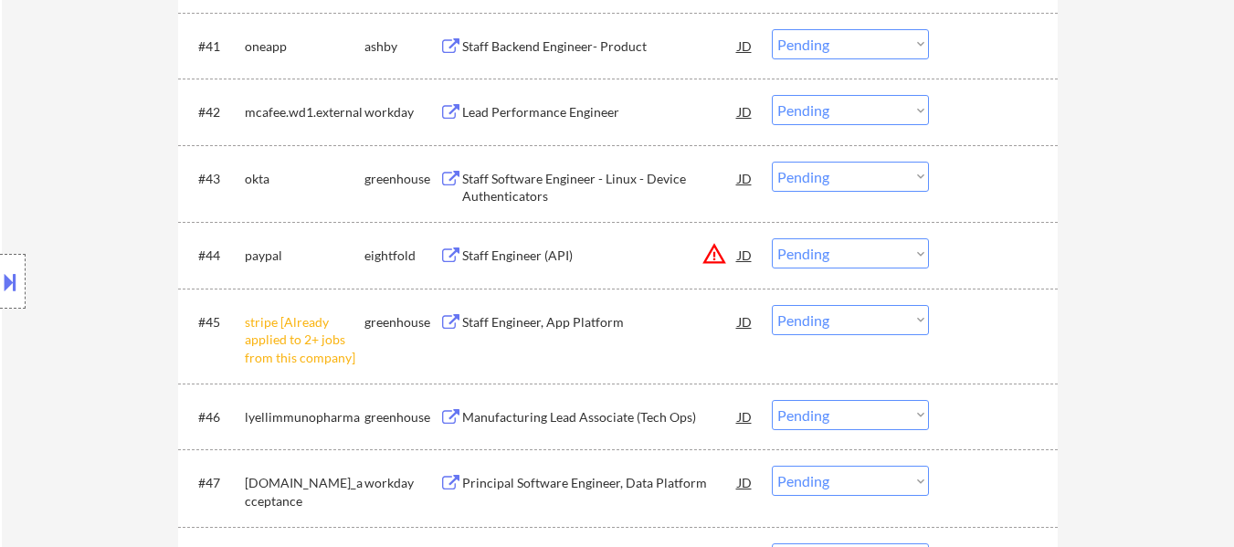
scroll to position [3653, 0]
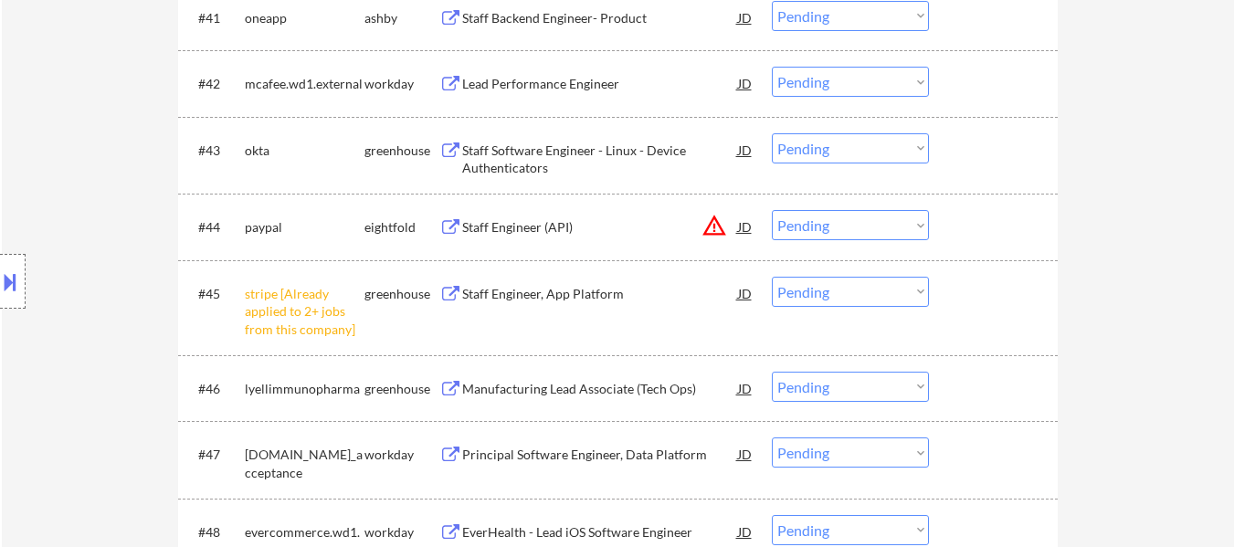
click at [841, 290] on select "Choose an option... Pending Applied Excluded (Questions) Excluded (Expired) Exc…" at bounding box center [850, 292] width 157 height 30
click at [772, 277] on select "Choose an option... Pending Applied Excluded (Questions) Excluded (Expired) Exc…" at bounding box center [850, 292] width 157 height 30
select select ""pending""
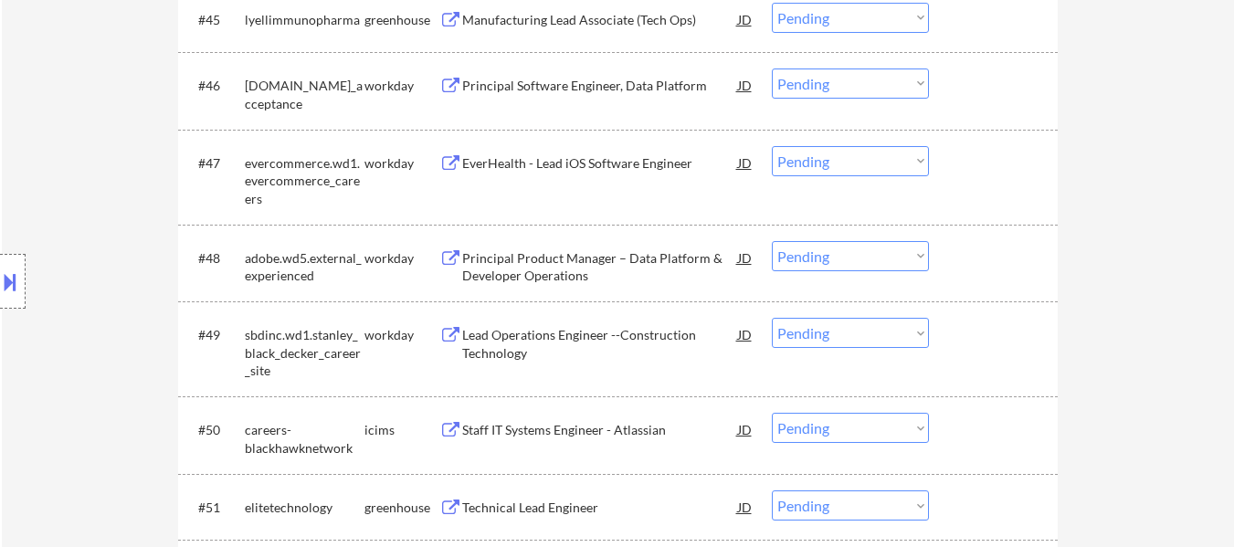
scroll to position [4201, 0]
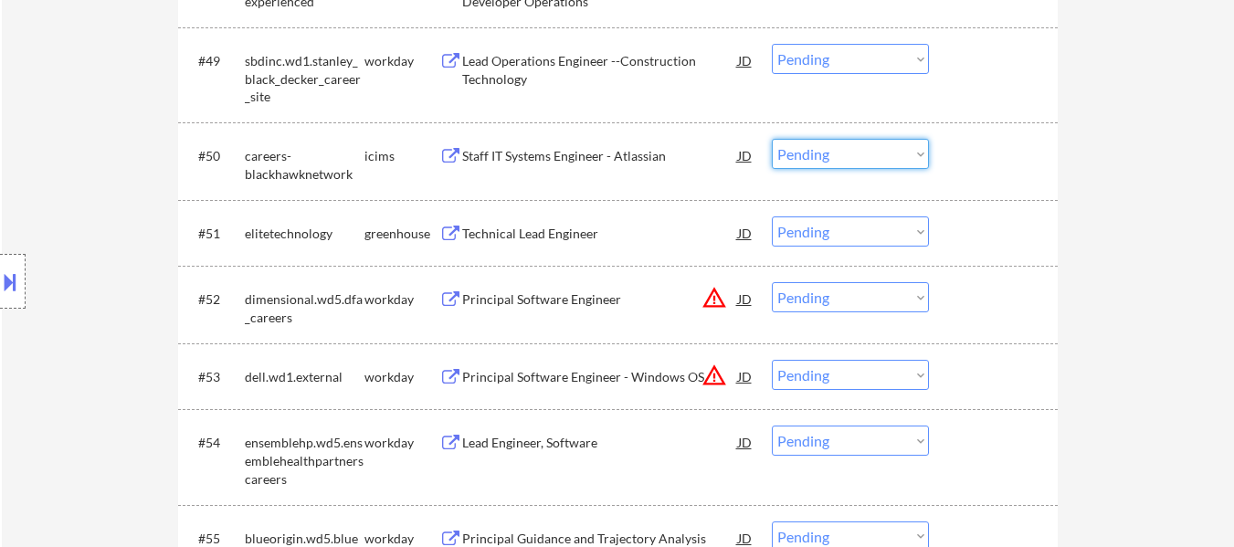
drag, startPoint x: 808, startPoint y: 148, endPoint x: 821, endPoint y: 163, distance: 20.1
click at [808, 148] on select "Choose an option... Pending Applied Excluded (Questions) Excluded (Expired) Exc…" at bounding box center [850, 154] width 157 height 30
click at [772, 139] on select "Choose an option... Pending Applied Excluded (Questions) Excluded (Expired) Exc…" at bounding box center [850, 154] width 157 height 30
select select ""pending""
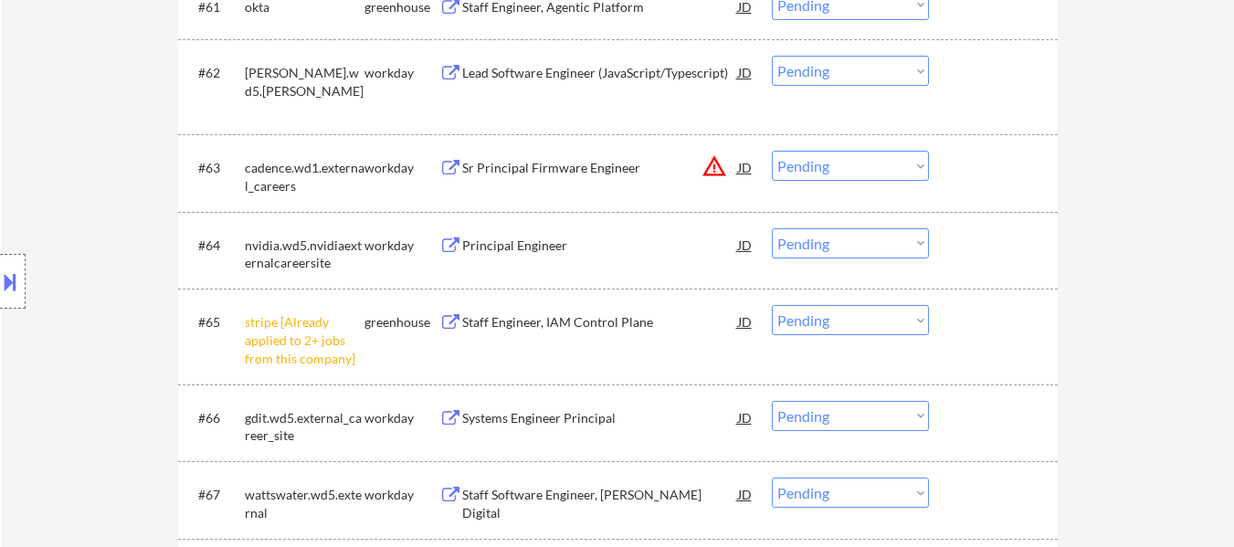
scroll to position [5205, 0]
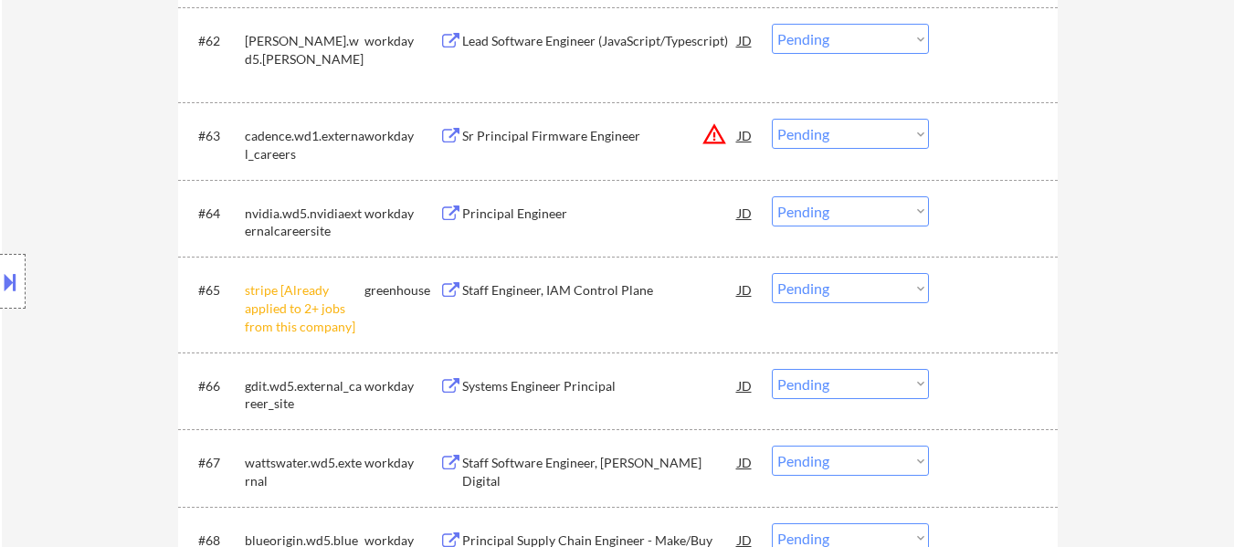
click at [820, 287] on select "Choose an option... Pending Applied Excluded (Questions) Excluded (Expired) Exc…" at bounding box center [850, 288] width 157 height 30
click at [772, 273] on select "Choose an option... Pending Applied Excluded (Questions) Excluded (Expired) Exc…" at bounding box center [850, 288] width 157 height 30
select select ""pending""
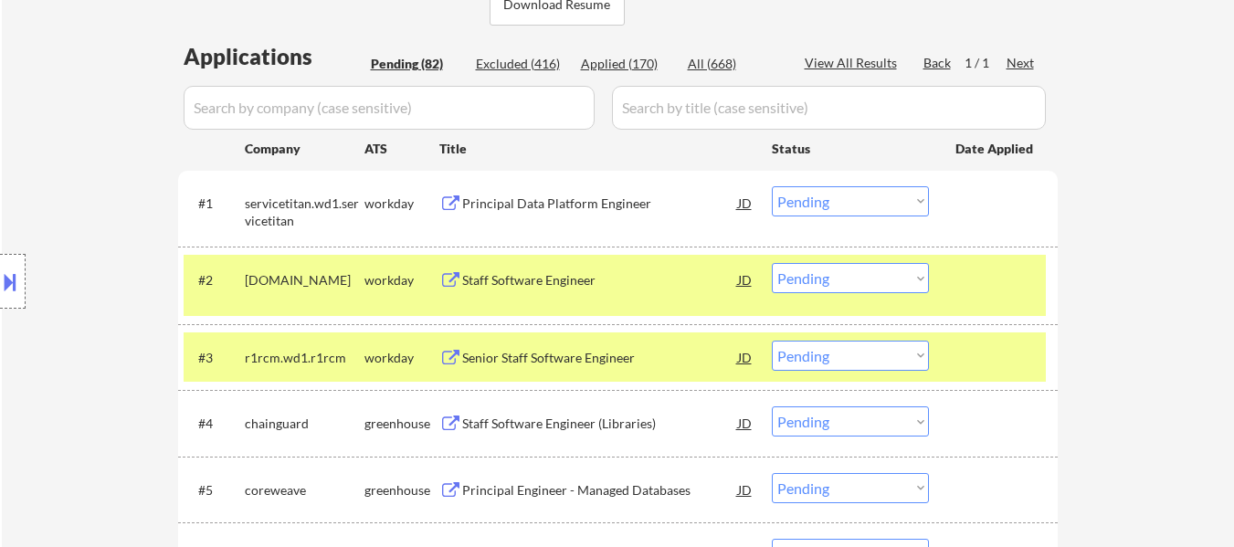
scroll to position [508, 0]
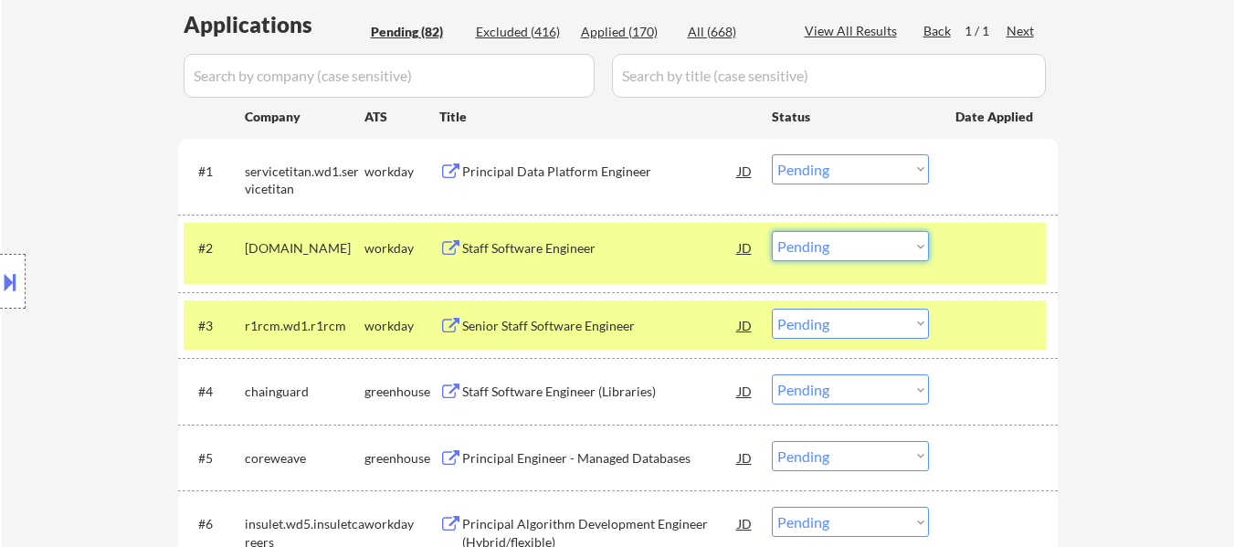
drag, startPoint x: 806, startPoint y: 244, endPoint x: 815, endPoint y: 248, distance: 9.4
click at [809, 245] on select "Choose an option... Pending Applied Excluded (Questions) Excluded (Expired) Exc…" at bounding box center [850, 246] width 157 height 30
click at [772, 231] on select "Choose an option... Pending Applied Excluded (Questions) Excluded (Expired) Exc…" at bounding box center [850, 246] width 157 height 30
select select ""pending""
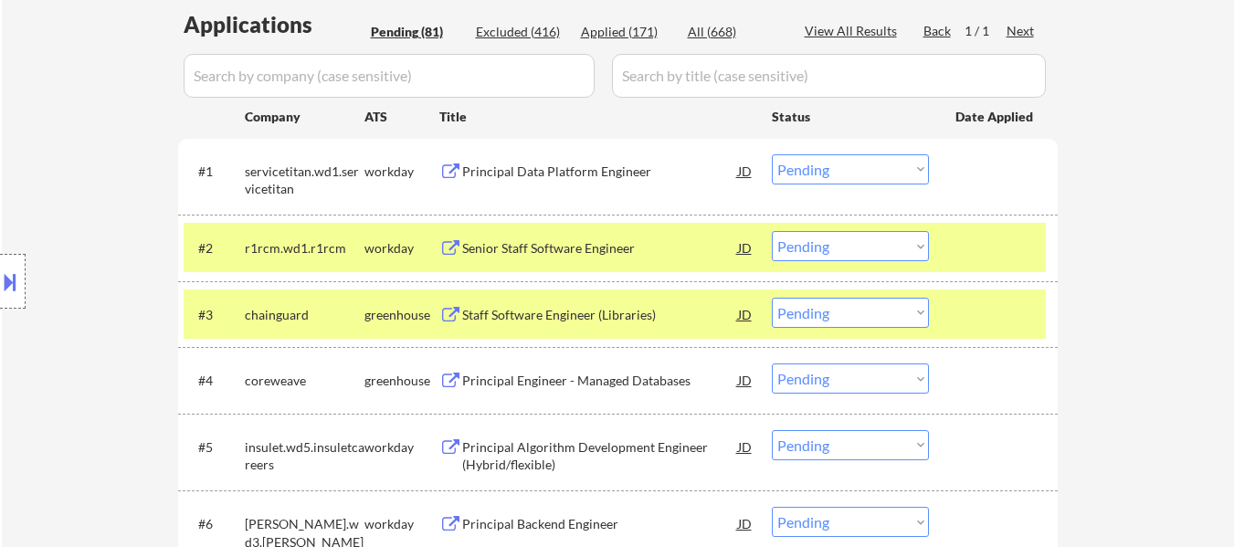
click at [992, 247] on div at bounding box center [995, 247] width 80 height 33
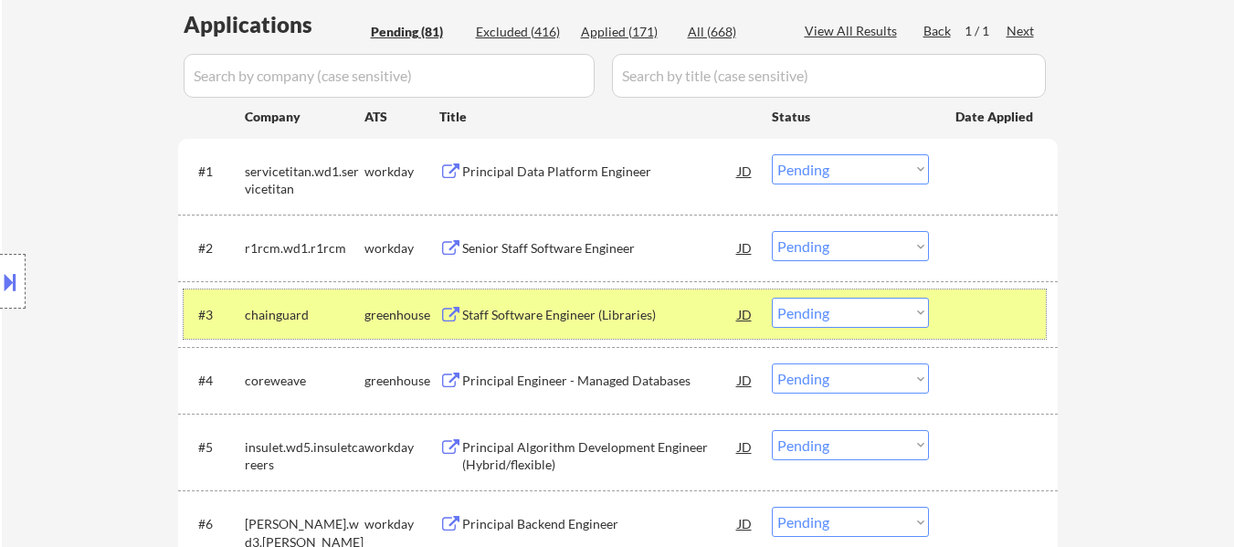
click at [1003, 306] on div at bounding box center [995, 314] width 80 height 33
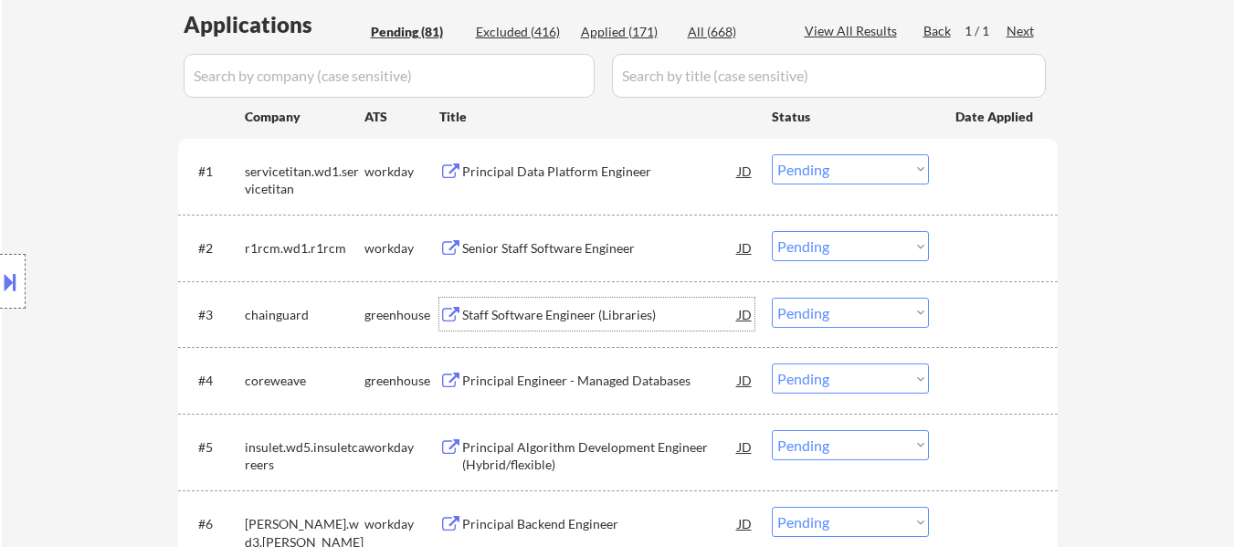
click at [576, 309] on div "Staff Software Engineer (Libraries)" at bounding box center [600, 315] width 276 height 18
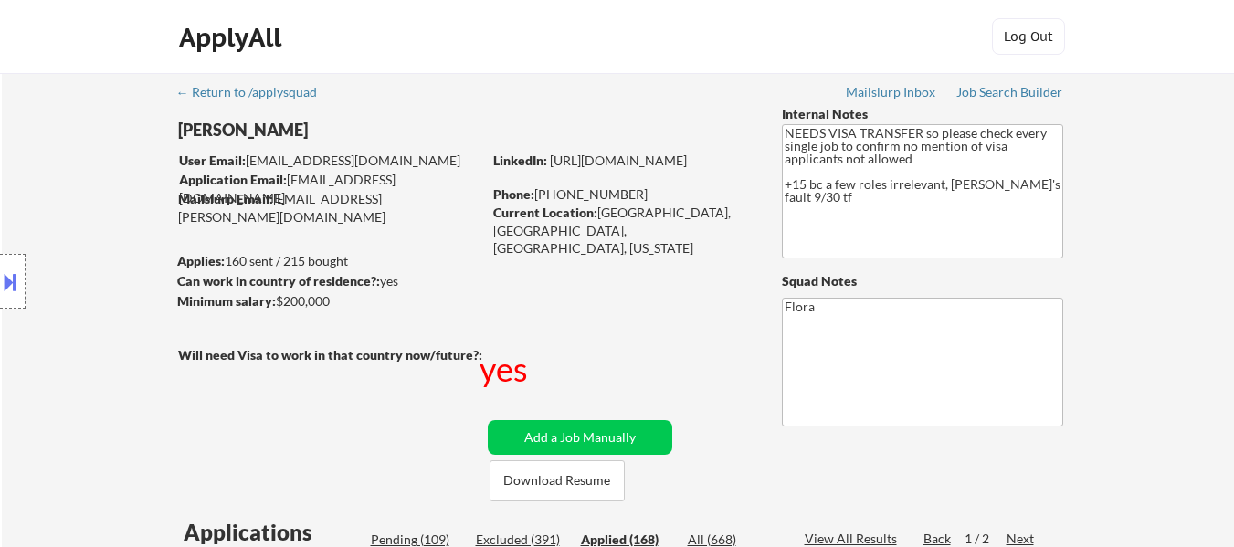
select select ""applied""
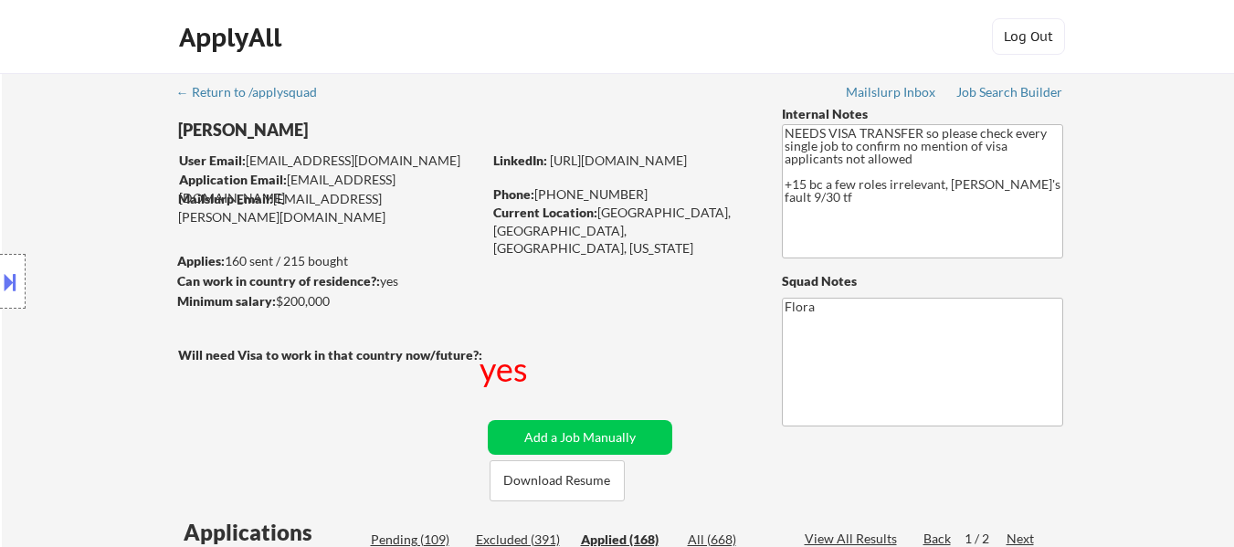
select select ""applied""
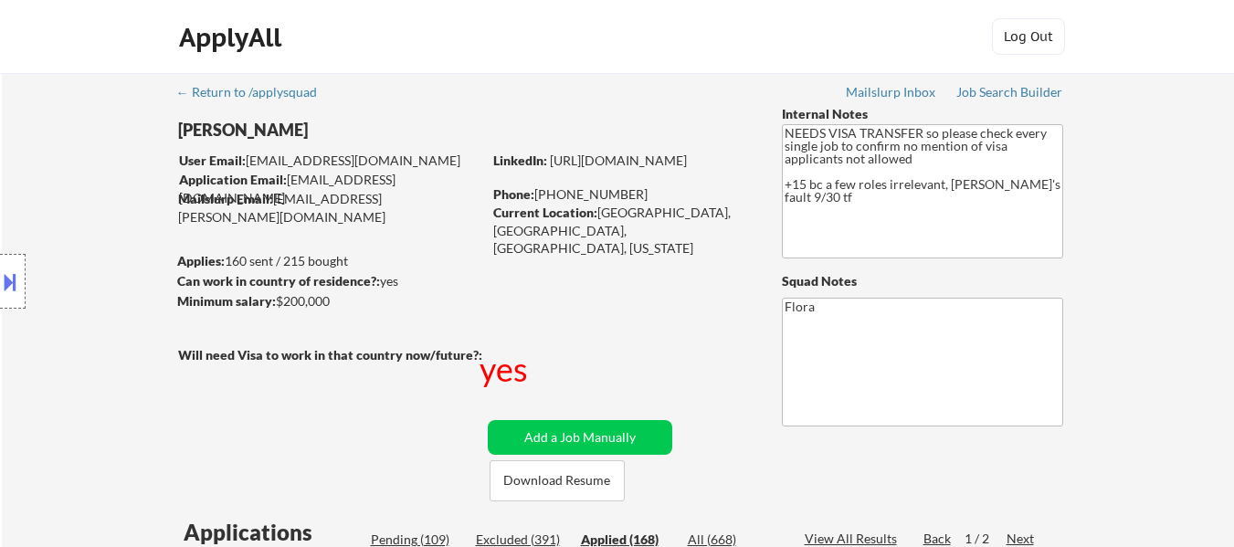
select select ""applied""
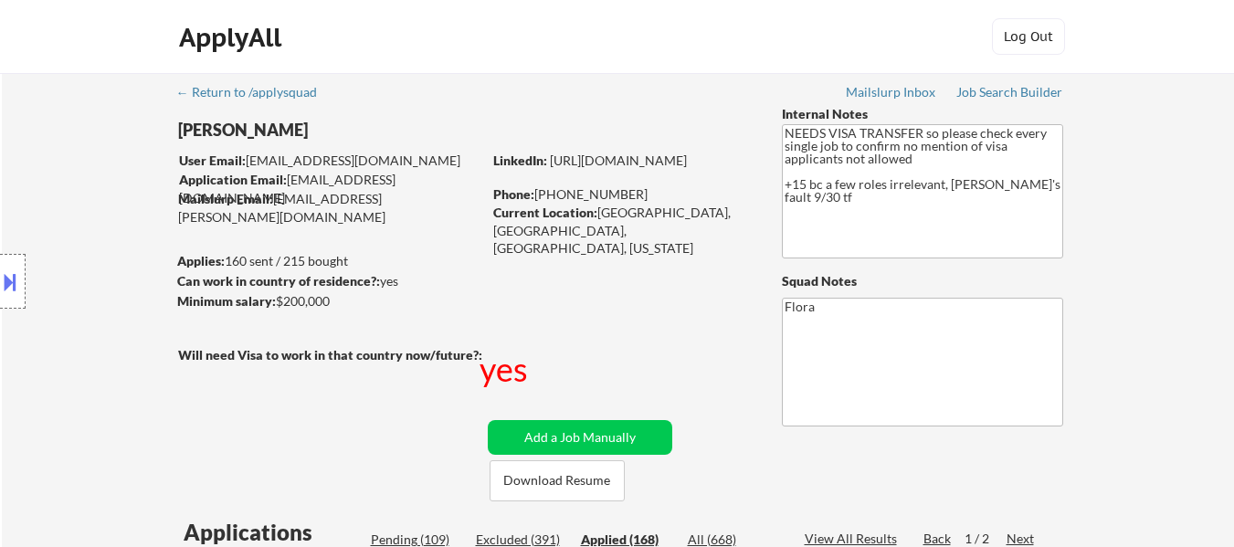
select select ""applied""
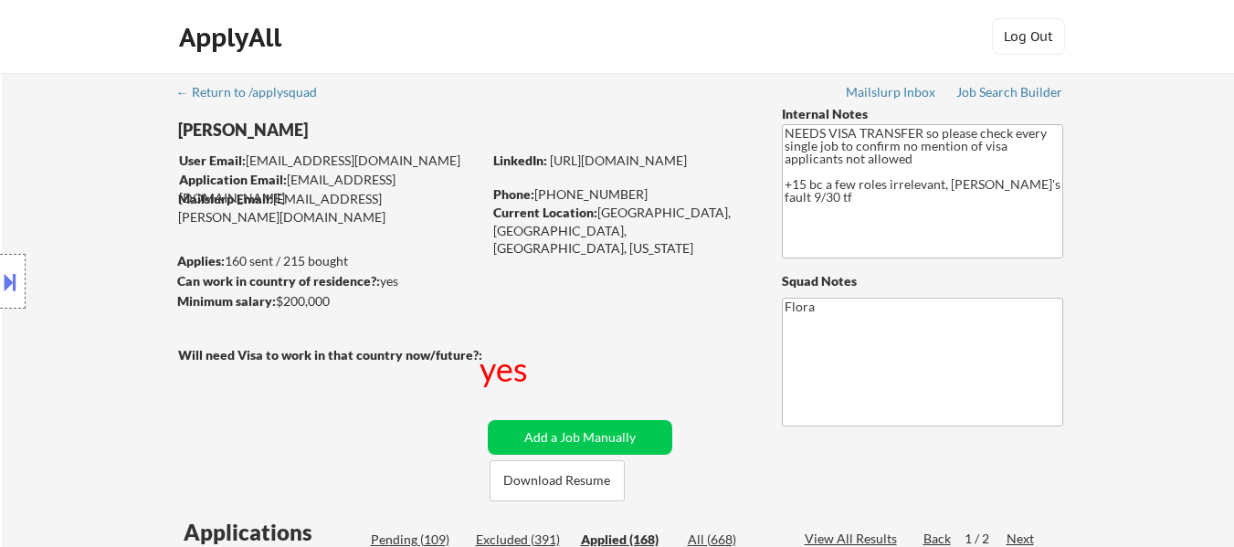
select select ""applied""
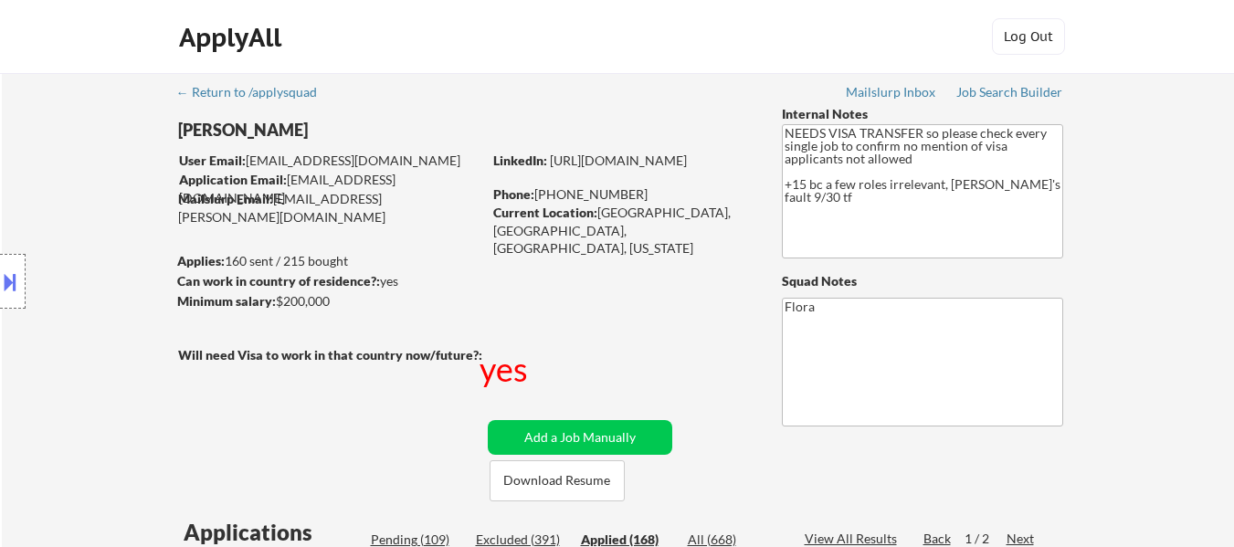
select select ""applied""
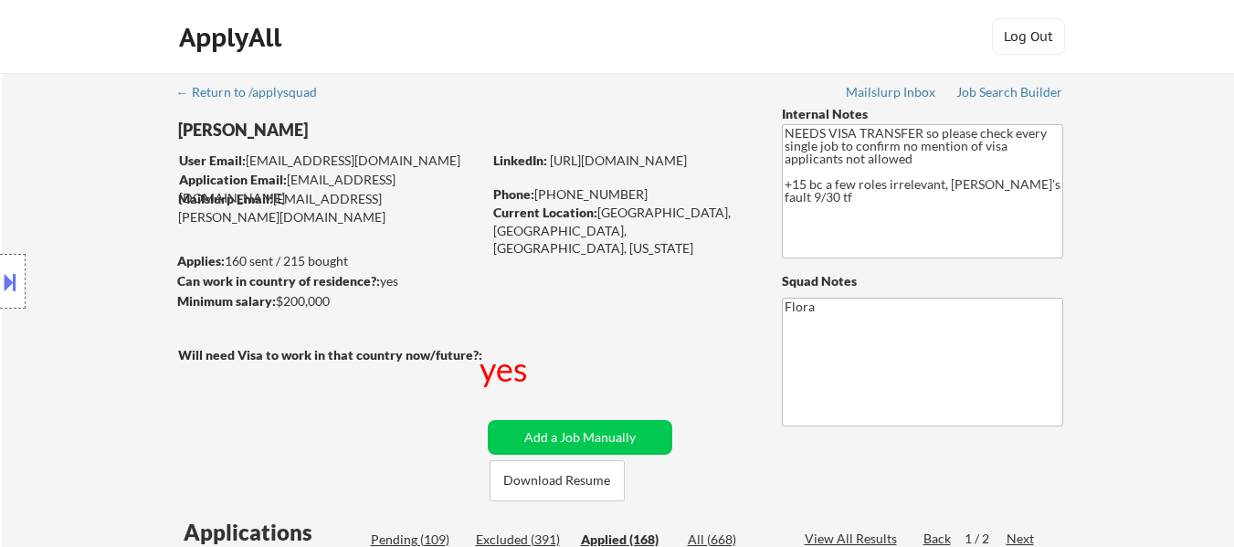
select select ""applied""
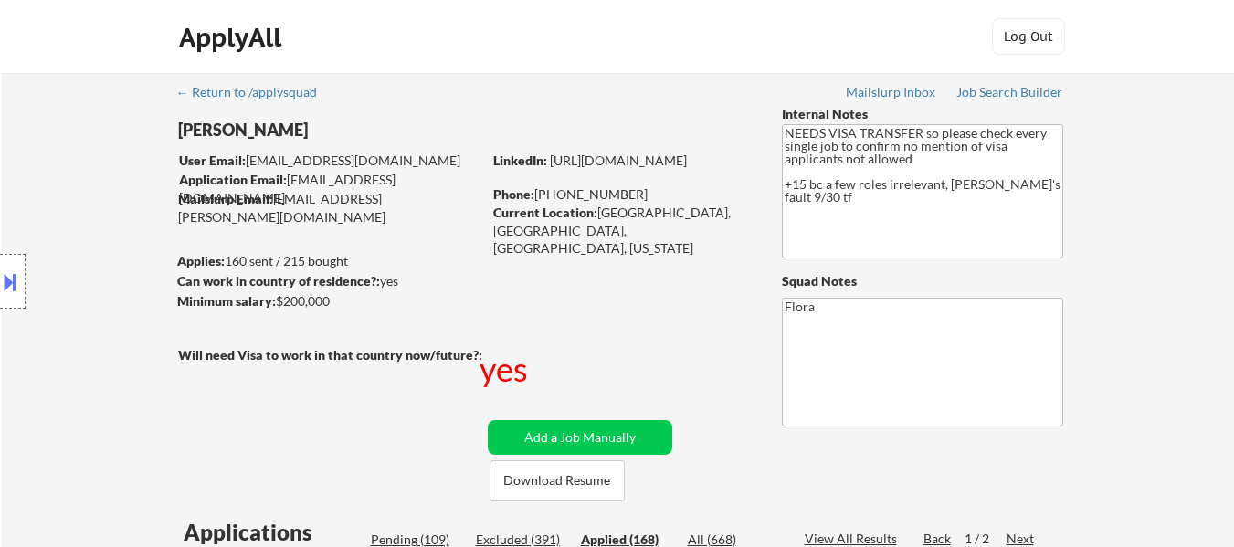
select select ""applied""
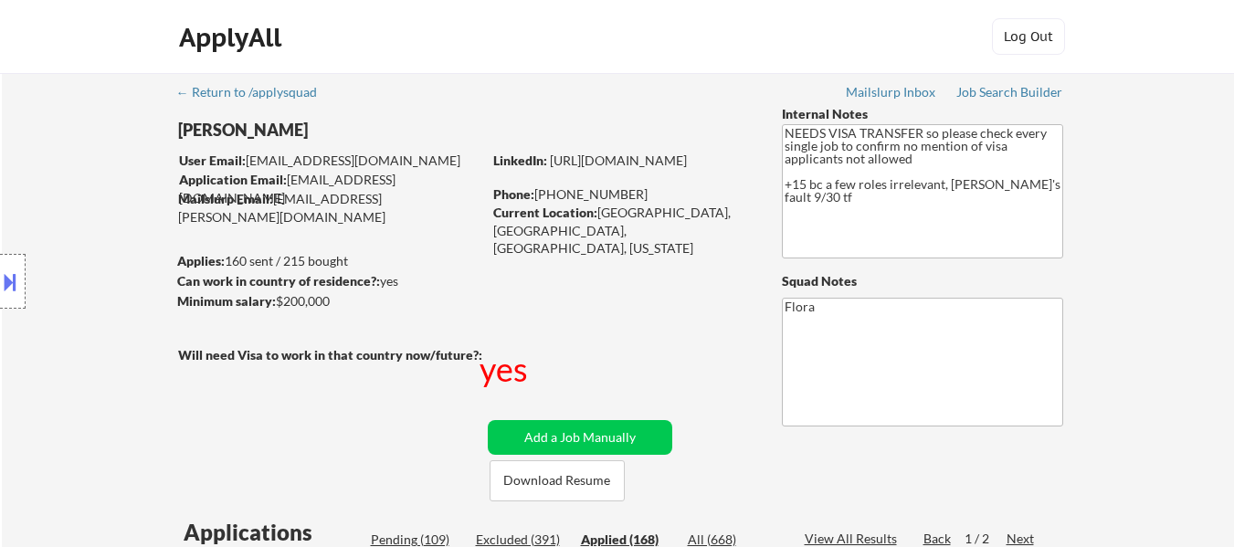
select select ""applied""
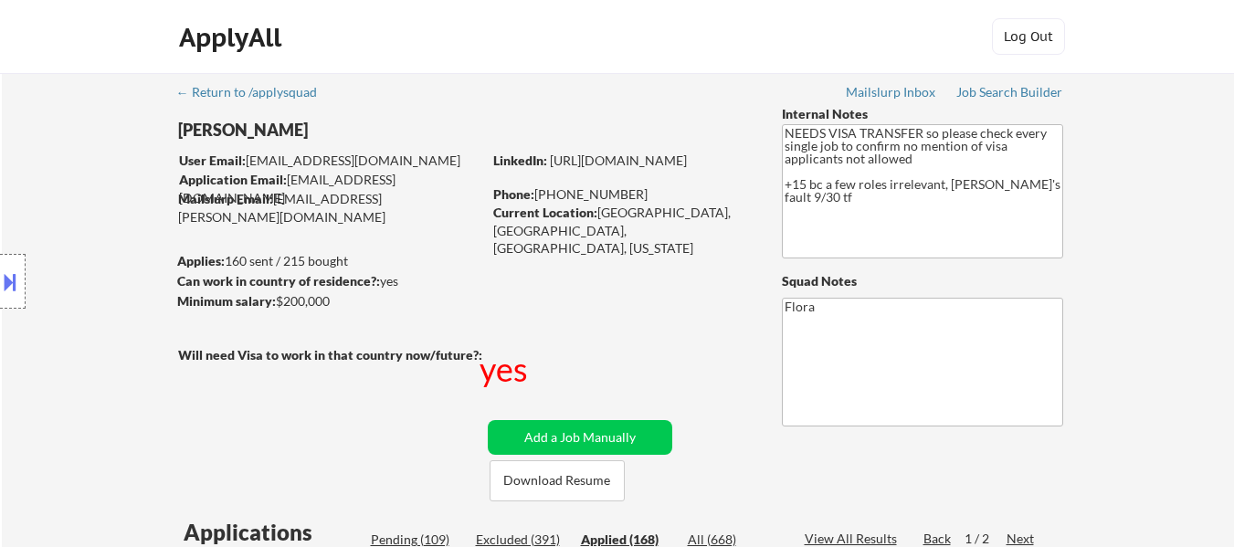
select select ""applied""
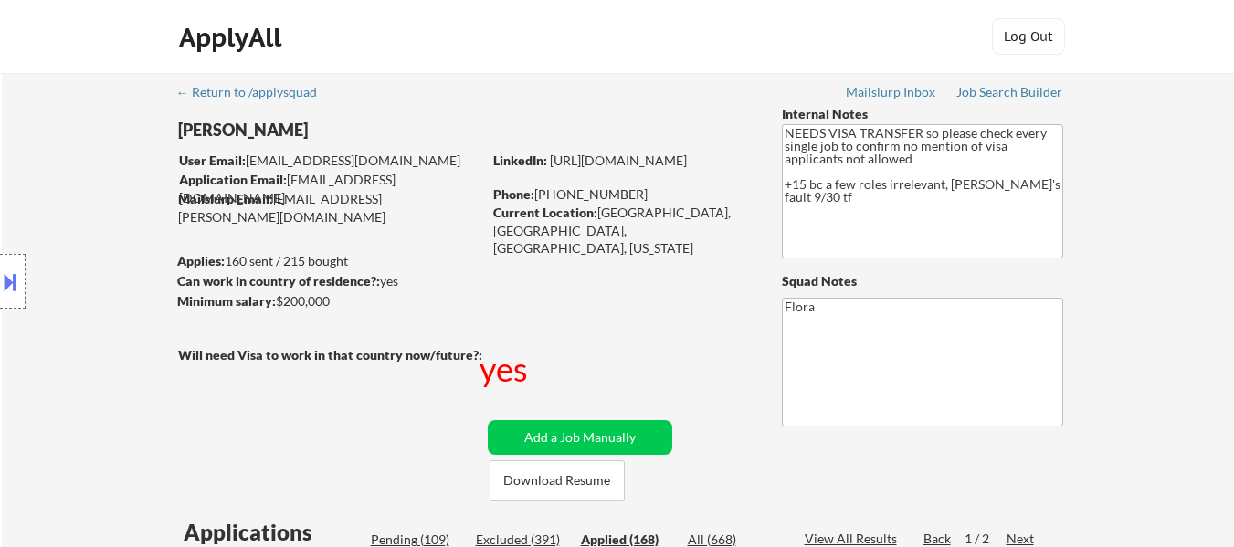
select select ""applied""
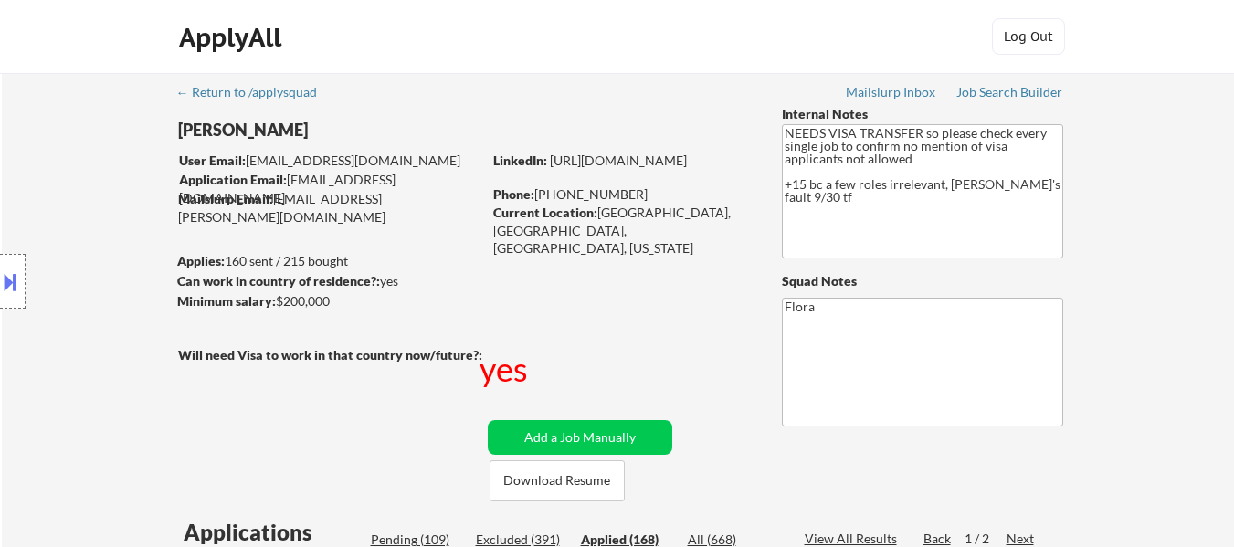
select select ""applied""
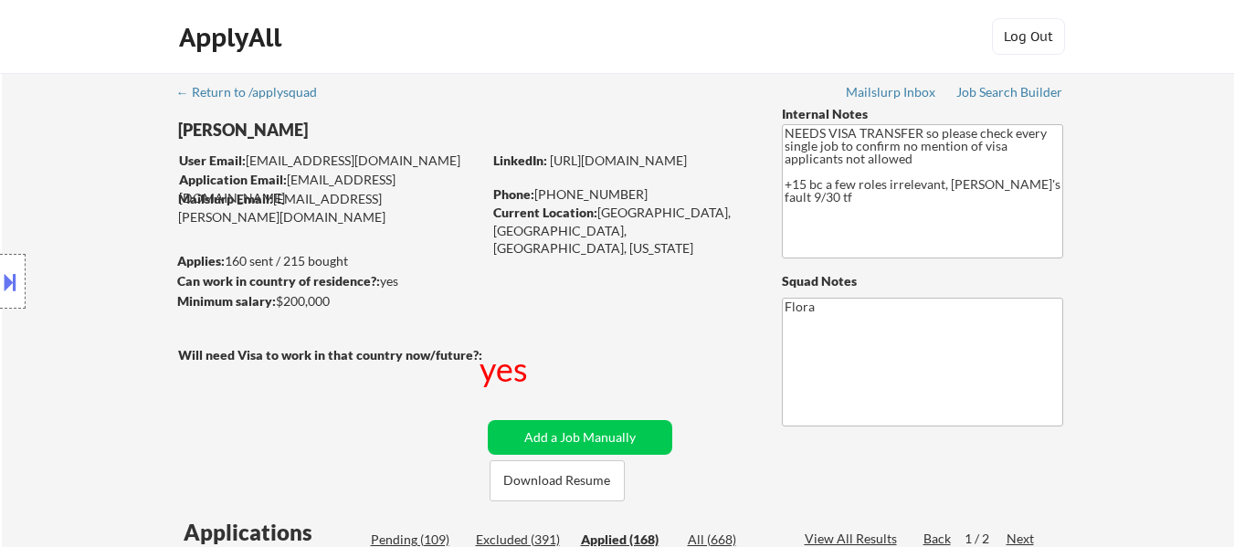
select select ""applied""
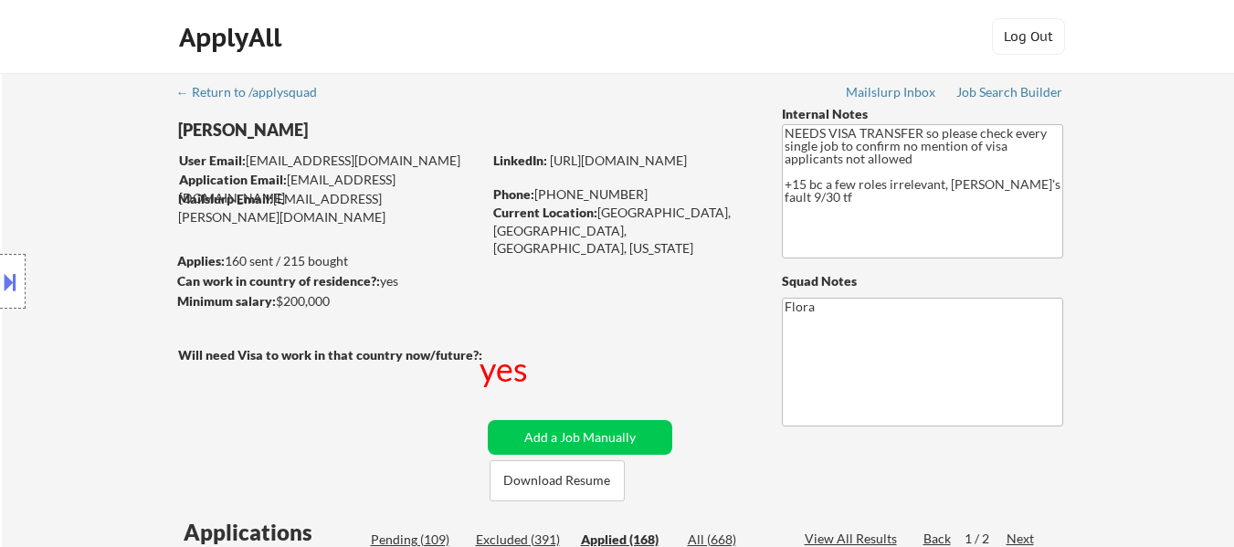
select select ""applied""
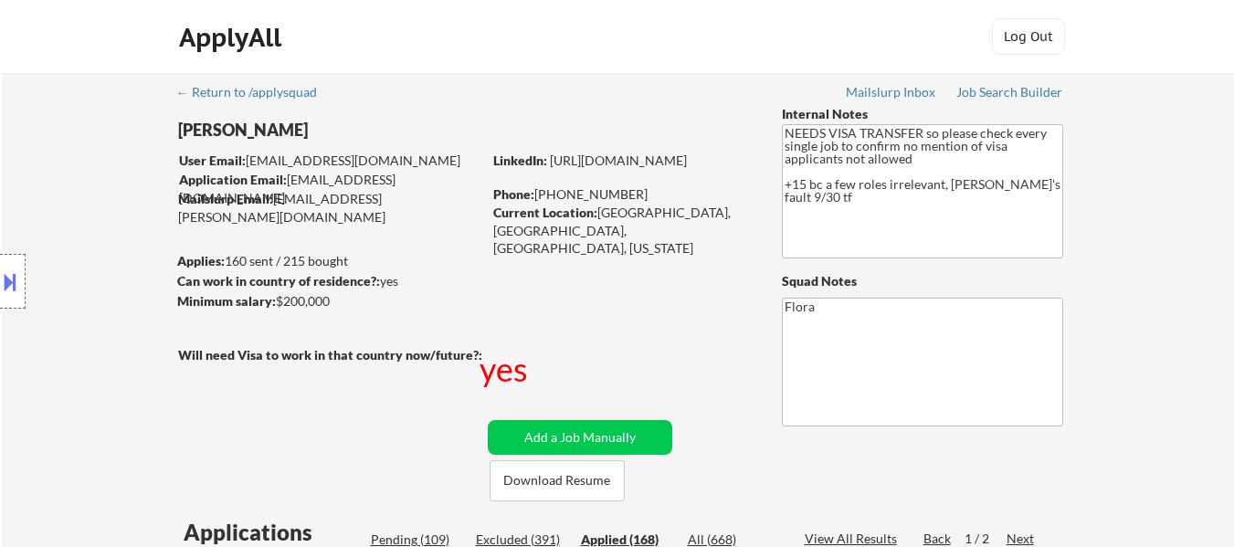
select select ""applied""
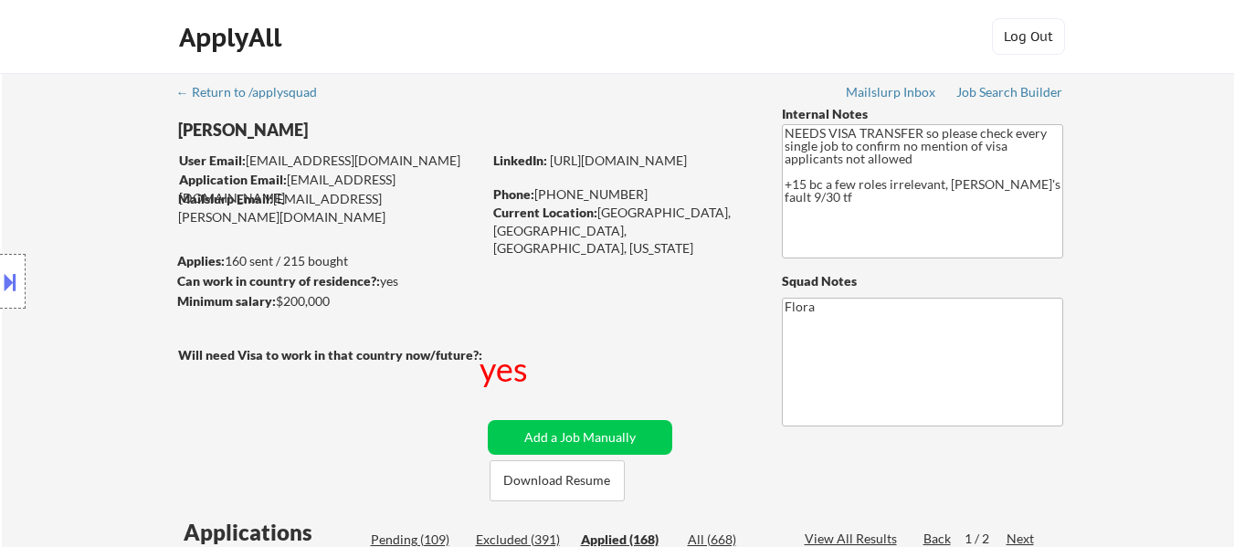
select select ""applied""
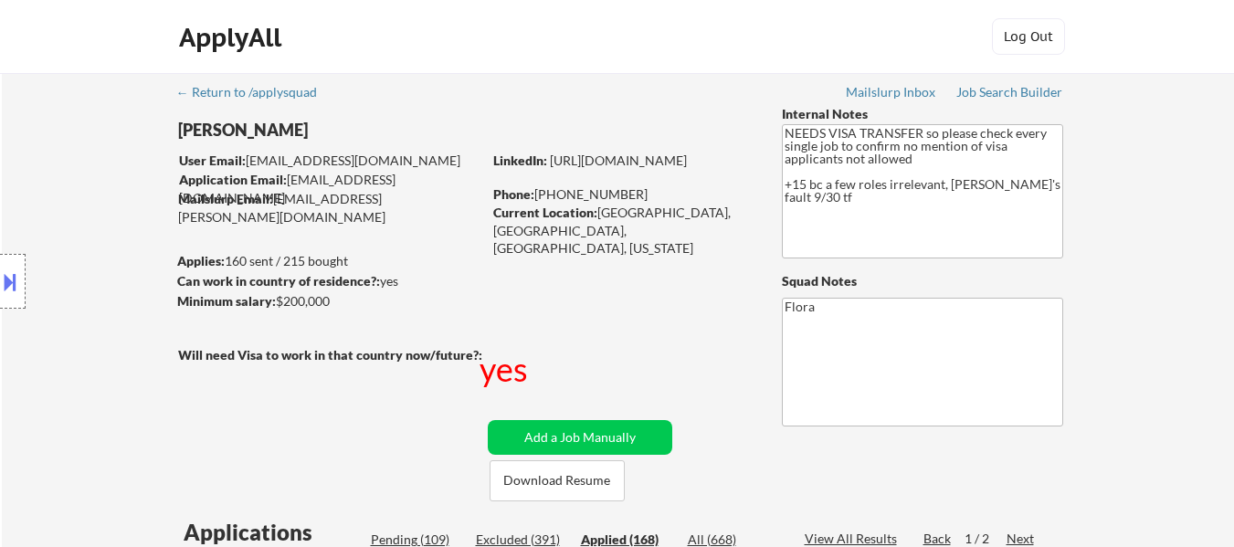
select select ""applied""
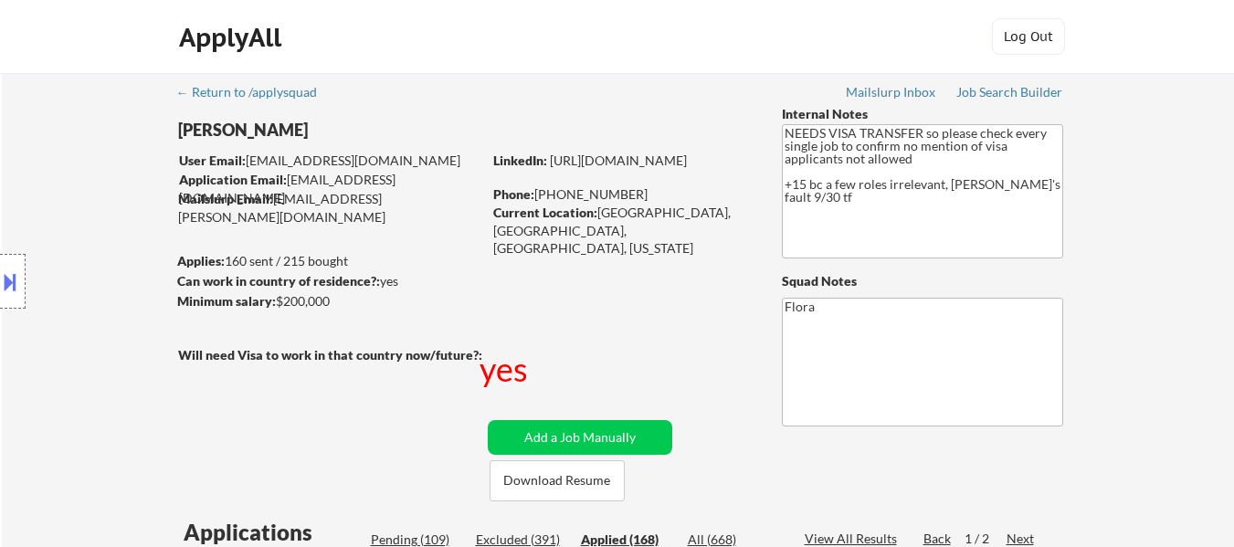
select select ""applied""
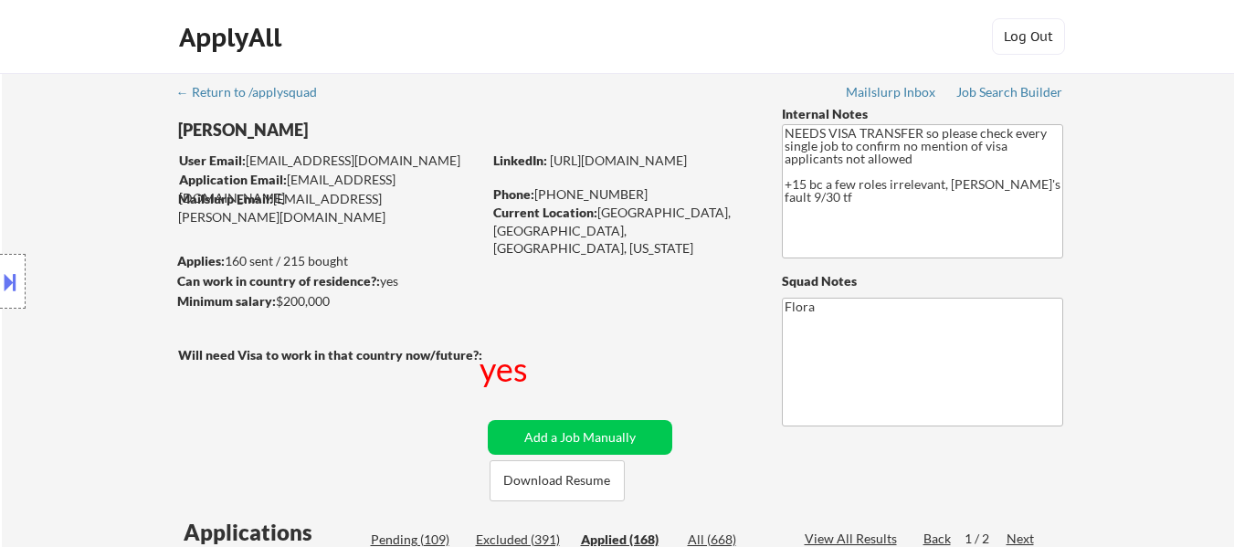
select select ""applied""
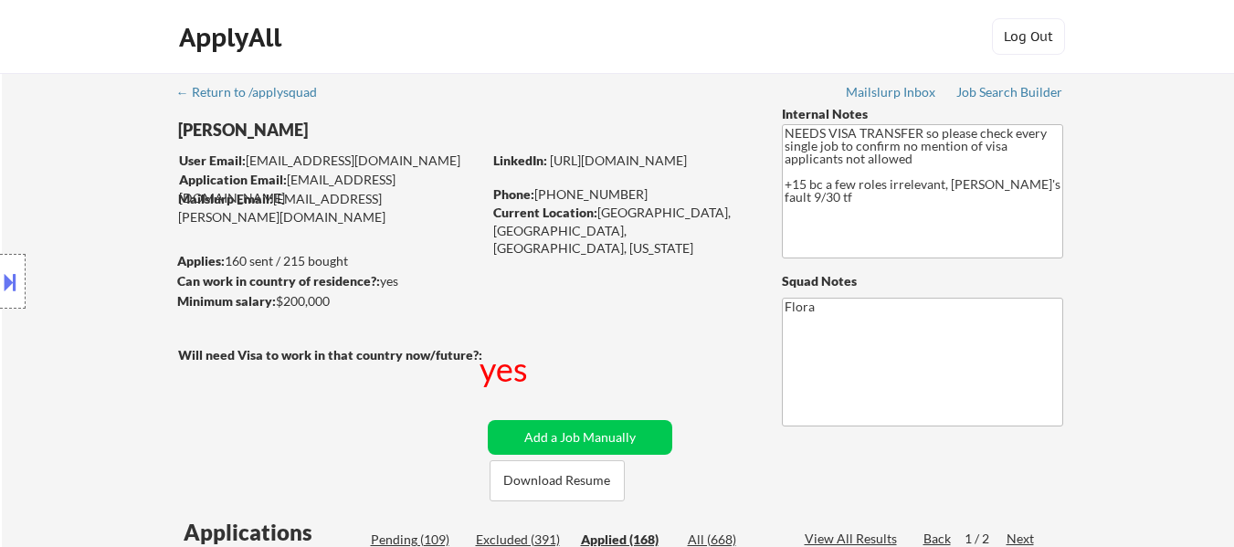
select select ""applied""
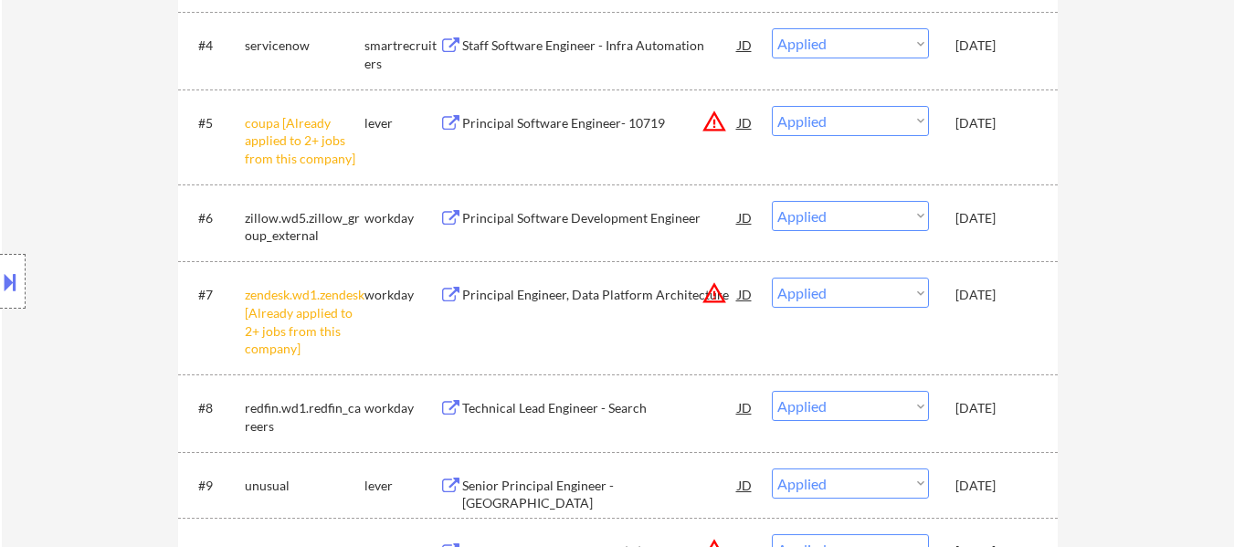
scroll to position [913, 0]
